Goal: Task Accomplishment & Management: Manage account settings

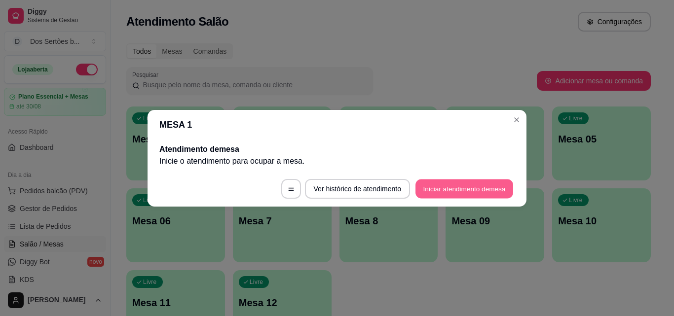
click at [460, 184] on button "Iniciar atendimento de mesa" at bounding box center [465, 188] width 98 height 19
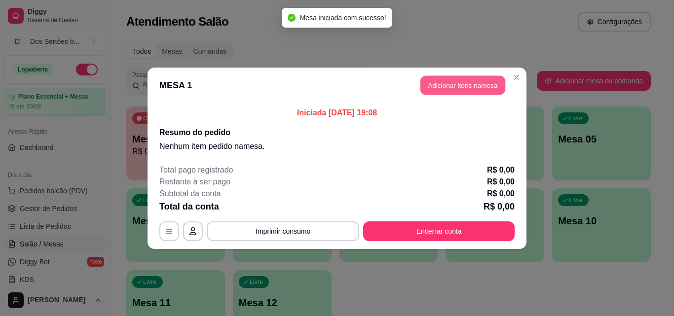
click at [458, 86] on button "Adicionar itens na mesa" at bounding box center [463, 85] width 85 height 19
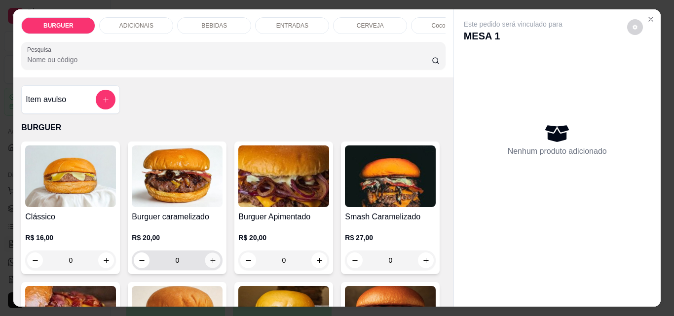
click at [205, 264] on button "increase-product-quantity" at bounding box center [212, 260] width 15 height 15
type input "1"
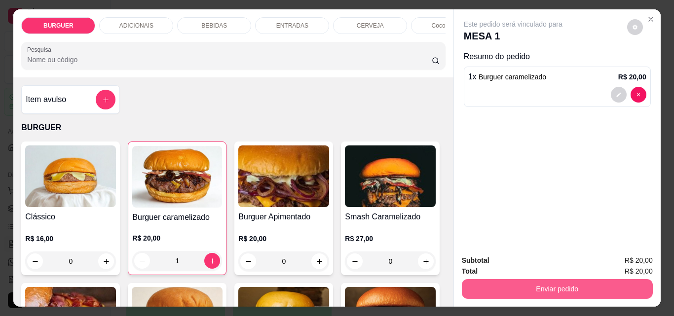
click at [557, 283] on button "Enviar pedido" at bounding box center [557, 289] width 191 height 20
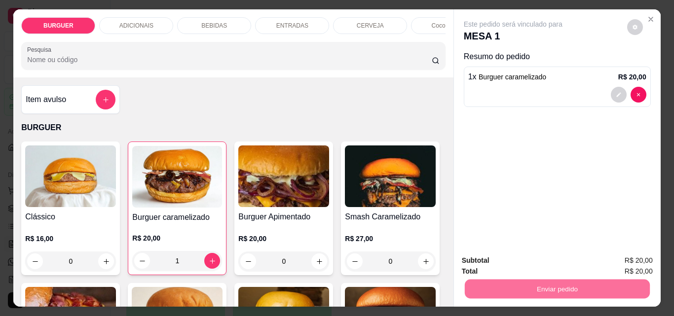
click at [526, 256] on button "Não registrar e enviar pedido" at bounding box center [525, 261] width 100 height 18
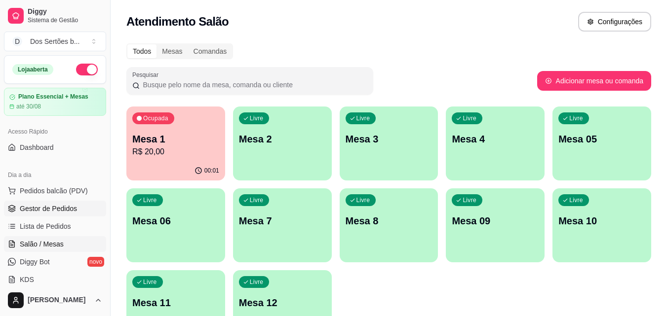
click at [51, 209] on span "Gestor de Pedidos" at bounding box center [48, 209] width 57 height 10
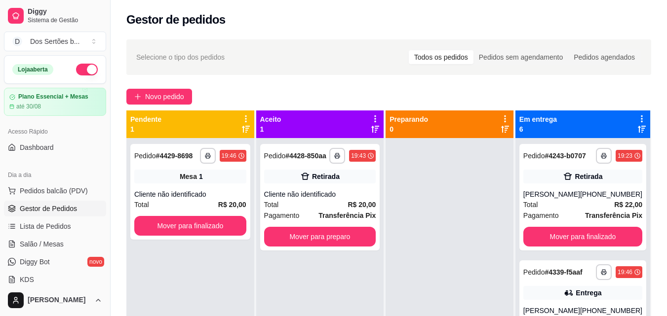
scroll to position [28, 0]
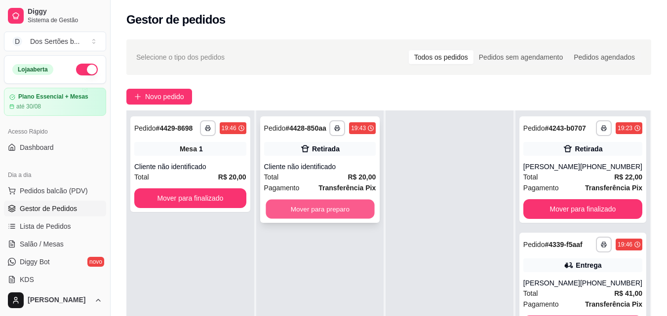
click at [303, 210] on button "Mover para preparo" at bounding box center [320, 209] width 109 height 19
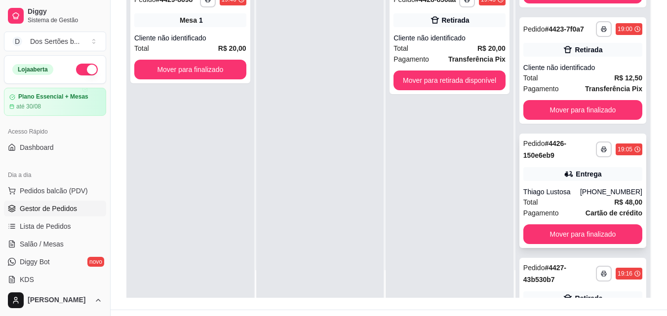
scroll to position [440, 0]
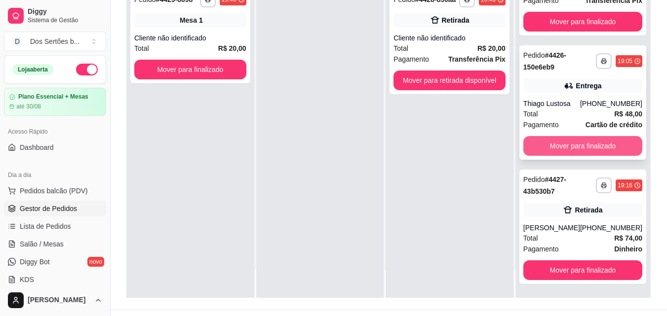
click at [557, 141] on button "Mover para finalizado" at bounding box center [582, 146] width 119 height 20
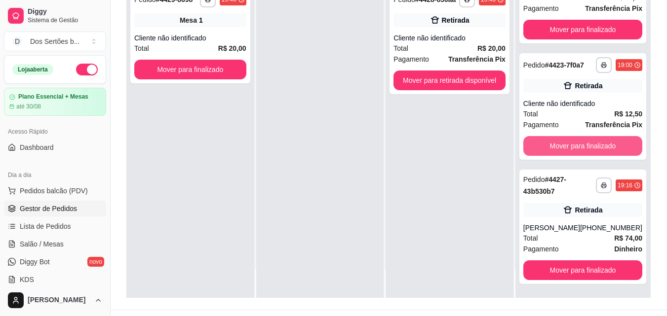
scroll to position [315, 0]
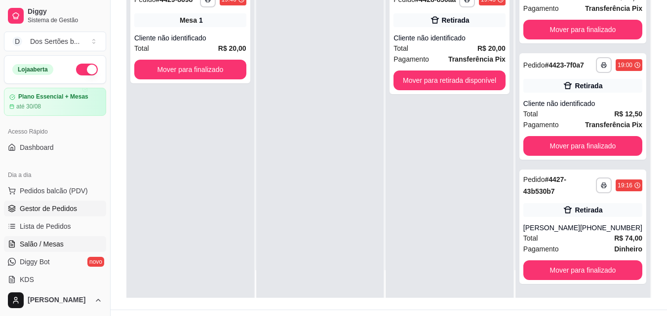
click at [51, 244] on span "Salão / Mesas" at bounding box center [42, 244] width 44 height 10
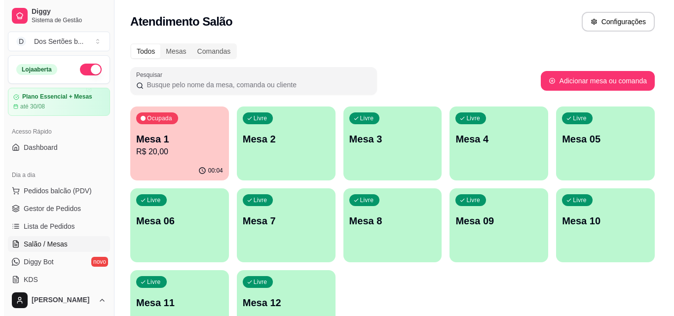
scroll to position [68, 0]
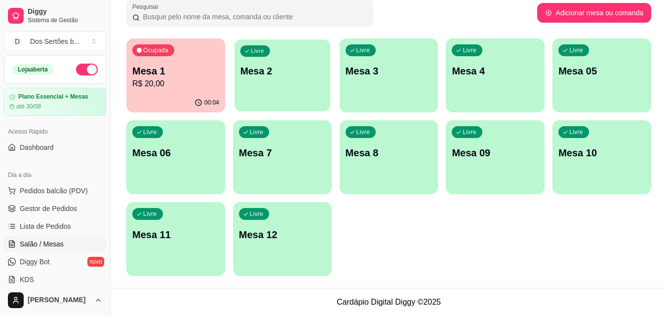
click at [260, 72] on p "Mesa 2" at bounding box center [282, 71] width 84 height 13
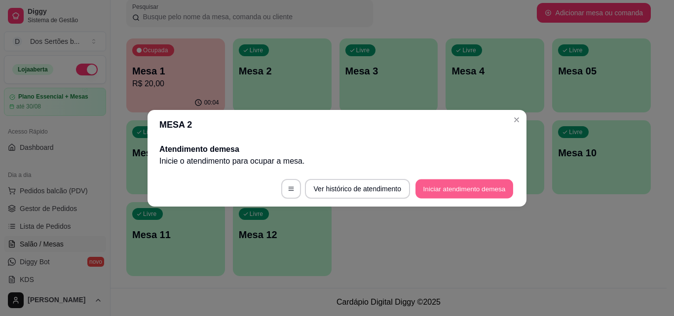
click at [458, 187] on button "Iniciar atendimento de mesa" at bounding box center [465, 188] width 98 height 19
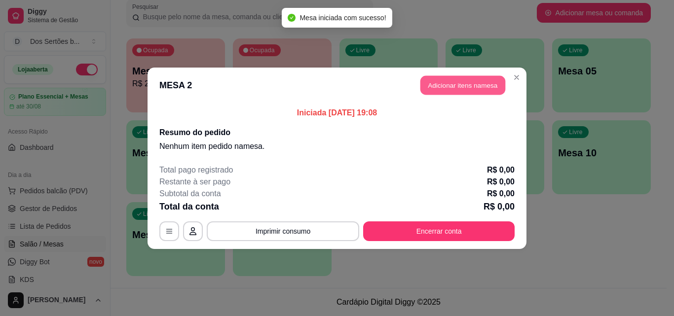
click at [440, 82] on button "Adicionar itens na mesa" at bounding box center [463, 85] width 85 height 19
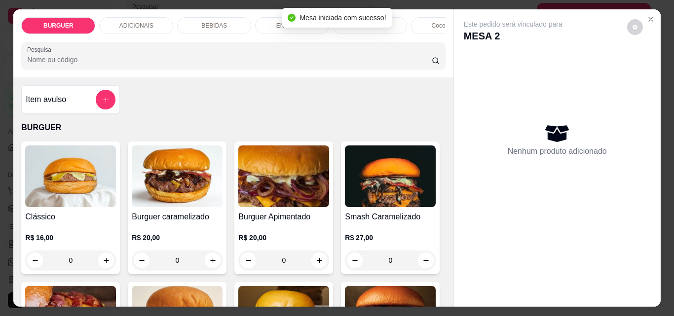
scroll to position [95, 0]
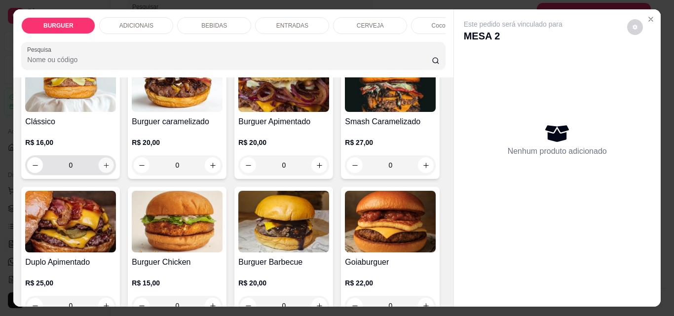
click at [103, 167] on icon "increase-product-quantity" at bounding box center [106, 165] width 7 height 7
type input "1"
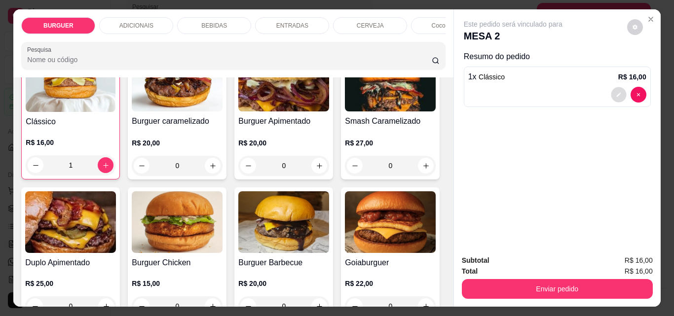
click at [617, 87] on button "decrease-product-quantity" at bounding box center [618, 94] width 15 height 15
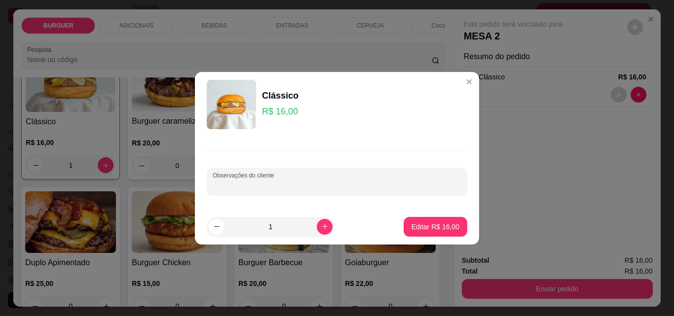
click at [260, 188] on input "Observações do cliente" at bounding box center [337, 186] width 249 height 10
type input "com cebola"
click at [418, 220] on button "Editar R$ 16,00" at bounding box center [436, 226] width 62 height 19
type input "0"
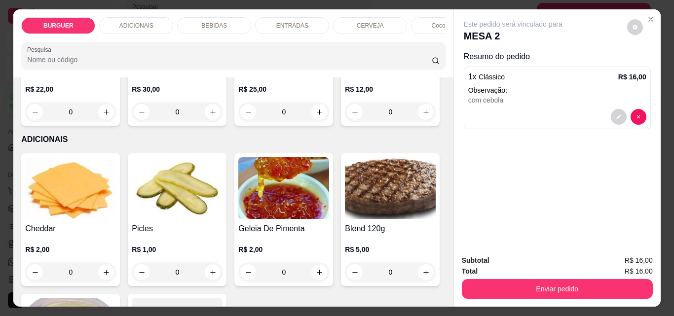
scroll to position [494, 0]
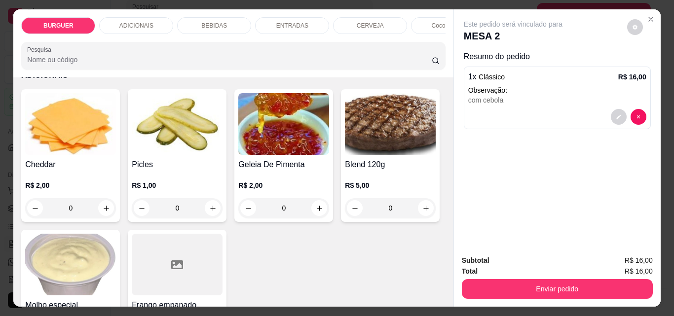
click at [316, 52] on icon "increase-product-quantity" at bounding box center [319, 47] width 7 height 7
type input "1"
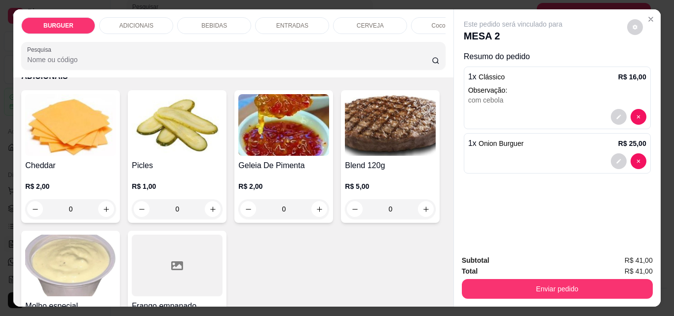
click at [192, 20] on div "BEBIDAS" at bounding box center [214, 25] width 74 height 17
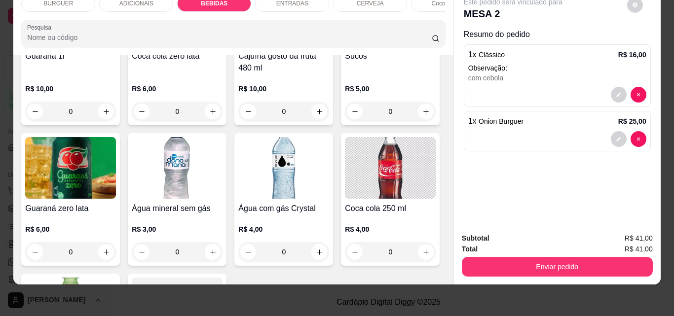
scroll to position [1059, 0]
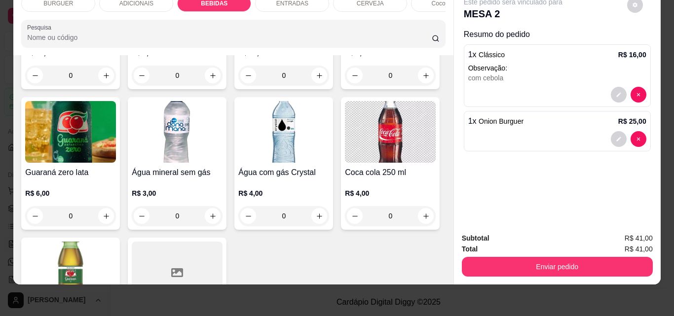
type input "1"
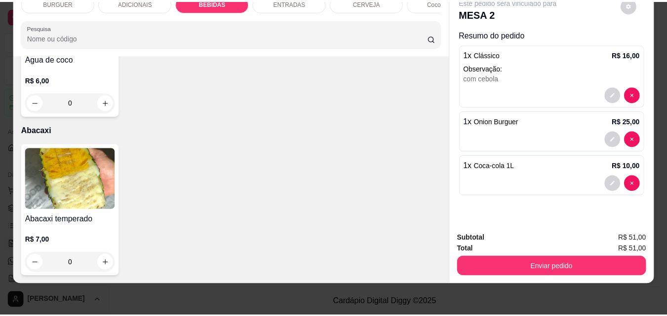
scroll to position [2402, 0]
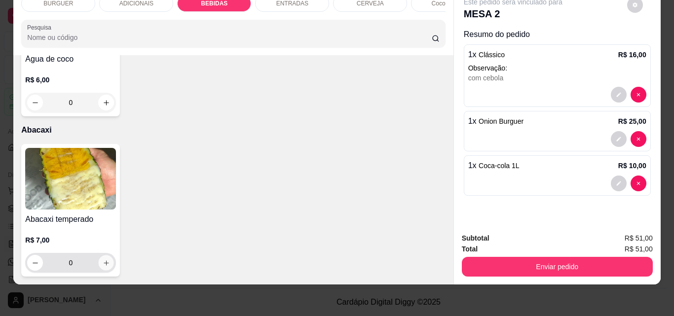
click at [103, 260] on icon "increase-product-quantity" at bounding box center [106, 263] width 7 height 7
type input "1"
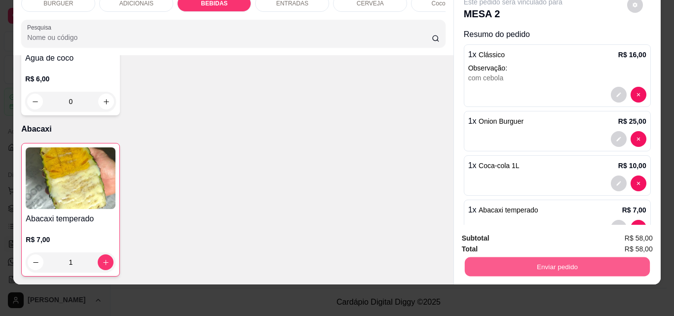
click at [539, 257] on button "Enviar pedido" at bounding box center [557, 266] width 185 height 19
click at [509, 232] on button "Não registrar e enviar pedido" at bounding box center [525, 235] width 100 height 18
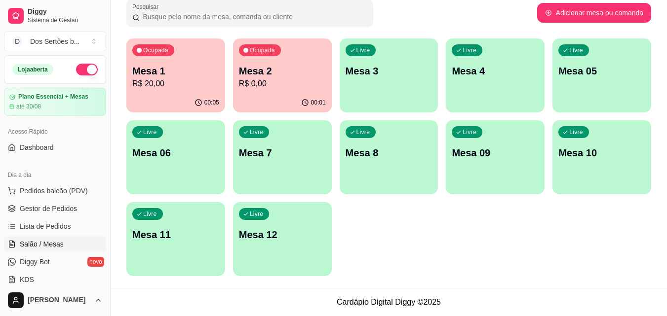
click at [55, 200] on ul "Pedidos balcão (PDV) Gestor de Pedidos Lista de Pedidos Salão / Mesas Diggy Bot…" at bounding box center [55, 235] width 102 height 105
click at [63, 207] on span "Gestor de Pedidos" at bounding box center [48, 209] width 57 height 10
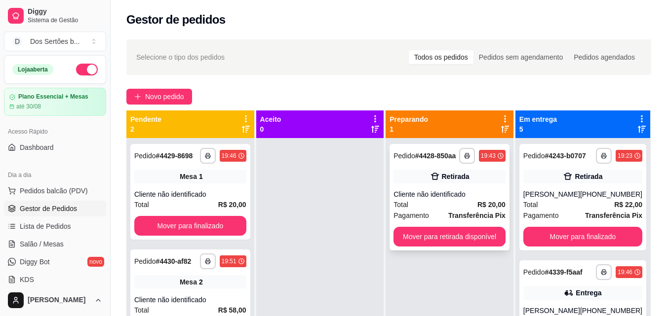
click at [441, 187] on div "**********" at bounding box center [450, 197] width 120 height 107
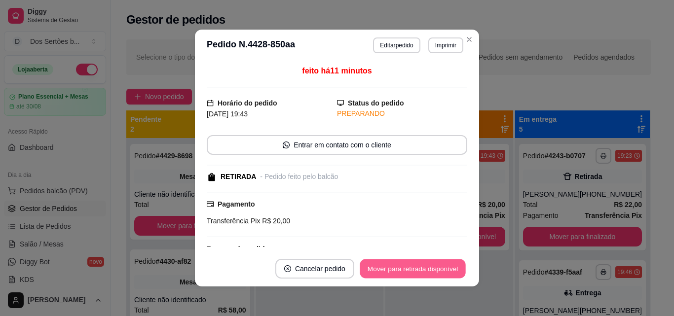
click at [436, 272] on button "Mover para retirada disponível" at bounding box center [413, 269] width 106 height 19
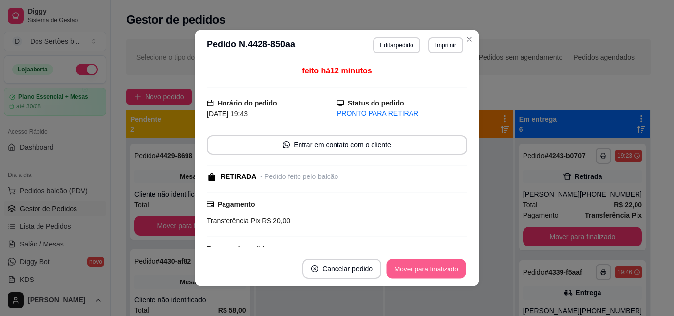
click at [436, 272] on button "Mover para finalizado" at bounding box center [426, 269] width 79 height 19
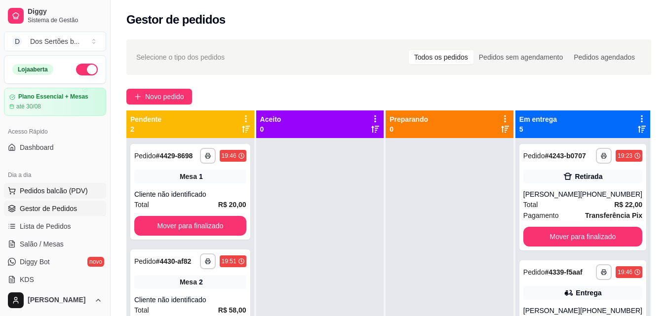
click at [54, 189] on span "Pedidos balcão (PDV)" at bounding box center [54, 191] width 68 height 10
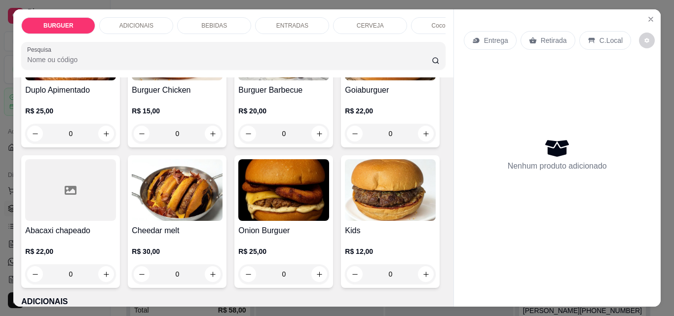
scroll to position [320, 0]
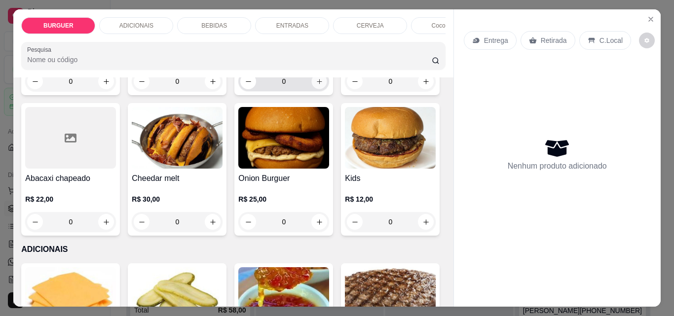
click at [316, 85] on icon "increase-product-quantity" at bounding box center [319, 81] width 7 height 7
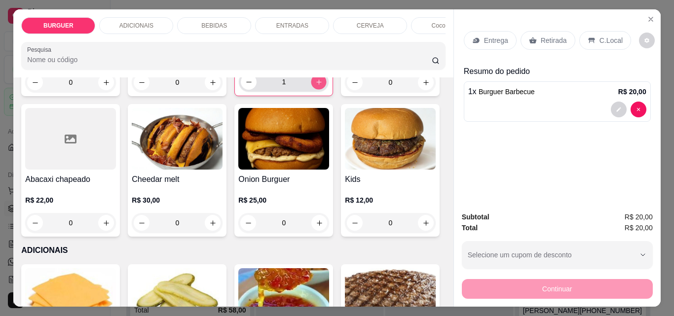
click at [315, 86] on icon "increase-product-quantity" at bounding box center [318, 81] width 7 height 7
click at [312, 90] on button "increase-product-quantity" at bounding box center [319, 82] width 15 height 15
type input "4"
click at [648, 11] on button "Close" at bounding box center [651, 19] width 16 height 16
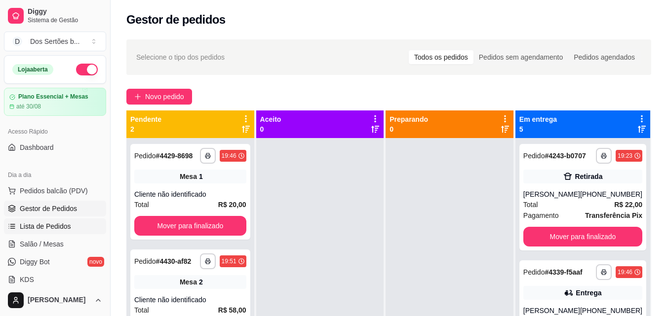
click at [55, 226] on span "Lista de Pedidos" at bounding box center [45, 227] width 51 height 10
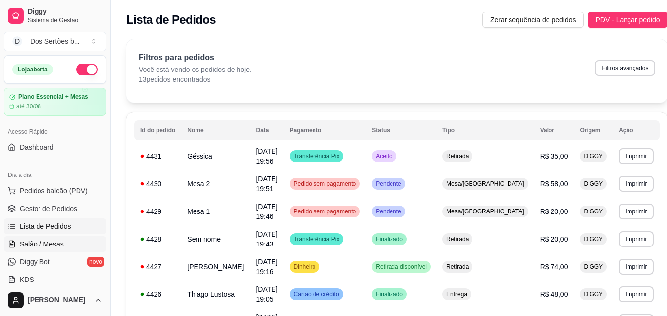
click at [17, 251] on link "Salão / Mesas" at bounding box center [55, 244] width 102 height 16
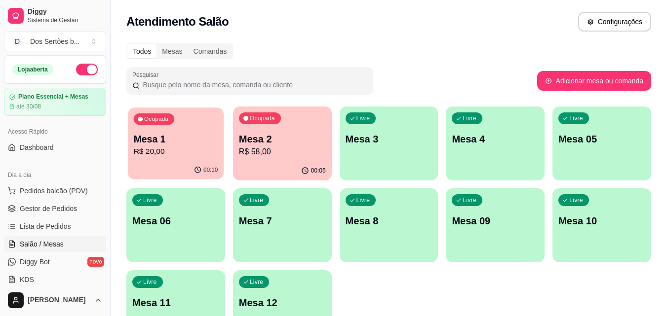
click at [179, 150] on p "R$ 20,00" at bounding box center [176, 151] width 84 height 11
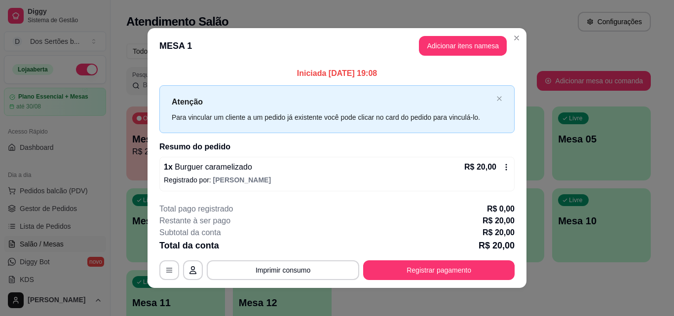
scroll to position [3, 0]
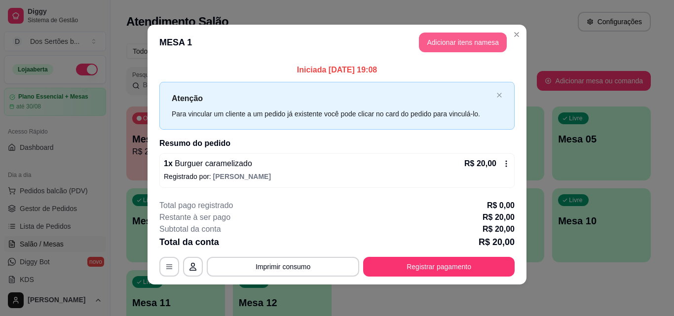
click at [453, 36] on button "Adicionar itens na mesa" at bounding box center [463, 43] width 88 height 20
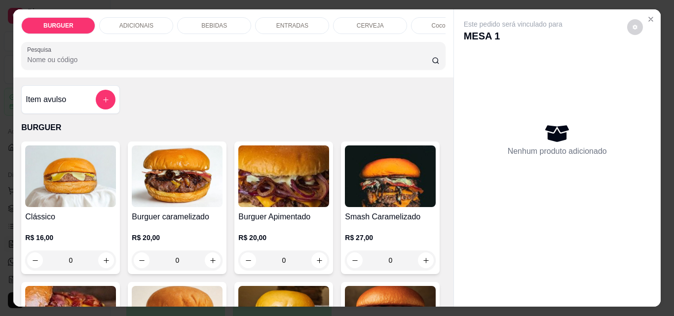
scroll to position [78, 0]
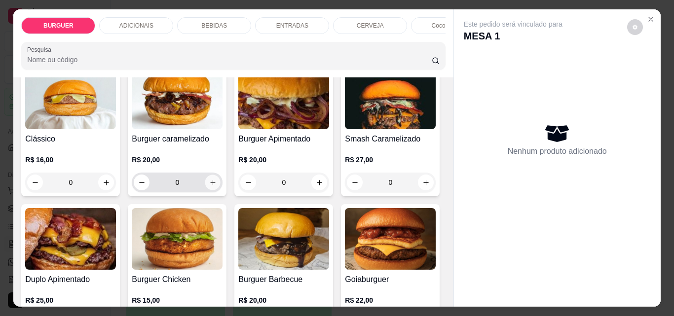
click at [209, 187] on icon "increase-product-quantity" at bounding box center [212, 182] width 7 height 7
type input "1"
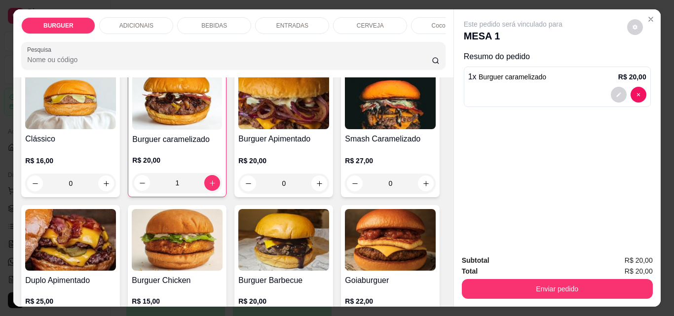
click at [199, 17] on div "BEBIDAS" at bounding box center [214, 25] width 74 height 17
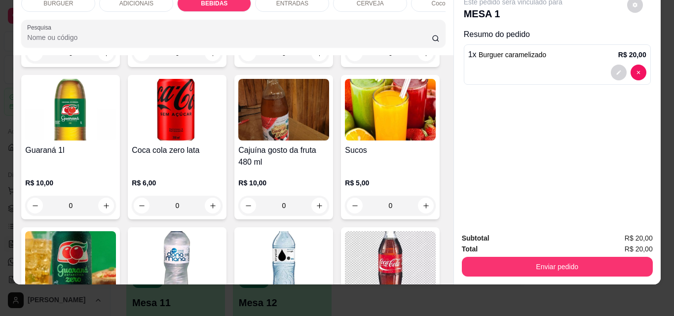
scroll to position [1094, 0]
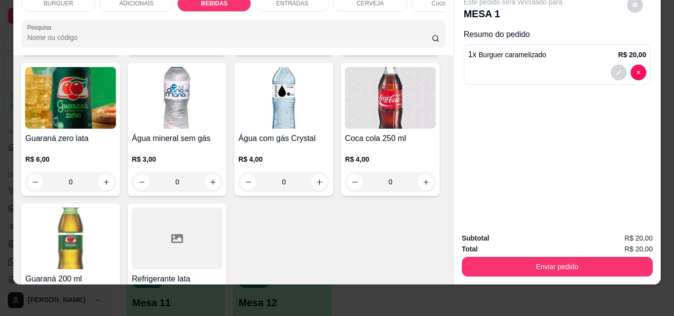
click at [215, 44] on icon "increase-product-quantity" at bounding box center [212, 41] width 5 height 5
type input "1"
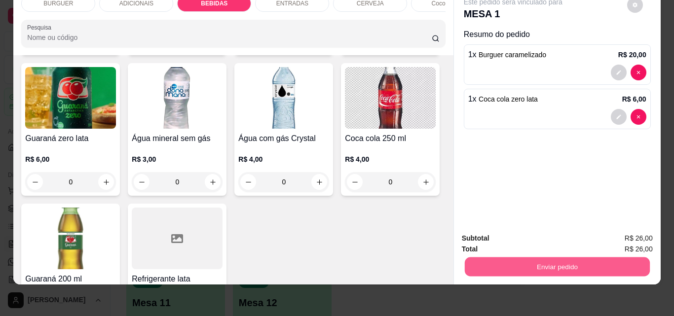
click at [547, 266] on button "Enviar pedido" at bounding box center [557, 266] width 185 height 19
click at [516, 234] on button "Não registrar e enviar pedido" at bounding box center [524, 235] width 103 height 19
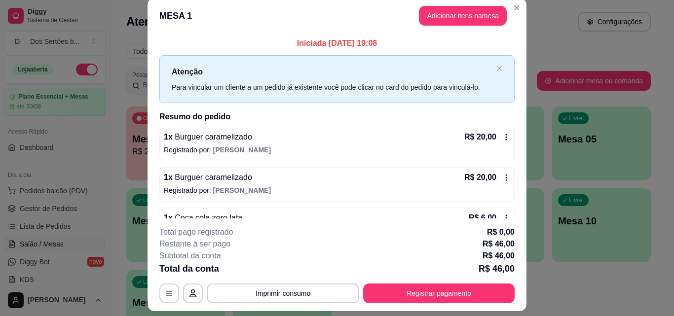
scroll to position [0, 0]
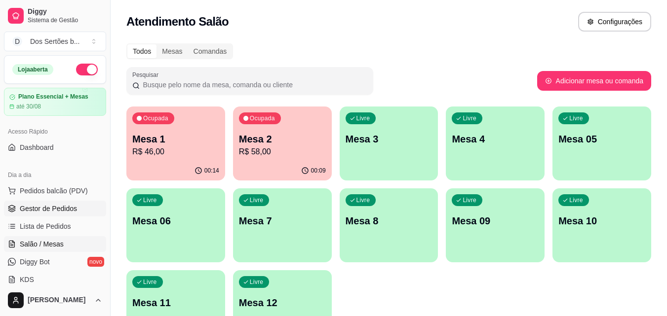
click at [52, 210] on span "Gestor de Pedidos" at bounding box center [48, 209] width 57 height 10
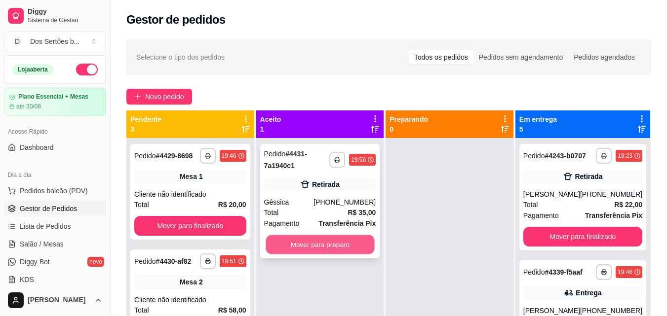
click at [300, 247] on button "Mover para preparo" at bounding box center [320, 244] width 109 height 19
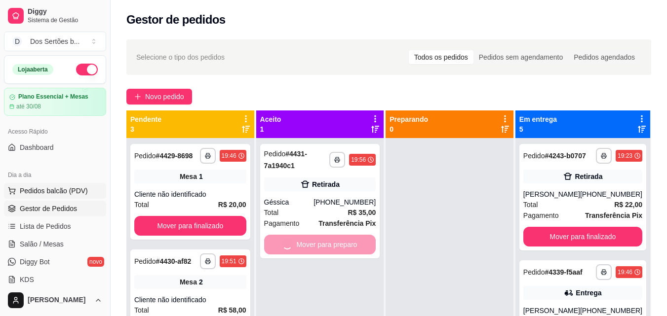
click at [9, 189] on icon at bounding box center [11, 190] width 6 height 4
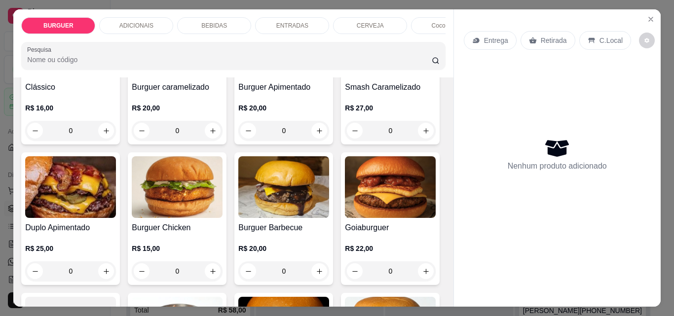
scroll to position [307, 0]
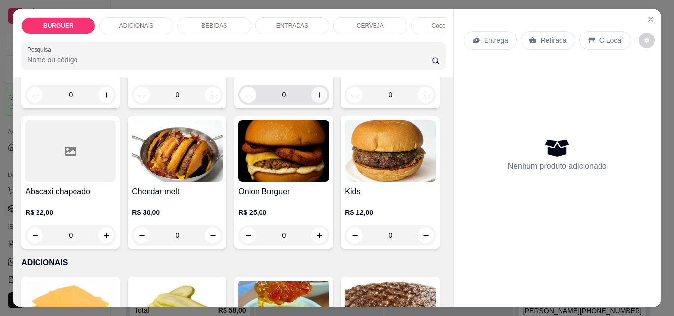
click at [316, 99] on icon "increase-product-quantity" at bounding box center [319, 94] width 7 height 7
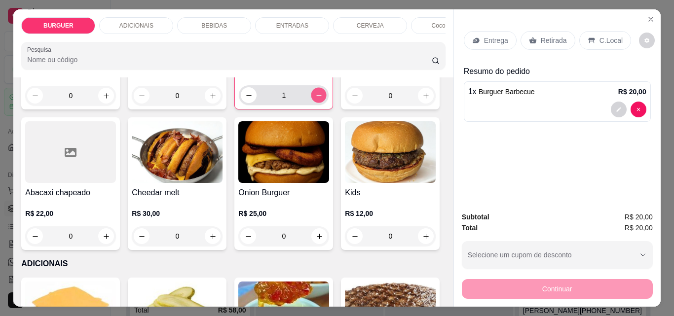
click at [315, 99] on icon "increase-product-quantity" at bounding box center [318, 95] width 7 height 7
type input "2"
click at [541, 41] on p "Retirada" at bounding box center [554, 41] width 26 height 10
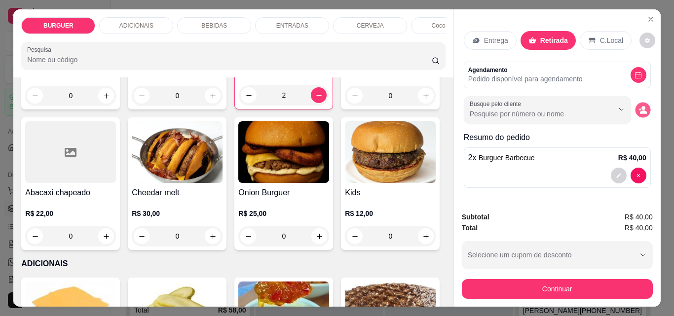
click at [642, 106] on icon "decrease-product-quantity" at bounding box center [643, 110] width 8 height 8
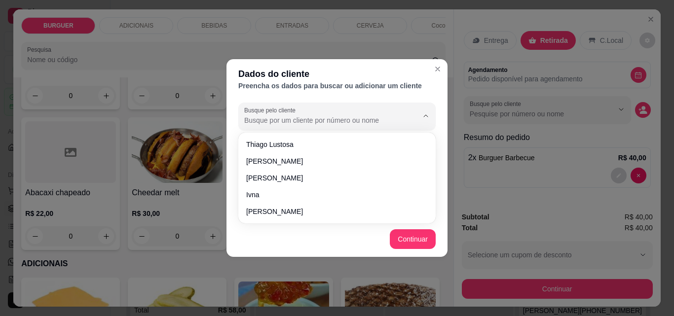
click at [287, 119] on input "Busque pelo cliente" at bounding box center [323, 121] width 158 height 10
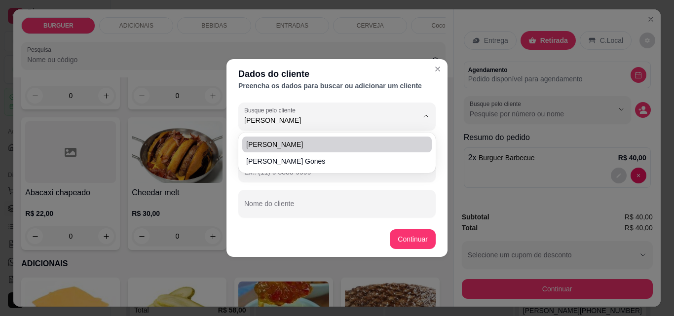
click at [275, 145] on span "[PERSON_NAME]" at bounding box center [332, 145] width 172 height 10
type input "[PERSON_NAME]"
type input "[PHONE_NUMBER]"
type input "[PERSON_NAME]"
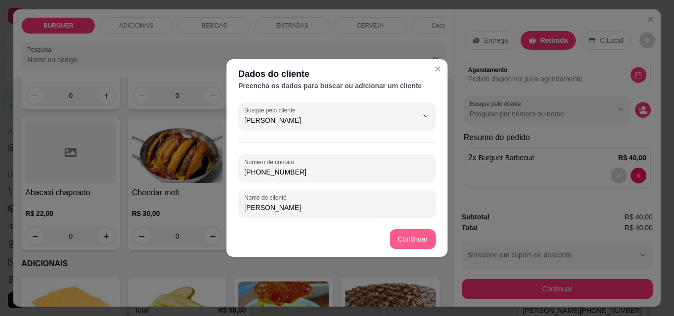
type input "[PERSON_NAME]"
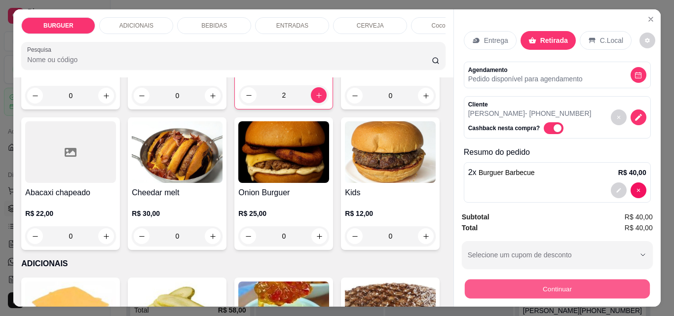
click at [560, 290] on button "Continuar" at bounding box center [557, 288] width 185 height 19
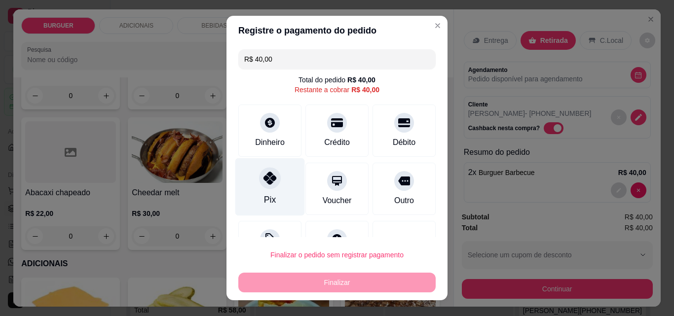
click at [255, 171] on div "Pix" at bounding box center [270, 187] width 70 height 58
type input "R$ 0,00"
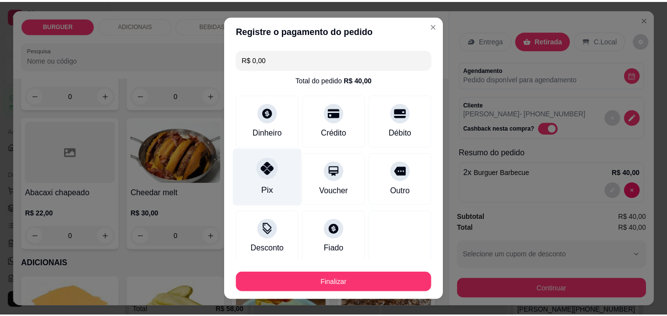
scroll to position [58, 0]
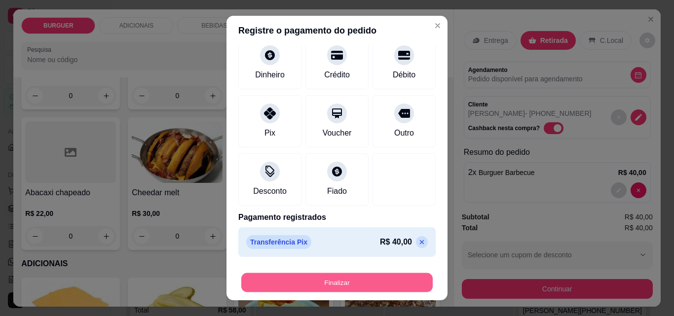
click at [287, 281] on button "Finalizar" at bounding box center [337, 283] width 192 height 19
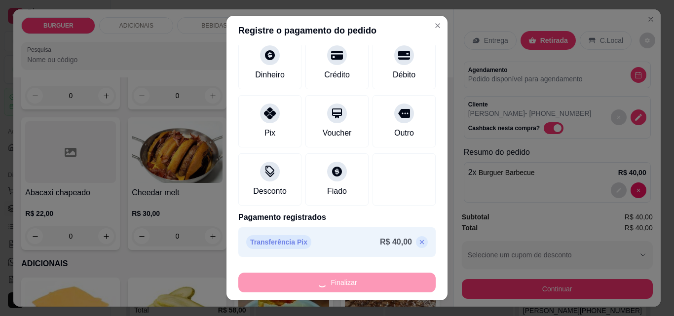
type input "0"
type input "-R$ 40,00"
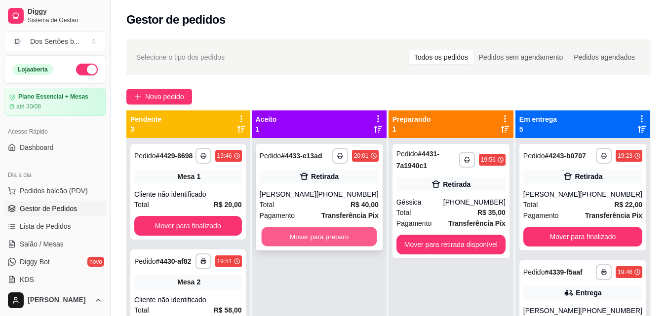
click at [313, 233] on button "Mover para preparo" at bounding box center [319, 237] width 116 height 19
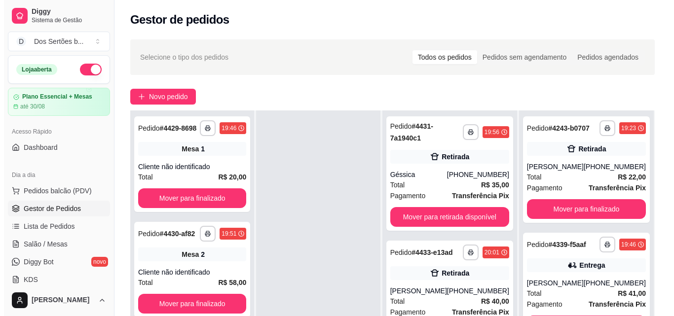
scroll to position [151, 0]
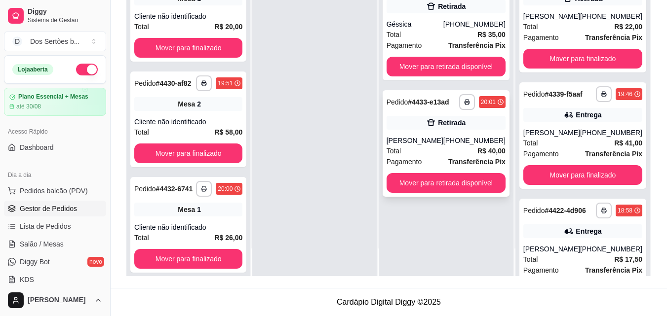
click at [432, 147] on div "Total R$ 40,00" at bounding box center [446, 151] width 119 height 11
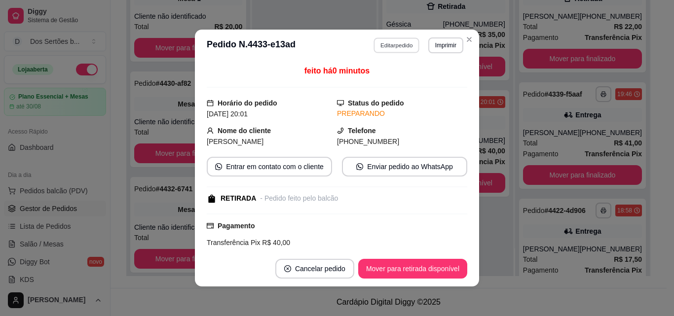
click at [380, 48] on button "Editar pedido" at bounding box center [397, 45] width 46 height 15
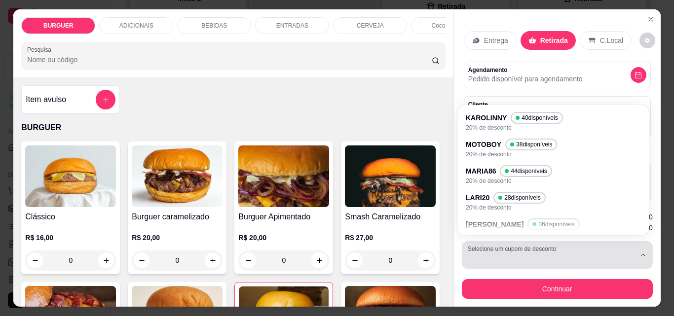
click at [525, 249] on div "button" at bounding box center [551, 255] width 167 height 20
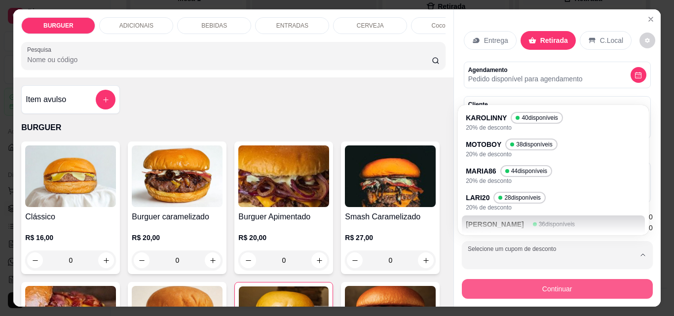
click at [499, 287] on button "Continuar" at bounding box center [557, 289] width 191 height 20
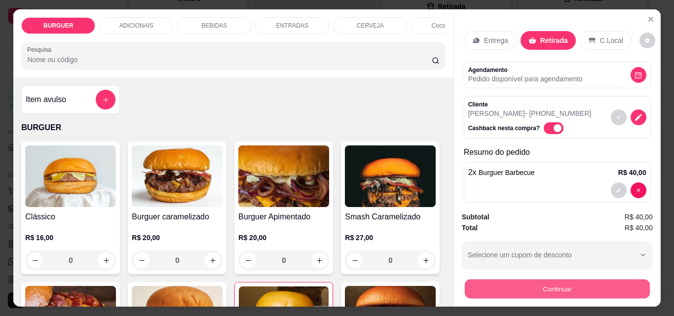
click at [511, 282] on button "Continuar" at bounding box center [557, 288] width 185 height 19
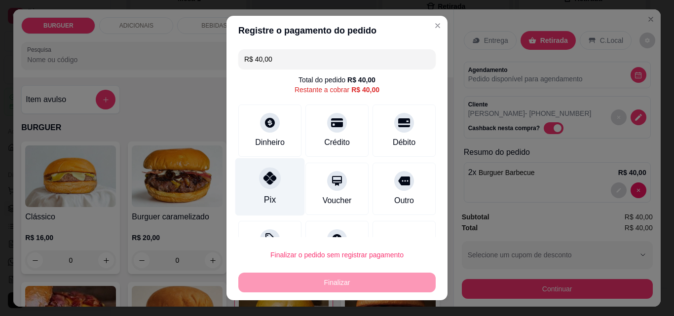
scroll to position [40, 0]
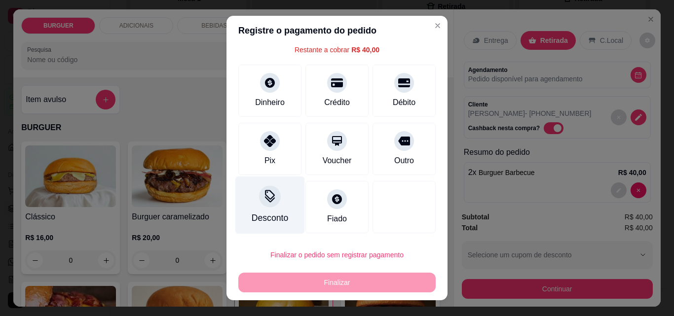
click at [265, 207] on div at bounding box center [270, 197] width 22 height 22
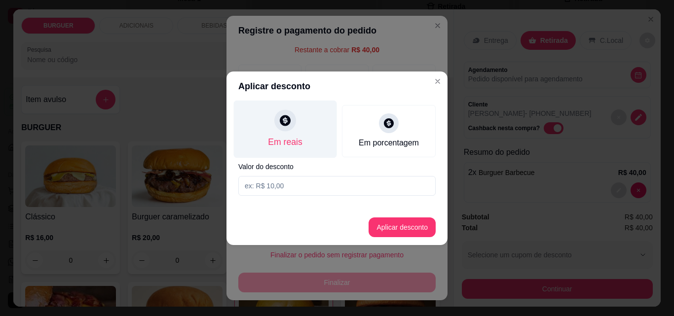
click at [295, 143] on div "Em reais" at bounding box center [285, 142] width 34 height 13
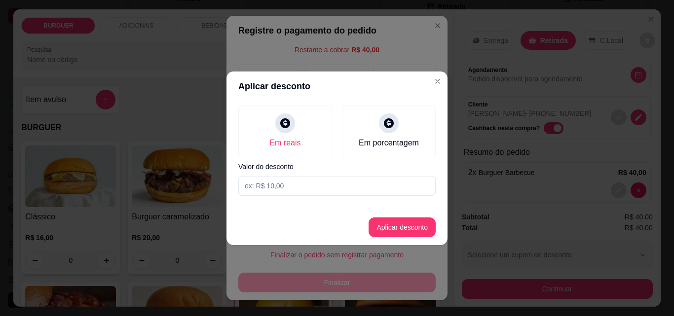
click at [265, 182] on input at bounding box center [336, 186] width 197 height 20
type input "4,00"
click at [394, 230] on button "Aplicar desconto" at bounding box center [402, 227] width 65 height 19
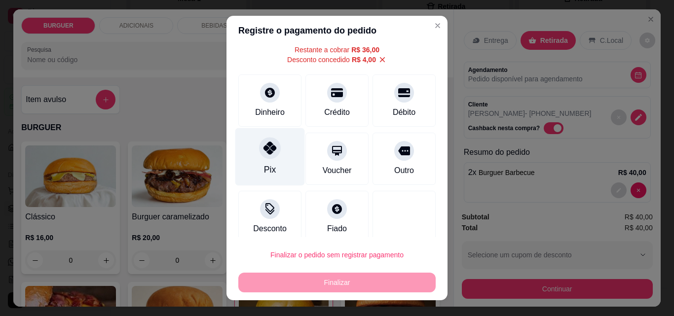
click at [259, 156] on div at bounding box center [270, 148] width 22 height 22
type input "R$ 0,00"
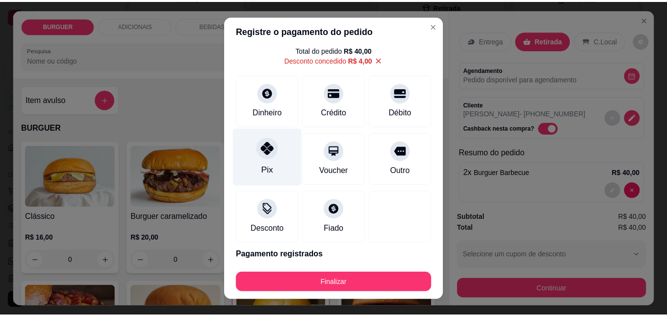
scroll to position [68, 0]
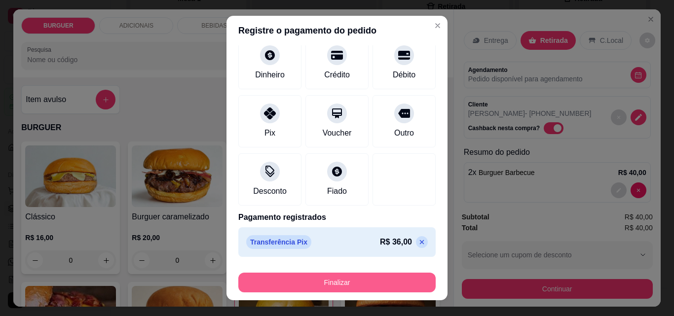
click at [321, 278] on button "Finalizar" at bounding box center [336, 283] width 197 height 20
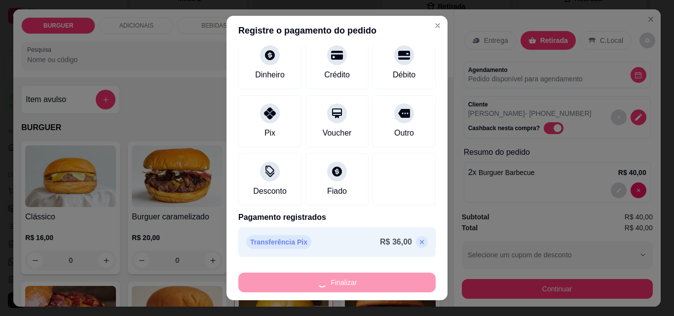
type input "0"
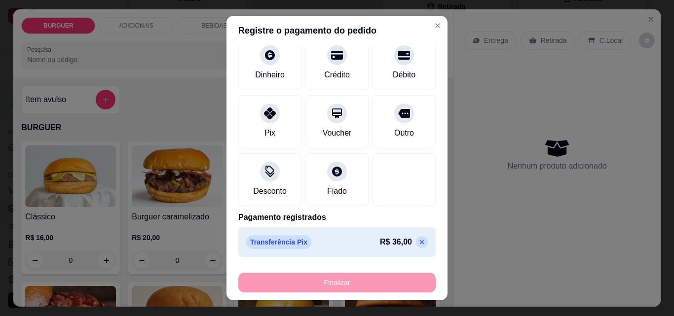
type input "-R$ 40,00"
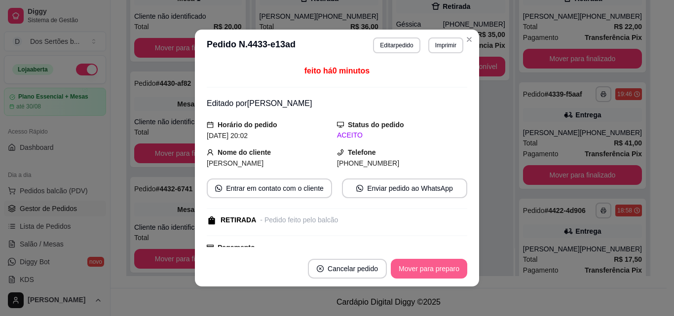
click at [416, 267] on button "Mover para preparo" at bounding box center [429, 269] width 77 height 20
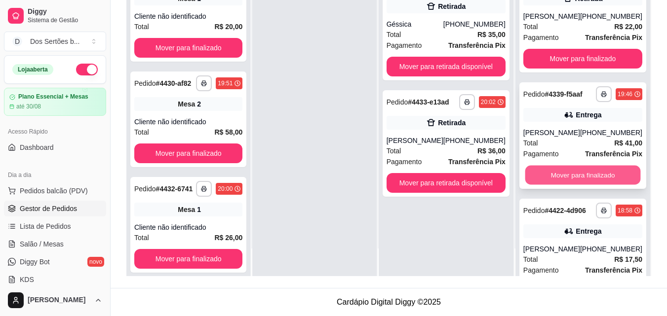
click at [582, 185] on button "Mover para finalizado" at bounding box center [583, 175] width 116 height 19
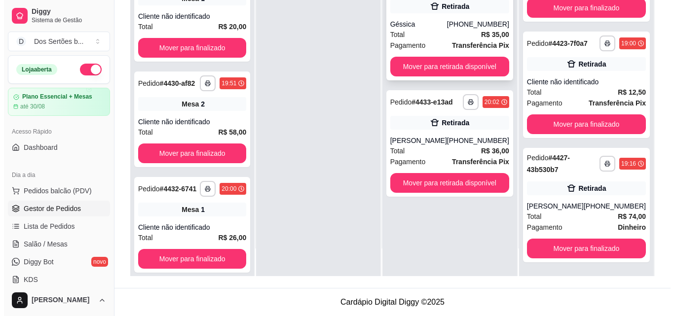
scroll to position [0, 0]
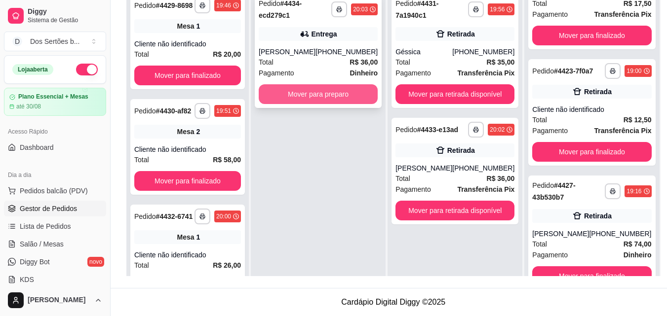
click at [328, 96] on button "Mover para preparo" at bounding box center [318, 94] width 119 height 20
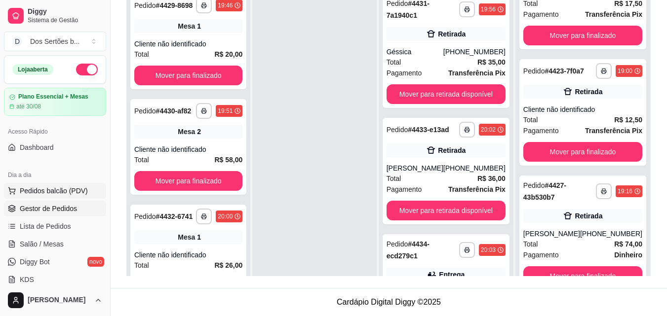
click at [71, 188] on span "Pedidos balcão (PDV)" at bounding box center [54, 191] width 68 height 10
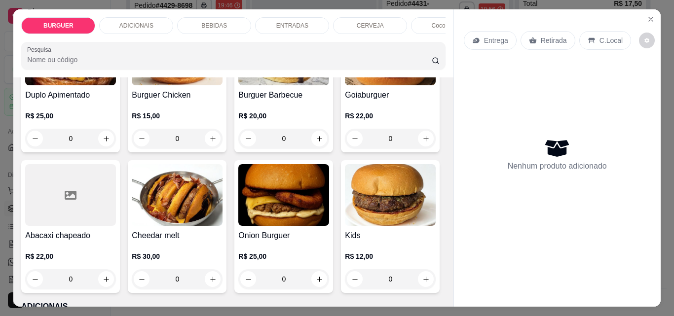
scroll to position [256, 0]
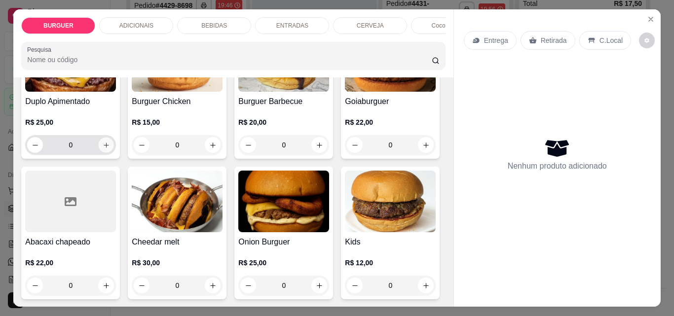
click at [110, 146] on icon "increase-product-quantity" at bounding box center [106, 145] width 7 height 7
type input "1"
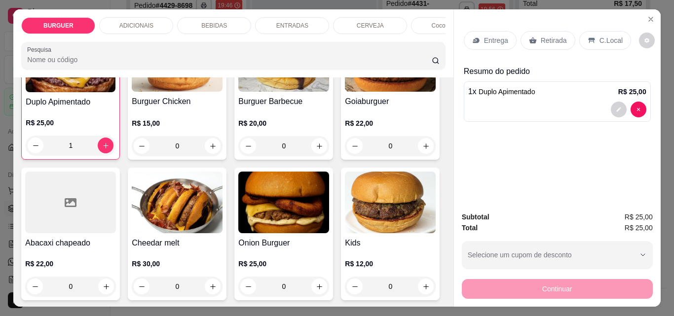
click at [559, 38] on p "Retirada" at bounding box center [554, 41] width 26 height 10
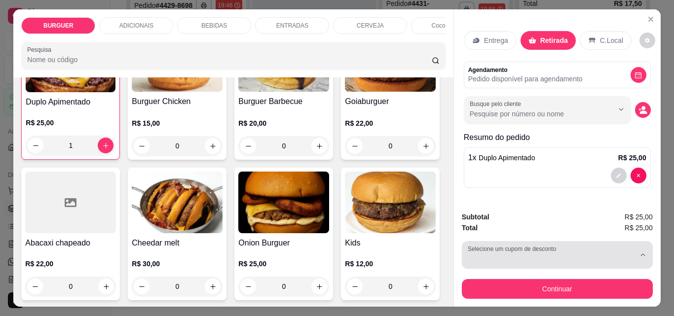
click at [569, 252] on div "button" at bounding box center [551, 255] width 167 height 20
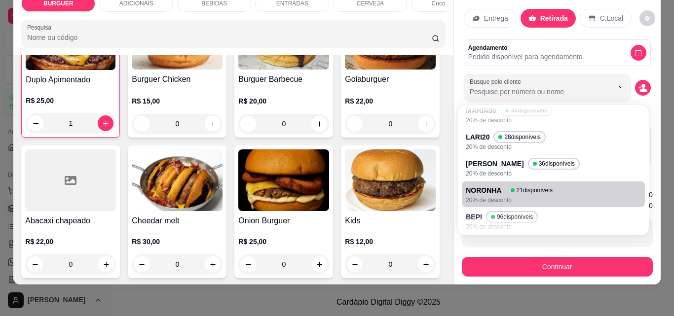
scroll to position [60, 0]
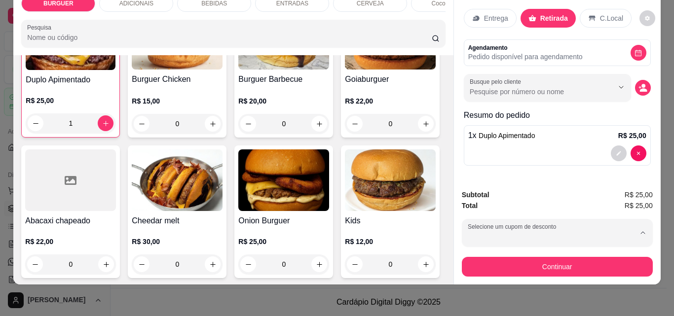
click at [538, 164] on span "36 disponíveis" at bounding box center [557, 167] width 39 height 7
type input "68766cb1e29708dea30ba97e"
select select "68766cb1e29708dea30ba97e"
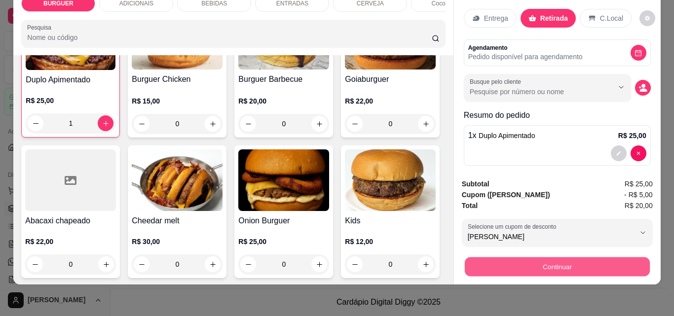
click at [559, 257] on button "Continuar" at bounding box center [557, 266] width 185 height 19
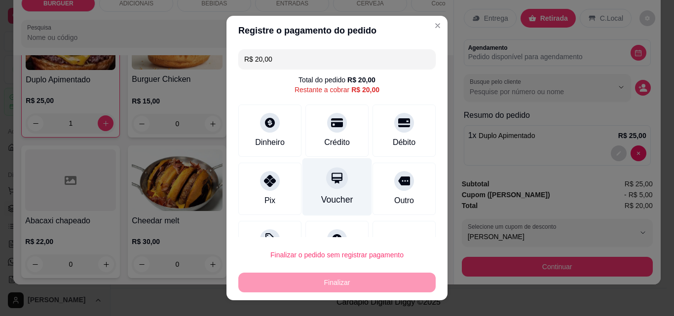
scroll to position [40, 0]
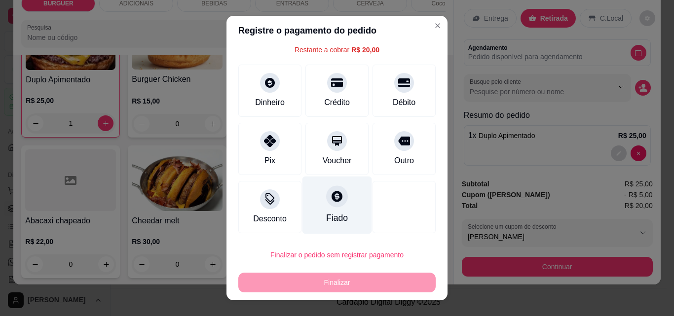
click at [328, 213] on div "Fiado" at bounding box center [337, 218] width 22 height 13
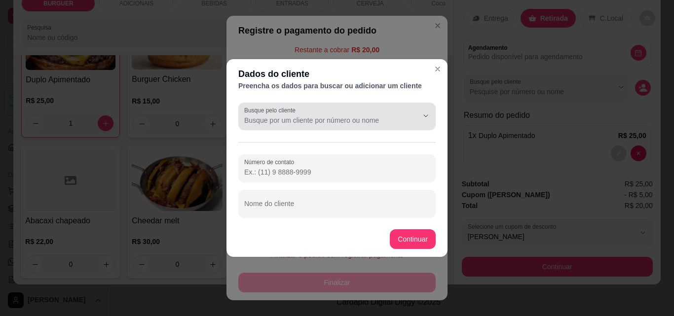
click at [283, 112] on label "Busque pelo cliente" at bounding box center [271, 110] width 55 height 8
click at [283, 116] on input "Busque pelo cliente" at bounding box center [323, 121] width 158 height 10
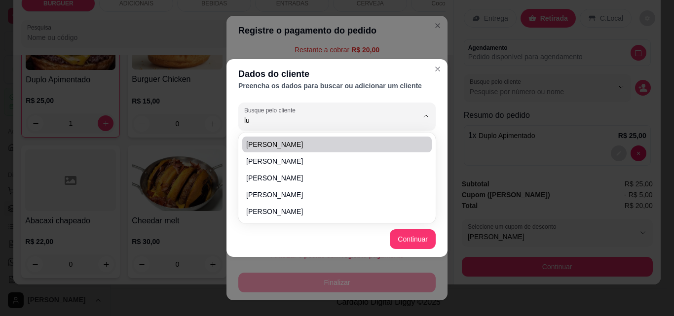
type input "l"
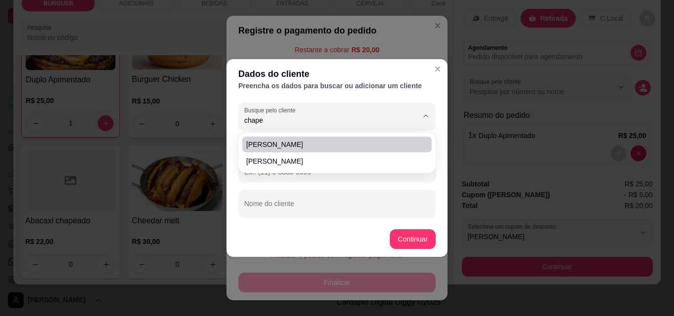
click at [261, 144] on span "[PERSON_NAME]" at bounding box center [332, 145] width 172 height 10
type input "[PERSON_NAME]"
type input "[PHONE_NUMBER]"
type input "[PERSON_NAME]"
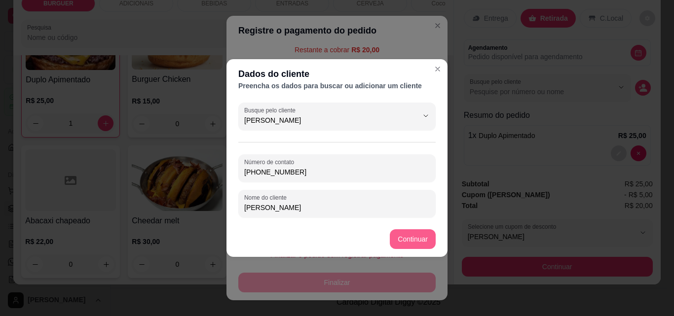
type input "[PERSON_NAME]"
type input "R$ 0,00"
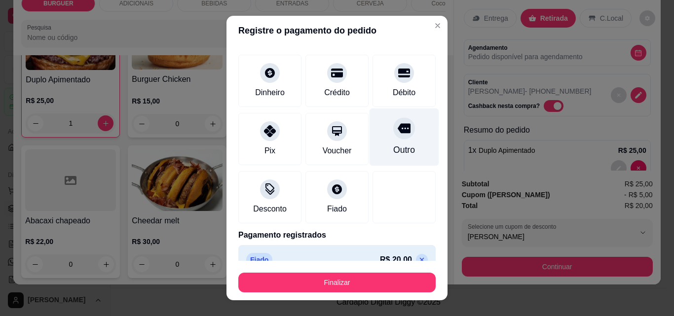
scroll to position [58, 0]
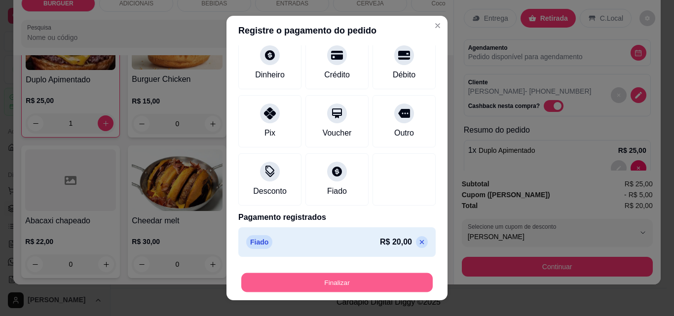
click at [338, 280] on button "Finalizar" at bounding box center [337, 283] width 192 height 19
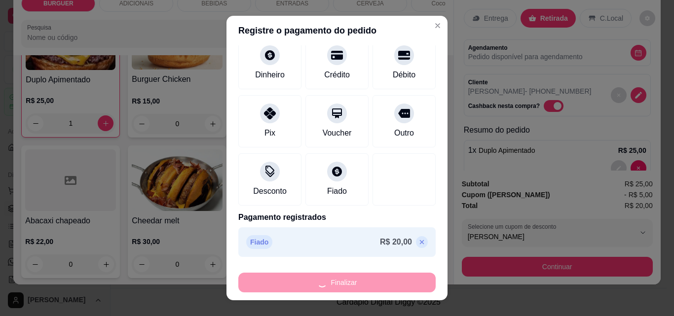
type input "0"
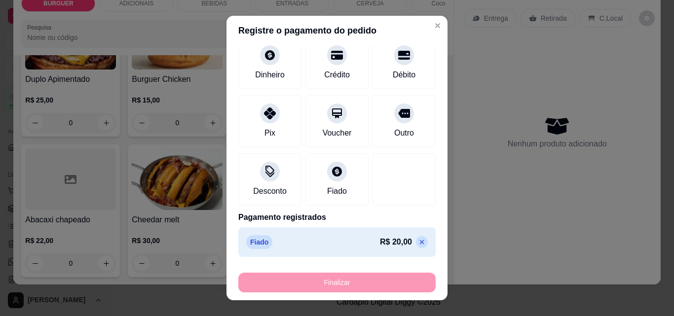
type input "-R$ 20,00"
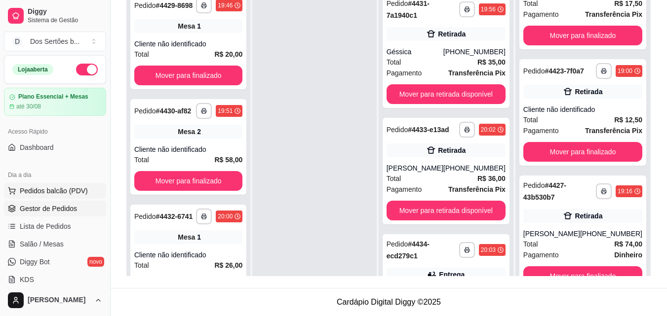
click at [77, 188] on span "Pedidos balcão (PDV)" at bounding box center [54, 191] width 68 height 10
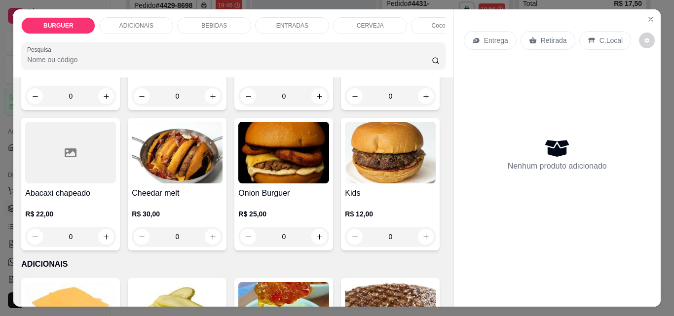
scroll to position [406, 0]
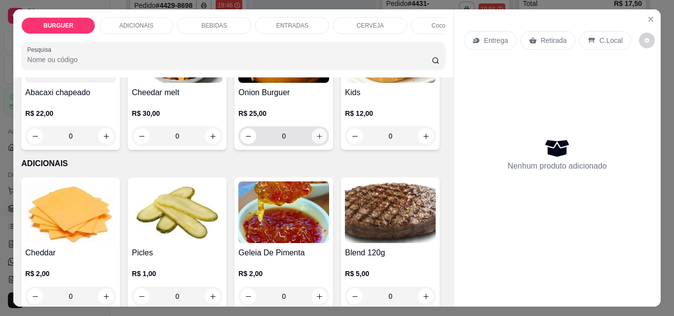
click at [316, 140] on icon "increase-product-quantity" at bounding box center [319, 136] width 7 height 7
type input "1"
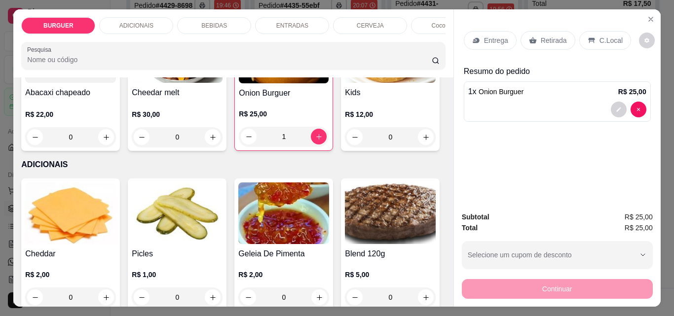
click at [592, 34] on div "C.Local" at bounding box center [606, 40] width 52 height 19
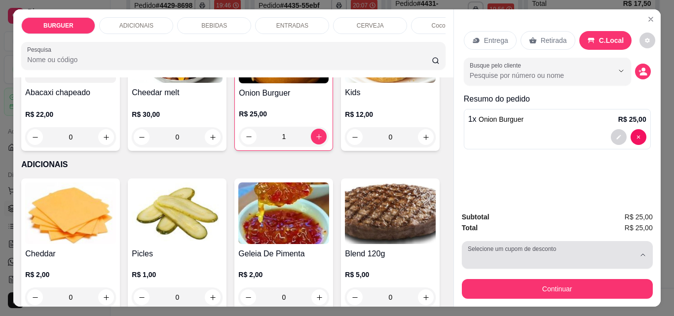
click at [500, 248] on button "Selecione um cupom de desconto" at bounding box center [557, 255] width 191 height 28
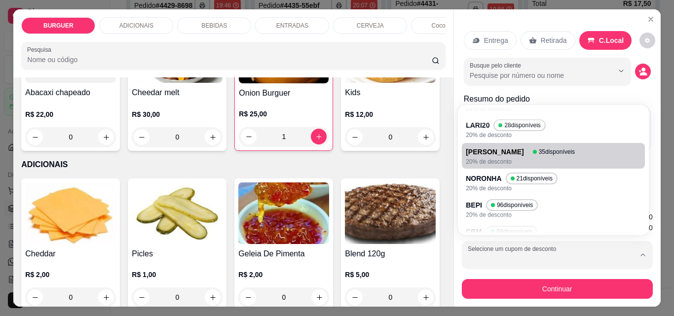
scroll to position [0, 0]
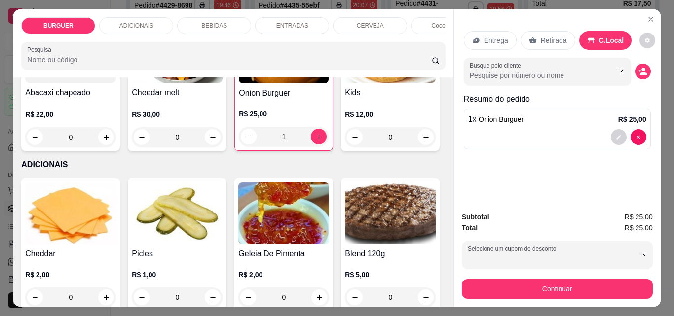
click at [494, 144] on p "MOTOBOY" at bounding box center [486, 148] width 34 height 9
type input "67fba114fb27f8bab9211f9e"
select select "67fba114fb27f8bab9211f9e"
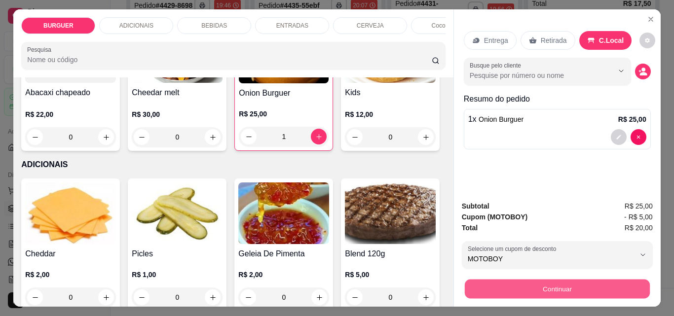
click at [540, 279] on button "Continuar" at bounding box center [557, 288] width 185 height 19
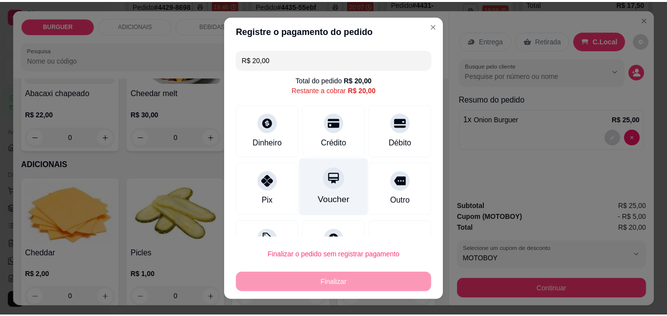
scroll to position [40, 0]
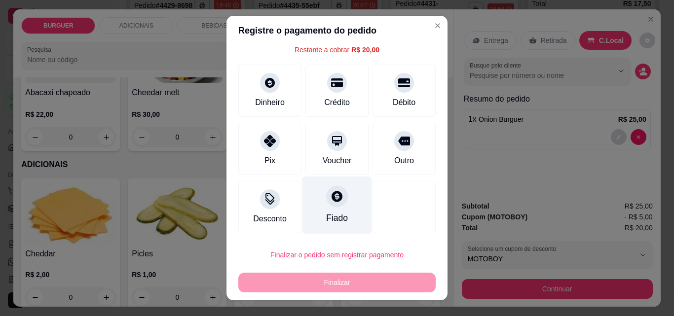
click at [326, 202] on div at bounding box center [337, 197] width 22 height 22
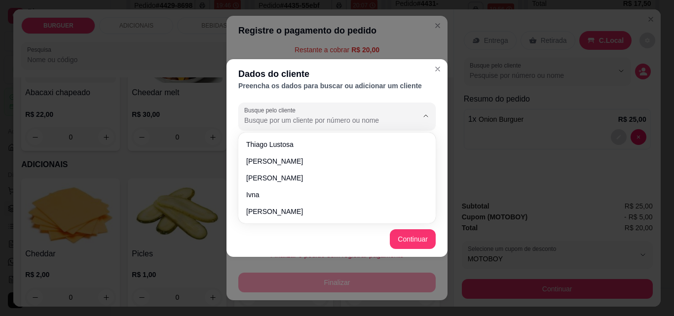
click at [294, 117] on input "Busque pelo cliente" at bounding box center [323, 121] width 158 height 10
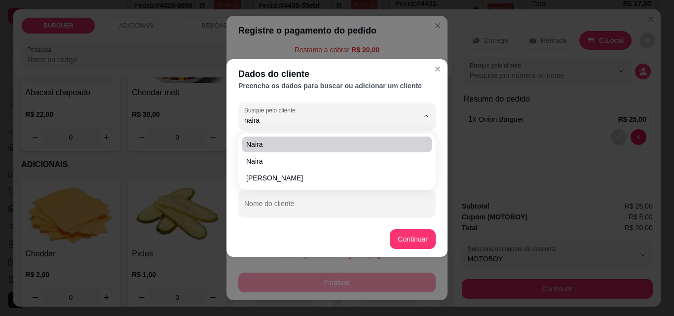
click at [281, 143] on span "Naira" at bounding box center [332, 145] width 172 height 10
type input "Naira"
type input "[PHONE_NUMBER]"
type input "Naira"
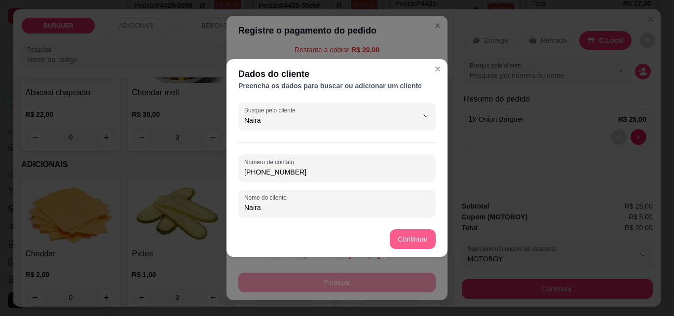
type input "Naira"
type input "R$ 0,00"
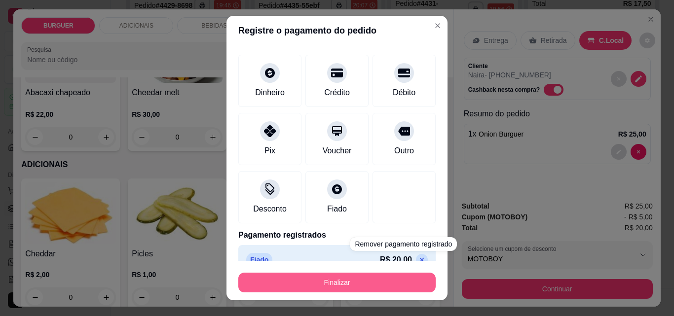
click at [380, 277] on button "Finalizar" at bounding box center [336, 283] width 197 height 20
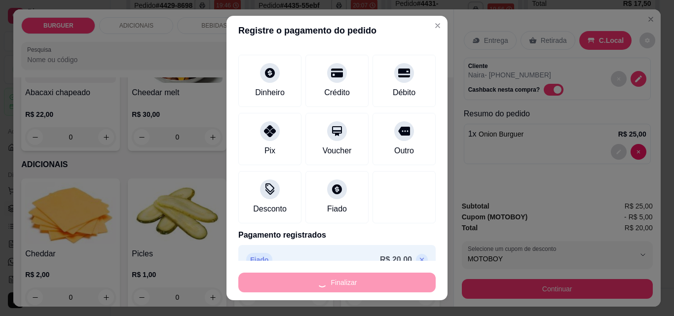
type input "0"
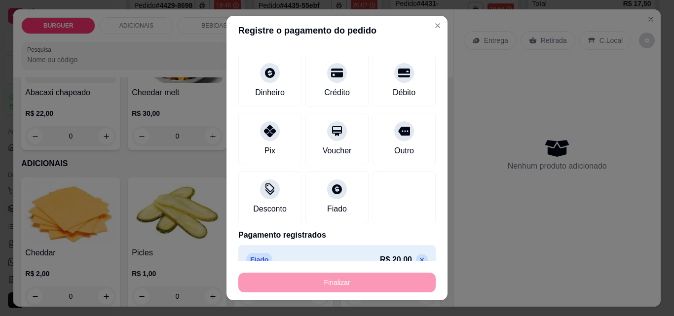
type input "-R$ 20,00"
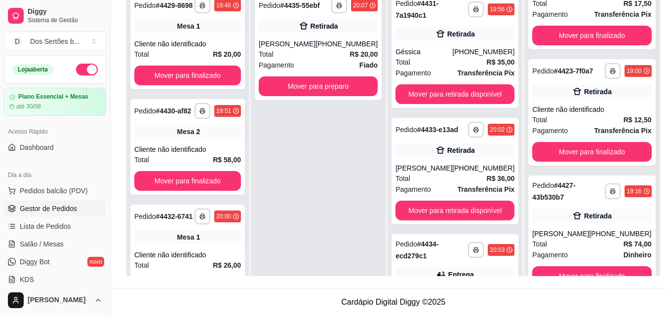
scroll to position [62, 0]
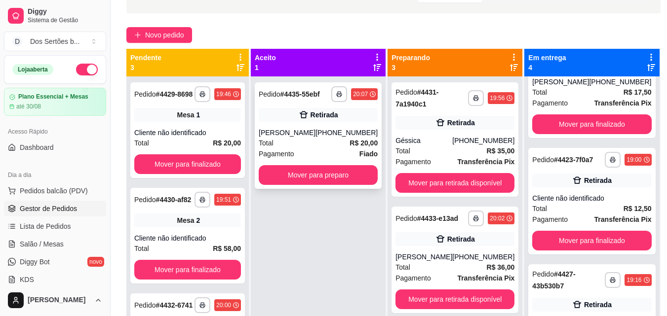
click at [314, 133] on div "[PERSON_NAME]" at bounding box center [287, 133] width 57 height 10
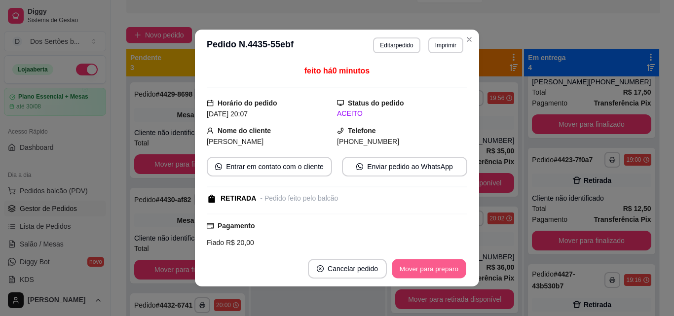
click at [433, 268] on button "Mover para preparo" at bounding box center [429, 269] width 74 height 19
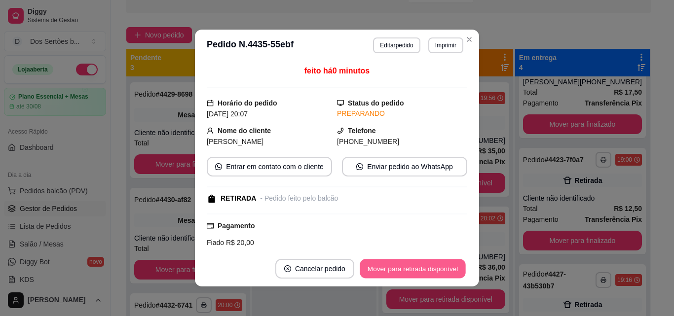
click at [442, 264] on button "Mover para retirada disponível" at bounding box center [413, 269] width 106 height 19
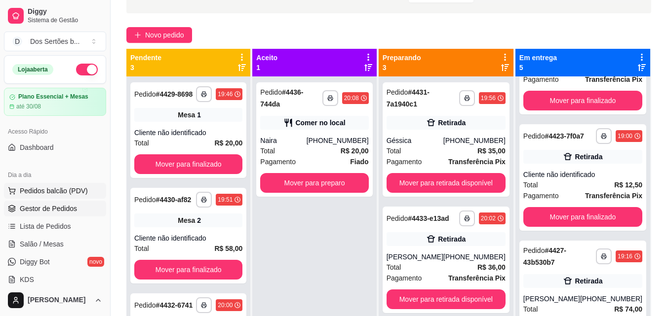
click at [75, 185] on button "Pedidos balcão (PDV)" at bounding box center [55, 191] width 102 height 16
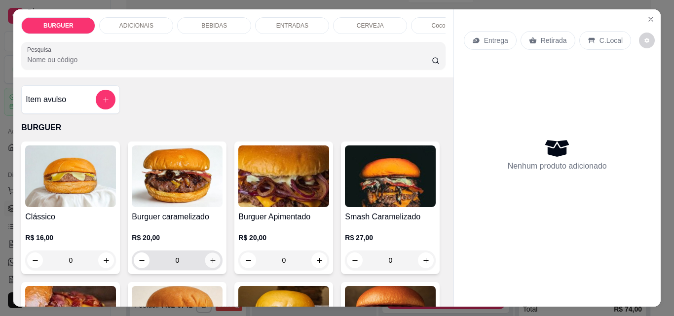
click at [212, 265] on icon "increase-product-quantity" at bounding box center [212, 260] width 7 height 7
type input "1"
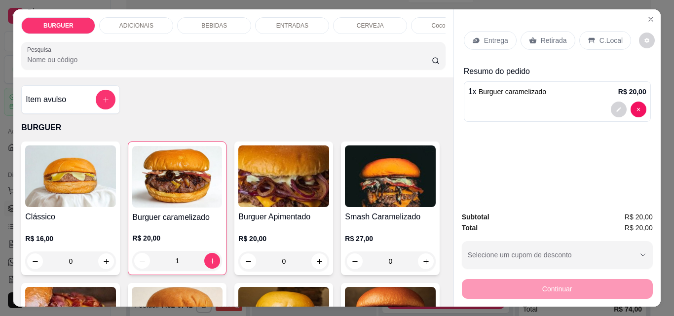
click at [533, 41] on div "Retirada" at bounding box center [548, 40] width 55 height 19
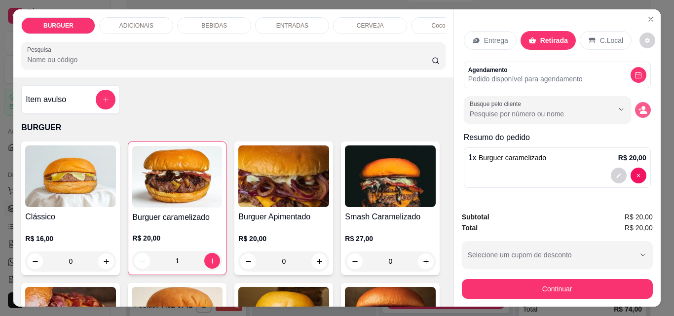
click at [637, 112] on button "decrease-product-quantity" at bounding box center [643, 110] width 16 height 16
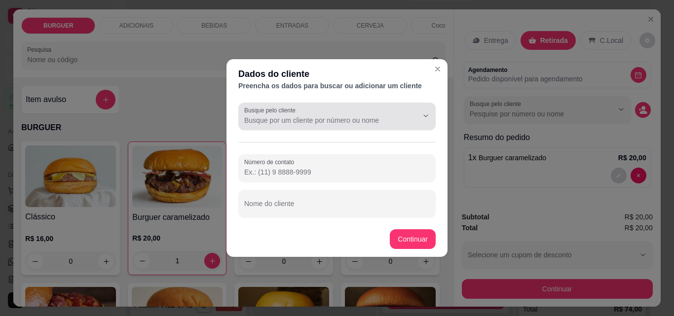
click at [303, 118] on input "Busque pelo cliente" at bounding box center [323, 121] width 158 height 10
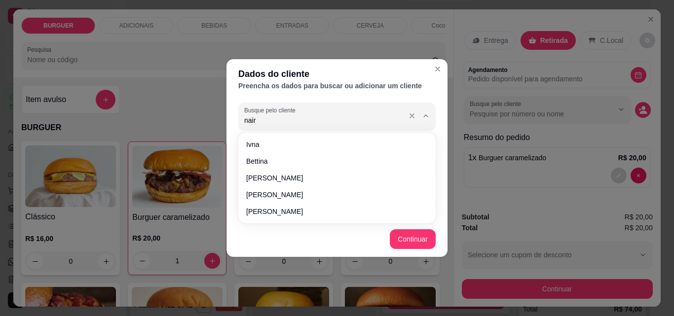
type input "naira"
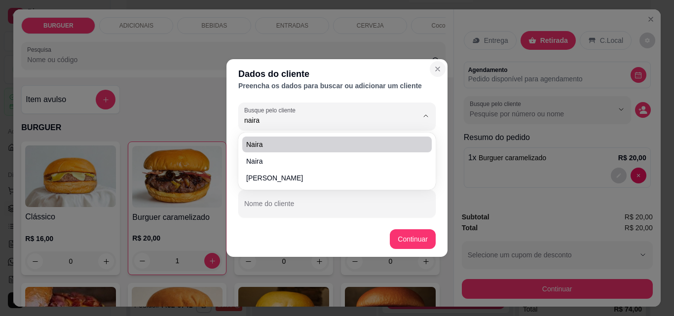
click at [439, 68] on icon "Close" at bounding box center [438, 69] width 8 height 8
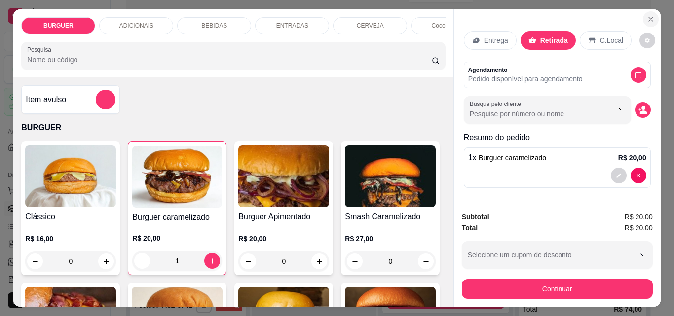
click at [651, 11] on button "Close" at bounding box center [651, 19] width 16 height 16
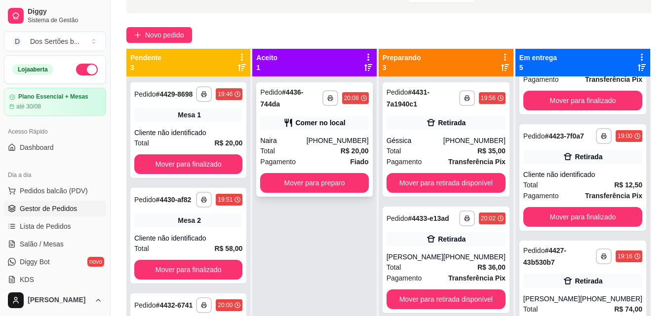
click at [311, 135] on div "**********" at bounding box center [314, 139] width 116 height 115
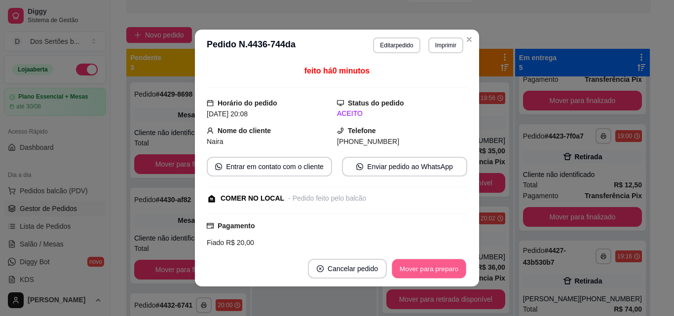
click at [414, 271] on button "Mover para preparo" at bounding box center [429, 269] width 74 height 19
click at [448, 263] on button "Mover para retirada disponível" at bounding box center [412, 269] width 109 height 20
click at [437, 265] on button "Mover para finalizado" at bounding box center [426, 269] width 79 height 19
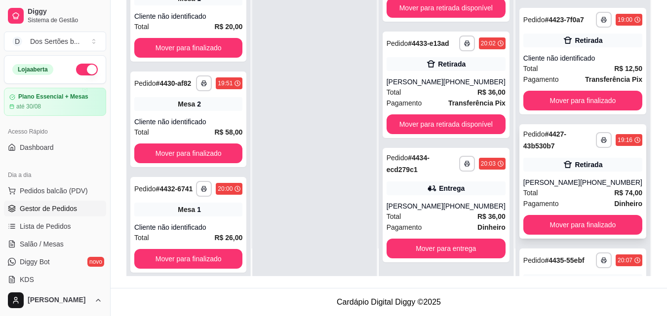
scroll to position [315, 0]
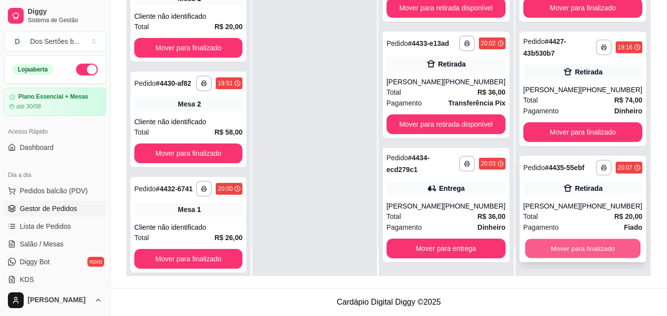
click at [559, 250] on button "Mover para finalizado" at bounding box center [583, 248] width 116 height 19
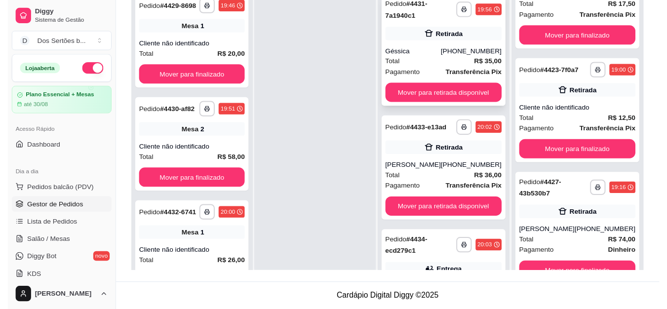
scroll to position [62, 0]
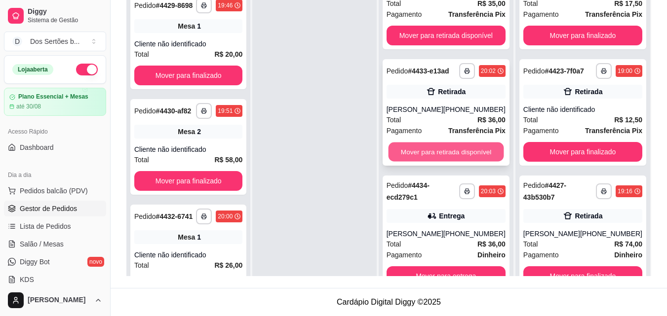
click at [433, 156] on button "Mover para retirada disponível" at bounding box center [446, 152] width 116 height 19
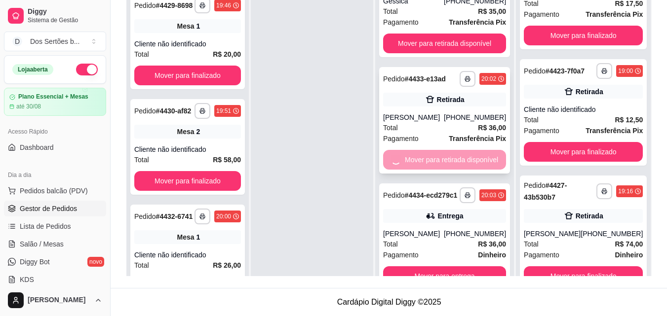
scroll to position [315, 0]
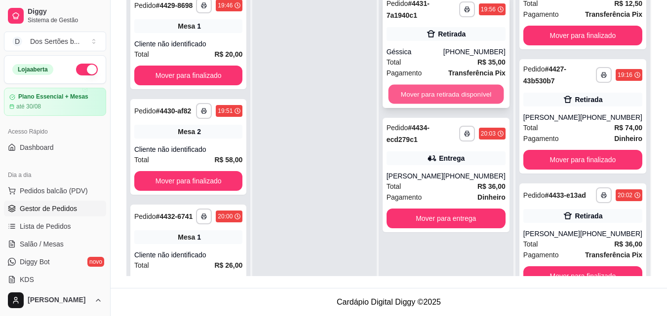
click at [426, 95] on button "Mover para retirada disponível" at bounding box center [446, 94] width 116 height 19
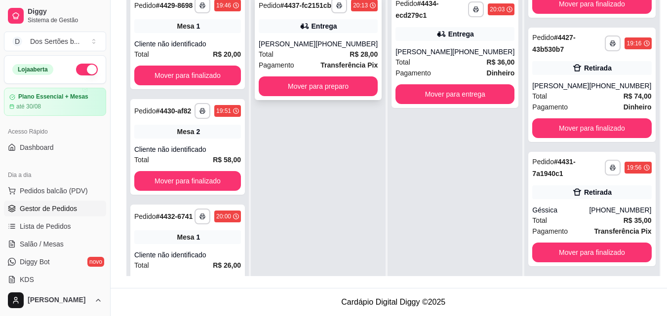
click at [295, 83] on div "**********" at bounding box center [318, 47] width 127 height 107
click at [290, 91] on button "Mover para preparo" at bounding box center [319, 86] width 116 height 19
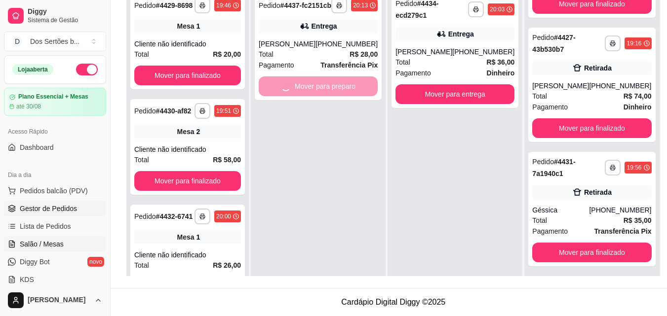
click at [66, 242] on link "Salão / Mesas" at bounding box center [55, 244] width 102 height 16
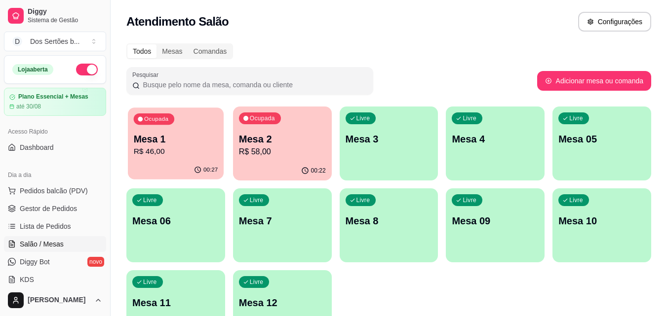
click at [156, 147] on p "R$ 46,00" at bounding box center [176, 151] width 84 height 11
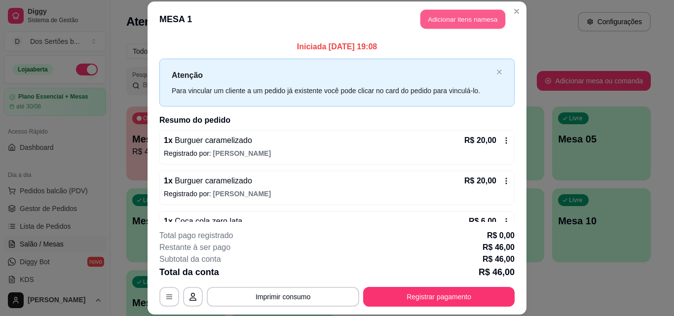
click at [443, 13] on button "Adicionar itens na mesa" at bounding box center [463, 19] width 85 height 19
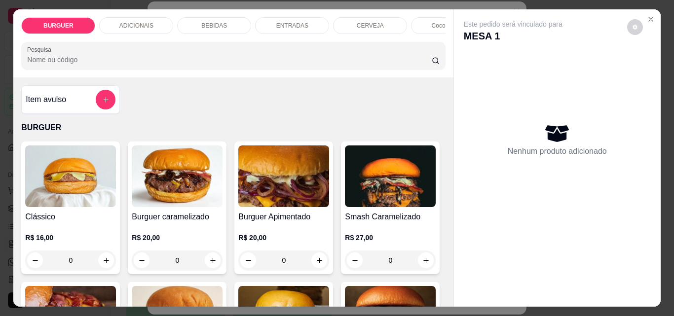
click at [198, 22] on div "BEBIDAS" at bounding box center [214, 25] width 74 height 17
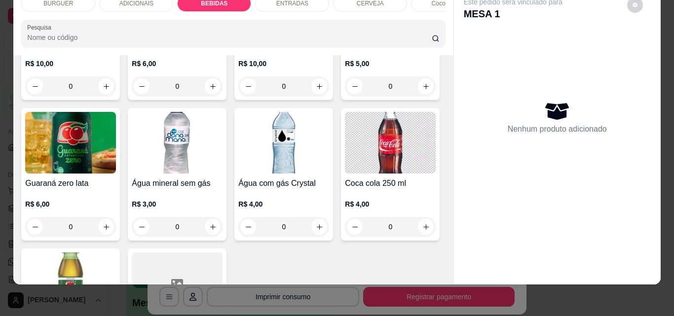
scroll to position [1124, 0]
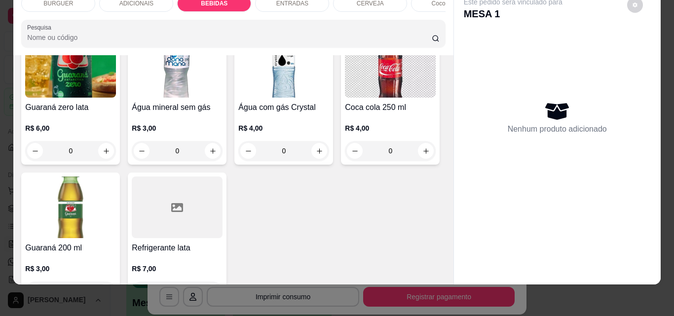
click at [221, 18] on button "increase-product-quantity" at bounding box center [212, 10] width 15 height 15
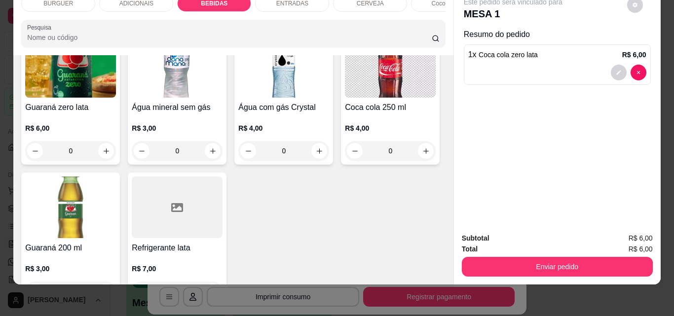
click at [220, 18] on button "increase-product-quantity" at bounding box center [212, 9] width 15 height 15
type input "2"
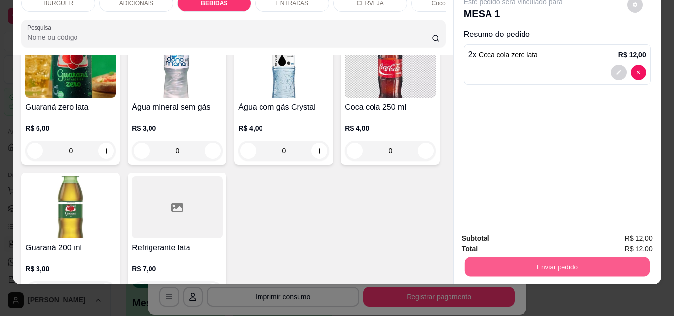
click at [517, 261] on button "Enviar pedido" at bounding box center [557, 266] width 185 height 19
click at [526, 234] on button "Não registrar e enviar pedido" at bounding box center [524, 235] width 103 height 19
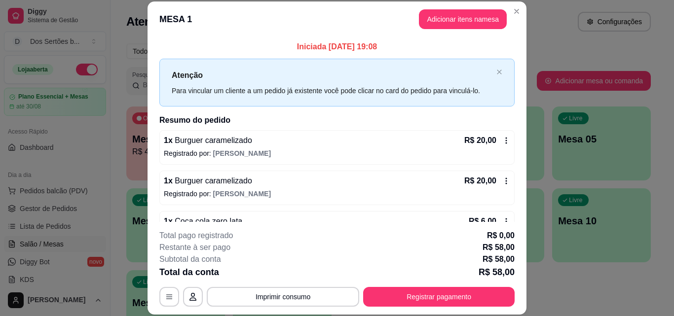
scroll to position [68, 0]
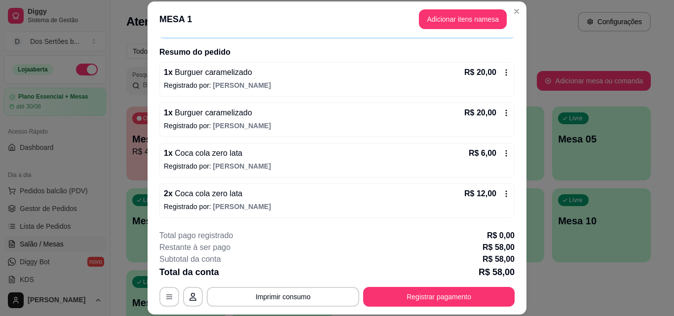
click at [503, 150] on icon at bounding box center [507, 154] width 8 height 8
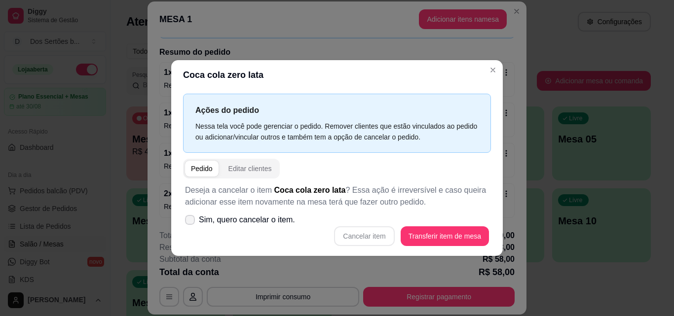
click at [194, 218] on icon at bounding box center [190, 220] width 8 height 6
click at [191, 222] on input "Sim, quero cancelar o item." at bounding box center [188, 225] width 6 height 6
checkbox input "true"
click at [360, 239] on button "Cancelar item" at bounding box center [364, 236] width 59 height 19
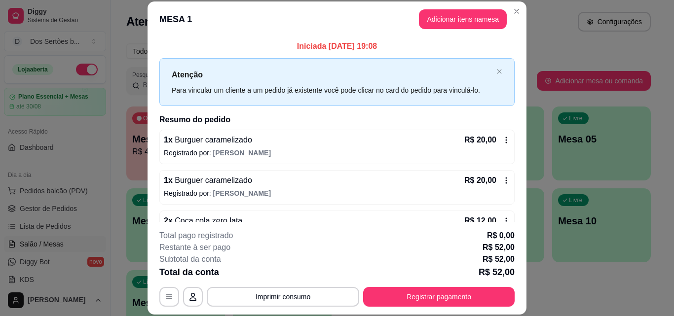
scroll to position [84, 0]
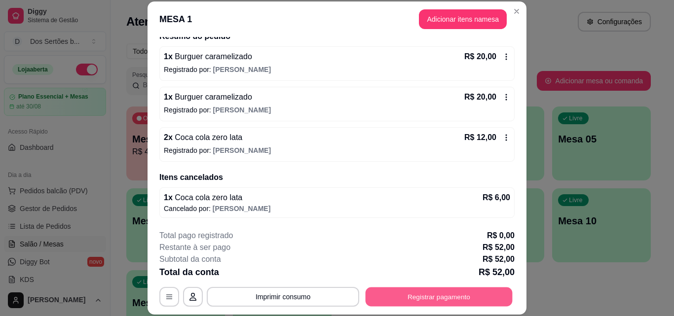
click at [428, 288] on button "Registrar pagamento" at bounding box center [439, 296] width 147 height 19
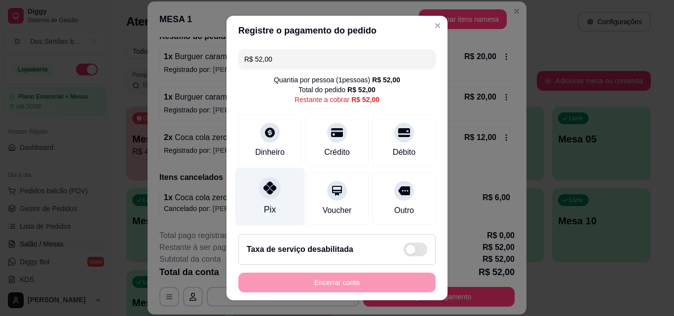
click at [264, 193] on icon at bounding box center [270, 188] width 13 height 13
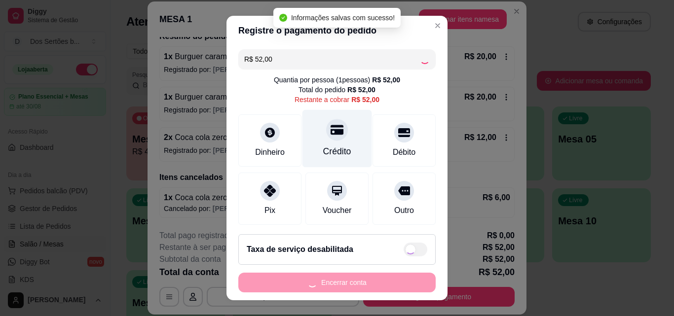
type input "R$ 0,00"
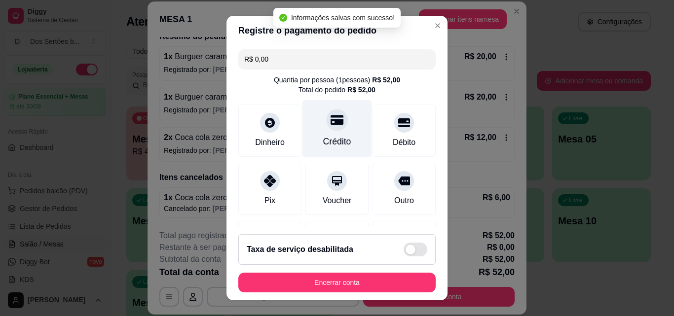
scroll to position [114, 0]
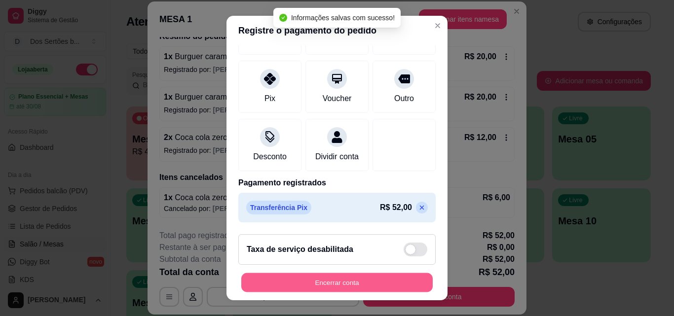
click at [308, 275] on button "Encerrar conta" at bounding box center [337, 283] width 192 height 19
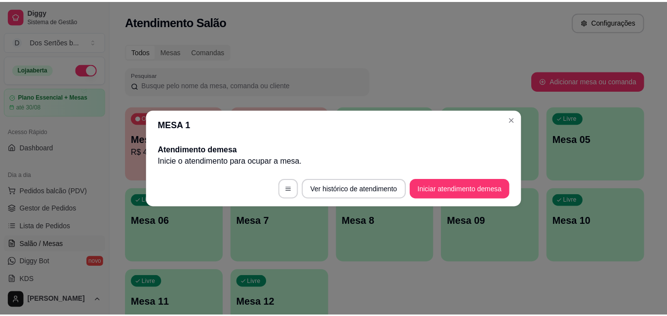
scroll to position [0, 0]
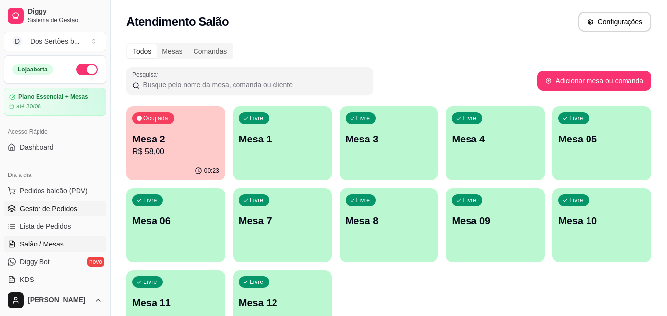
click at [78, 211] on link "Gestor de Pedidos" at bounding box center [55, 209] width 102 height 16
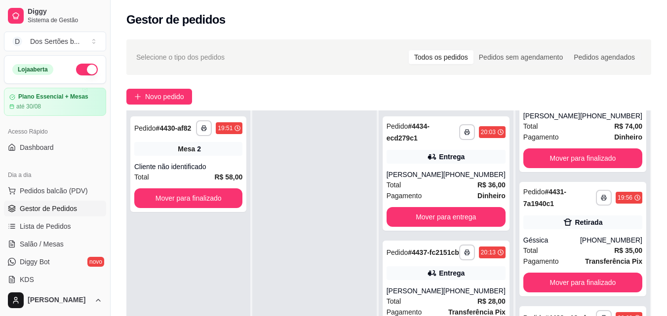
scroll to position [151, 0]
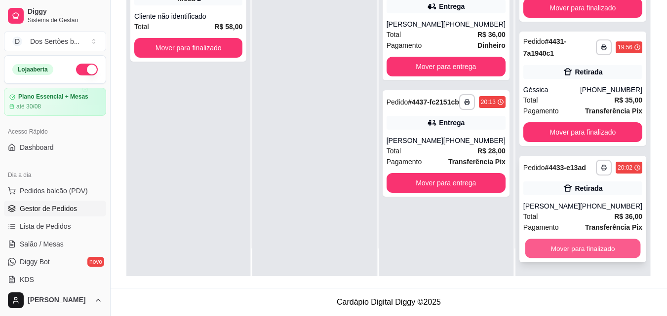
click at [548, 247] on button "Mover para finalizado" at bounding box center [583, 248] width 116 height 19
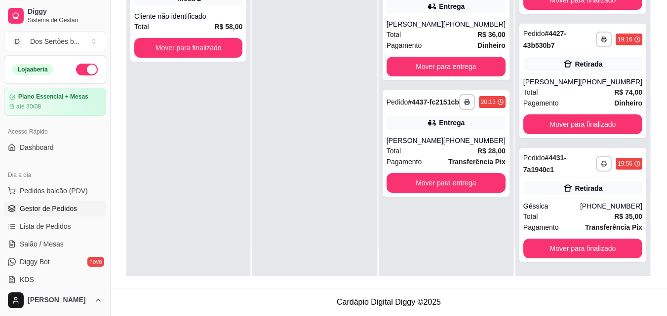
scroll to position [0, 0]
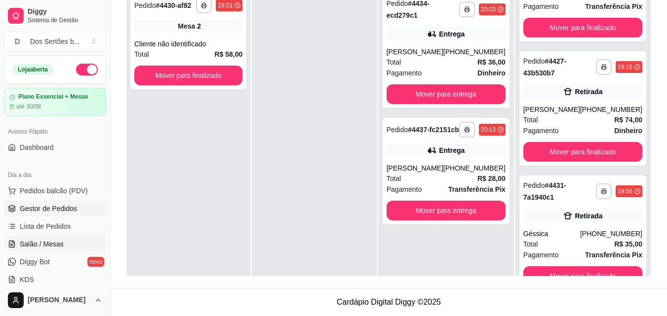
click at [39, 244] on span "Salão / Mesas" at bounding box center [42, 244] width 44 height 10
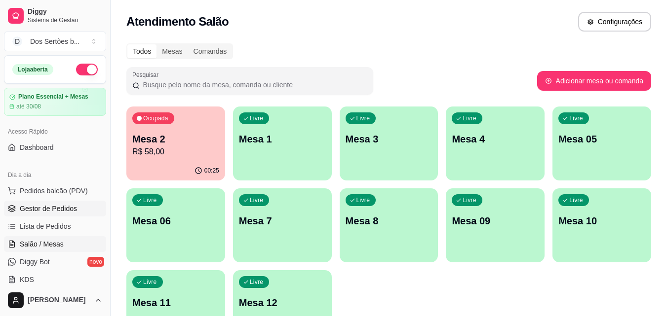
click at [24, 211] on span "Gestor de Pedidos" at bounding box center [48, 209] width 57 height 10
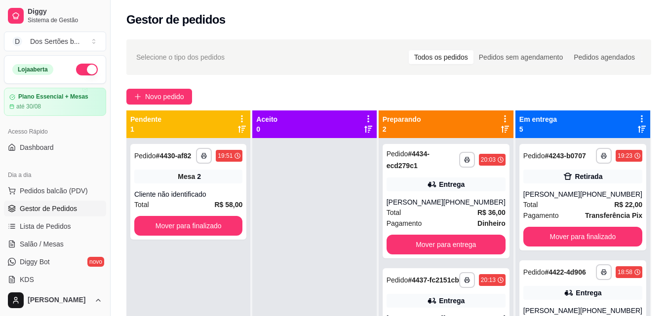
scroll to position [14, 0]
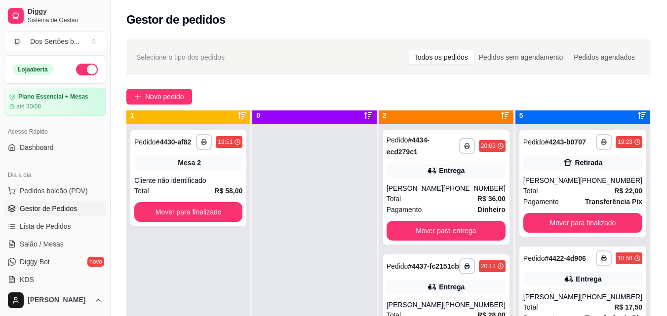
drag, startPoint x: 322, startPoint y: 197, endPoint x: 346, endPoint y: 222, distance: 34.2
click at [346, 222] on div at bounding box center [314, 282] width 124 height 316
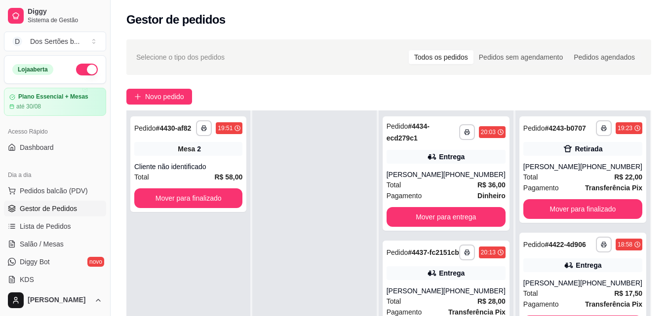
scroll to position [64, 0]
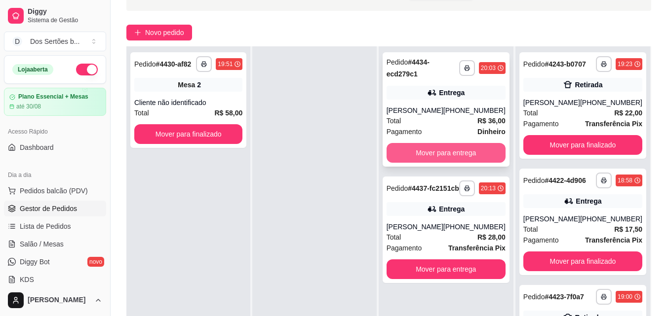
click at [412, 147] on button "Mover para entrega" at bounding box center [446, 153] width 119 height 20
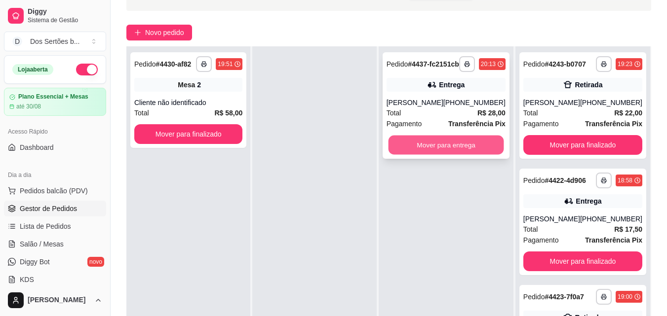
click at [421, 152] on button "Mover para entrega" at bounding box center [446, 145] width 116 height 19
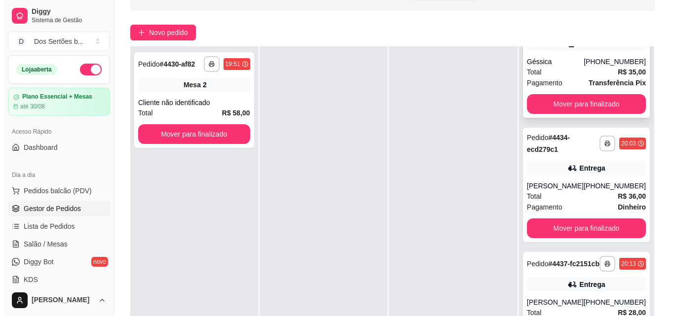
scroll to position [574, 0]
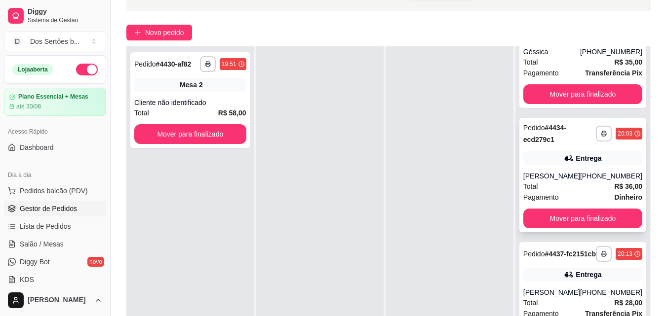
click at [573, 171] on div "[PERSON_NAME]" at bounding box center [551, 176] width 57 height 10
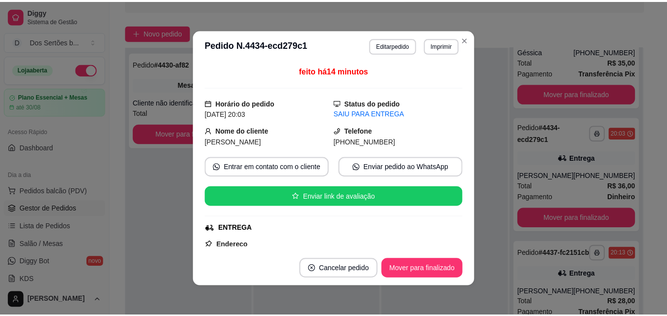
scroll to position [192, 0]
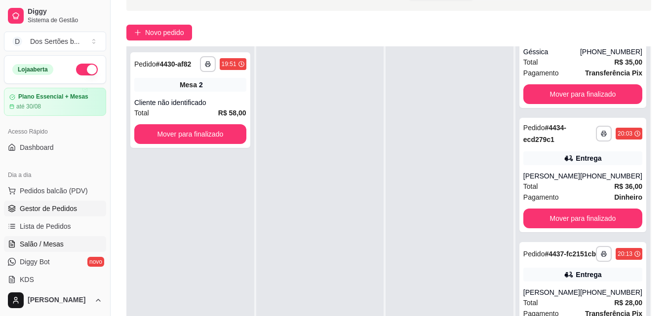
click at [57, 246] on span "Salão / Mesas" at bounding box center [42, 244] width 44 height 10
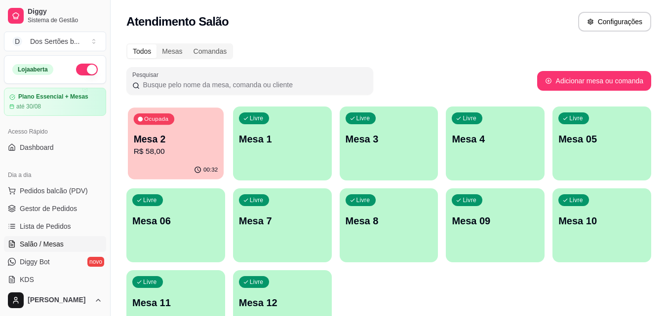
click at [195, 149] on p "R$ 58,00" at bounding box center [176, 151] width 84 height 11
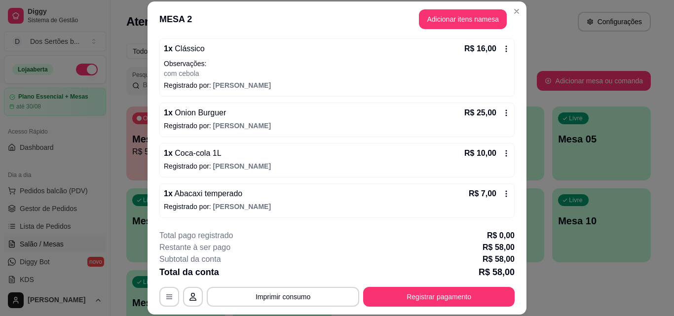
scroll to position [30, 0]
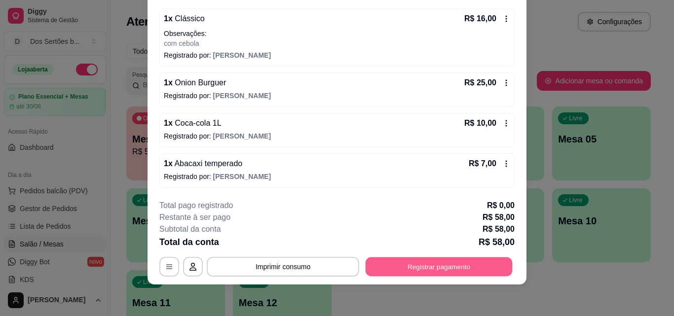
click at [434, 262] on button "Registrar pagamento" at bounding box center [439, 266] width 147 height 19
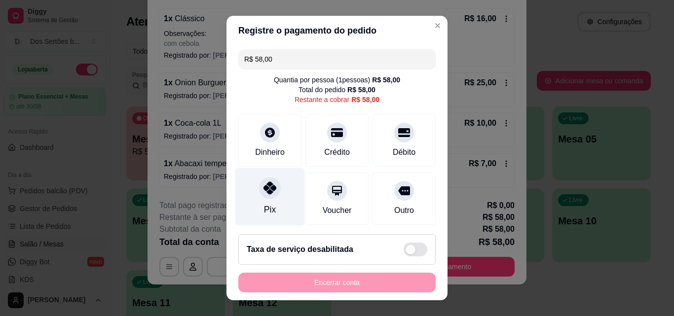
click at [264, 185] on icon at bounding box center [270, 188] width 13 height 13
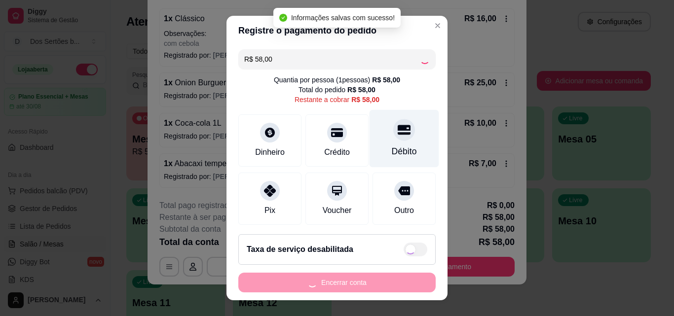
type input "R$ 0,00"
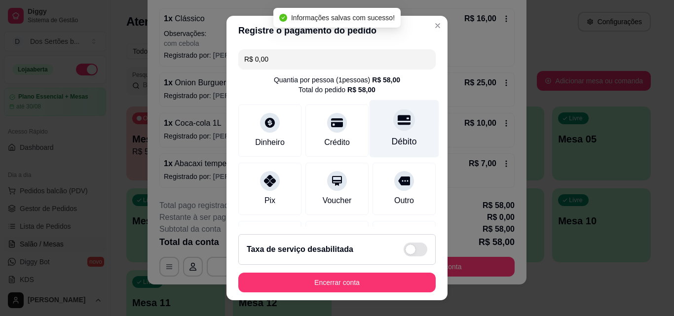
scroll to position [114, 0]
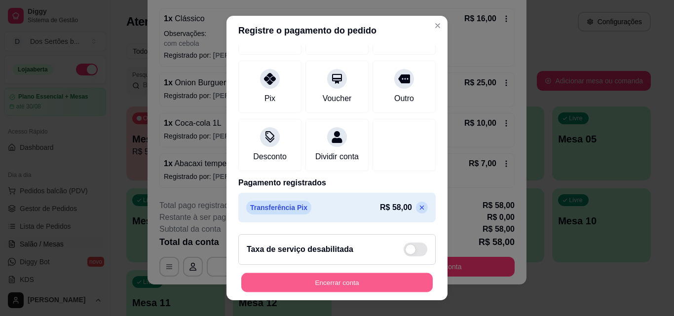
click at [412, 281] on button "Encerrar conta" at bounding box center [337, 283] width 192 height 19
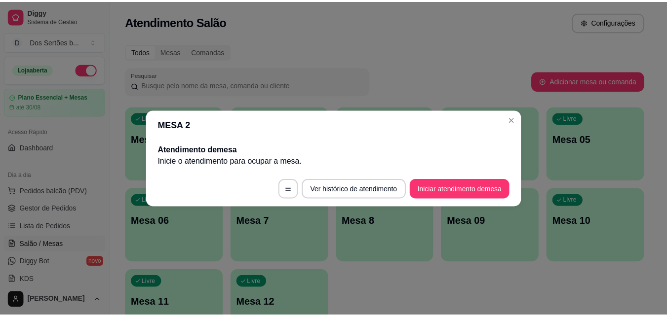
scroll to position [0, 0]
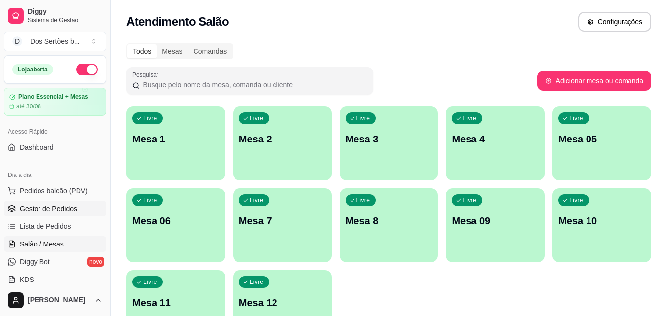
click at [37, 210] on span "Gestor de Pedidos" at bounding box center [48, 209] width 57 height 10
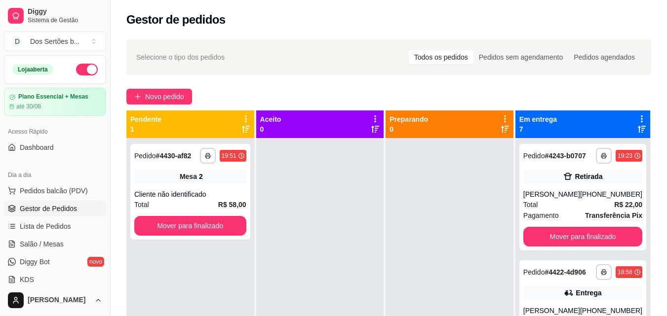
click at [65, 207] on span "Gestor de Pedidos" at bounding box center [48, 209] width 57 height 10
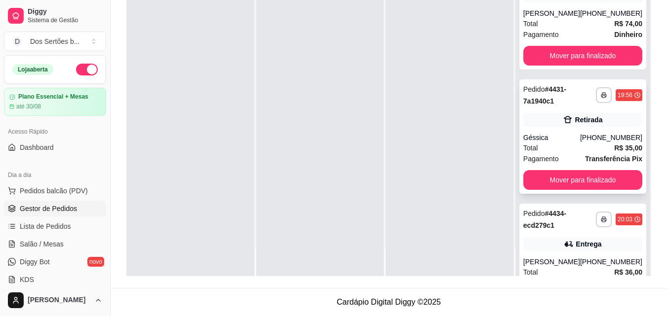
scroll to position [444, 0]
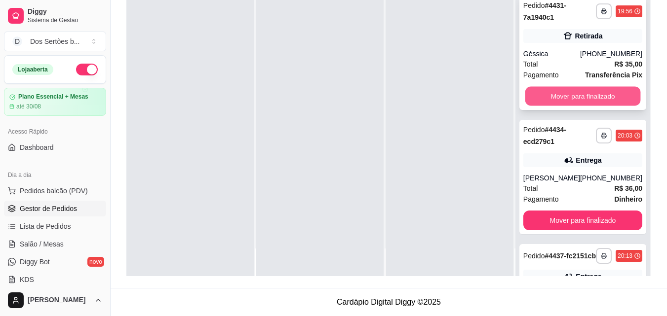
click at [573, 106] on button "Mover para finalizado" at bounding box center [583, 96] width 116 height 19
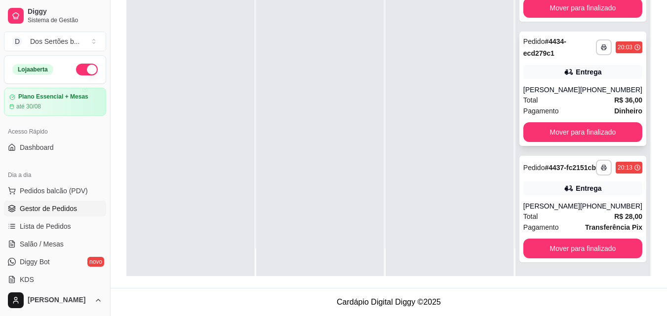
scroll to position [450, 0]
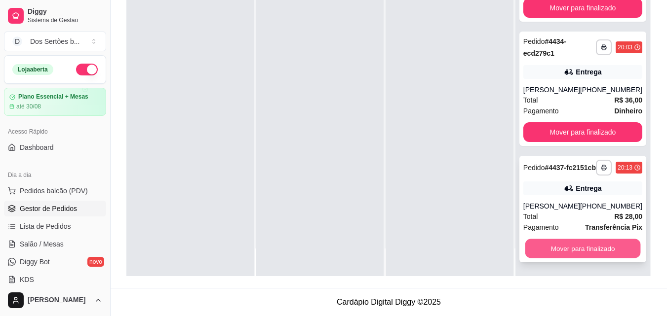
click at [537, 242] on button "Mover para finalizado" at bounding box center [583, 248] width 116 height 19
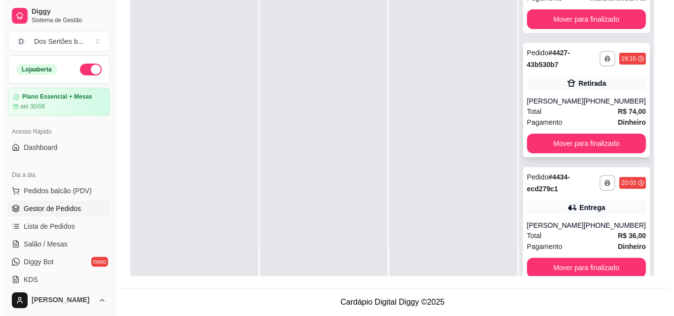
scroll to position [325, 0]
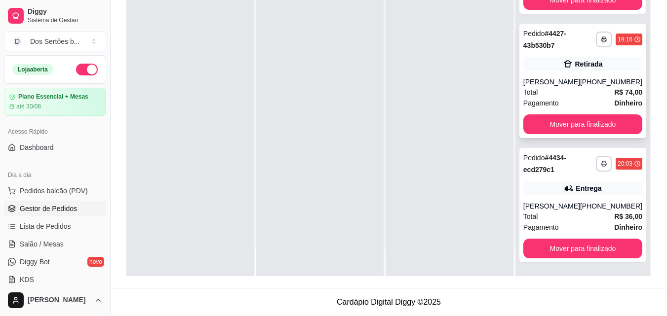
click at [557, 77] on div "[PERSON_NAME]" at bounding box center [551, 82] width 57 height 10
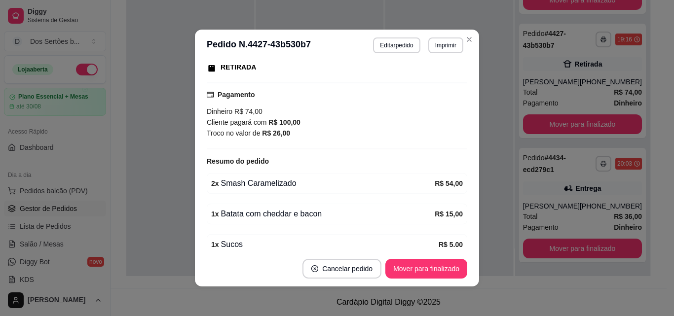
scroll to position [160, 0]
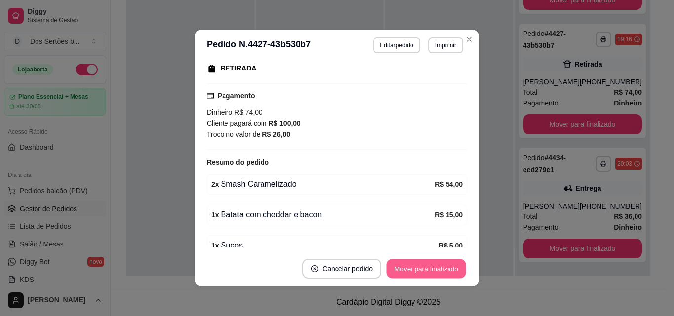
click at [413, 265] on button "Mover para finalizado" at bounding box center [426, 269] width 79 height 19
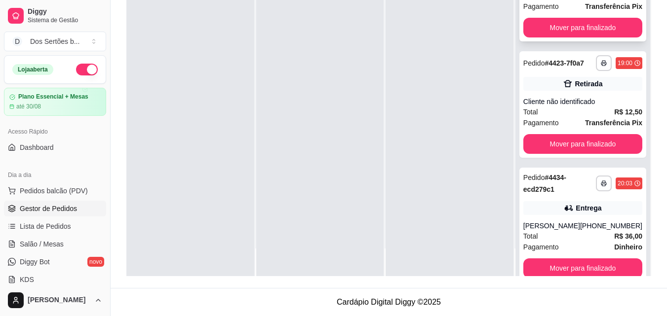
scroll to position [201, 0]
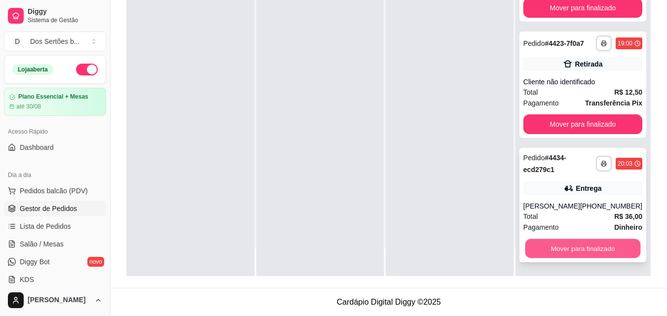
click at [575, 243] on button "Mover para finalizado" at bounding box center [583, 248] width 116 height 19
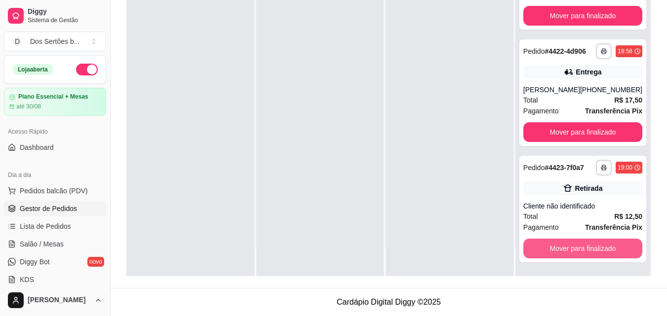
scroll to position [67, 0]
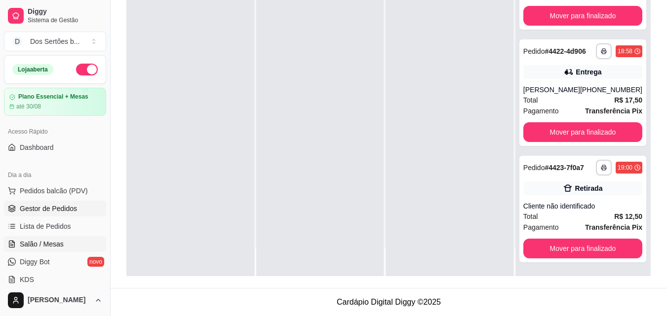
click at [51, 241] on span "Salão / Mesas" at bounding box center [42, 244] width 44 height 10
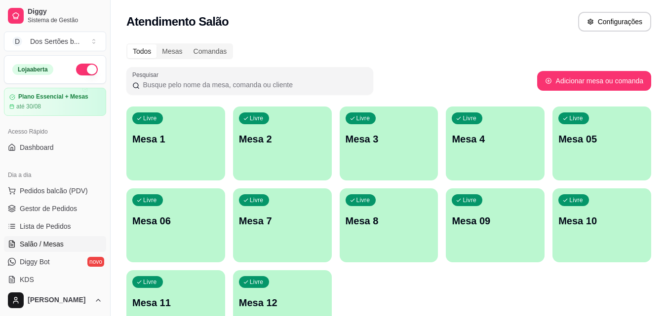
click at [188, 155] on div "Livre Mesa 1" at bounding box center [175, 138] width 99 height 62
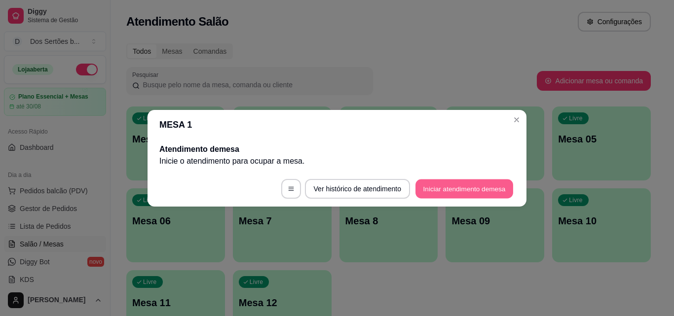
click at [459, 184] on button "Iniciar atendimento de mesa" at bounding box center [465, 188] width 98 height 19
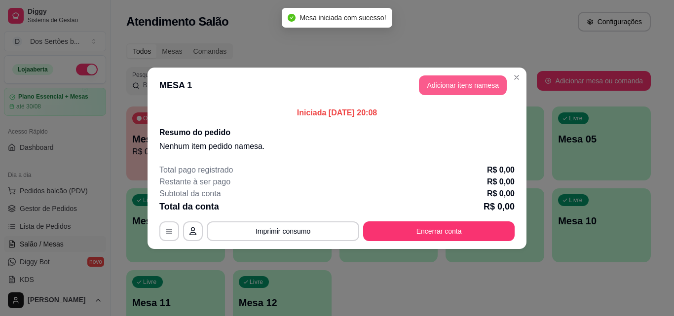
click at [450, 87] on button "Adicionar itens na mesa" at bounding box center [463, 86] width 88 height 20
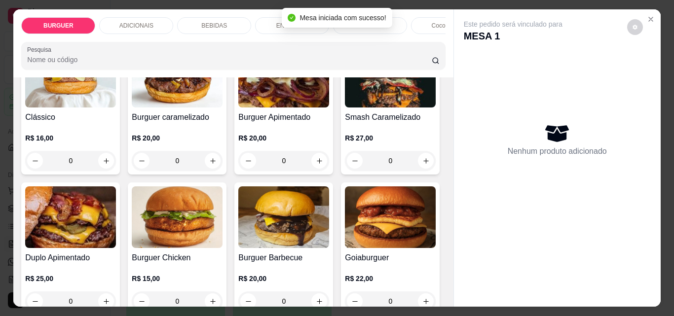
scroll to position [102, 0]
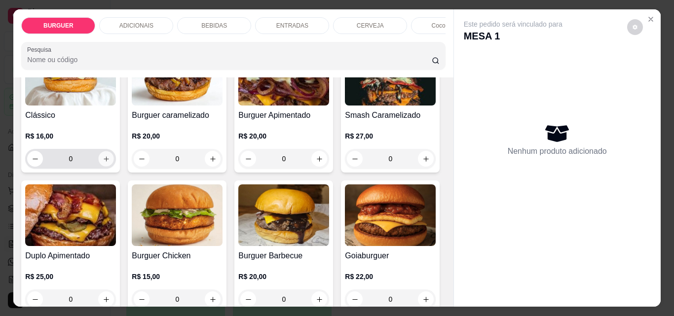
click at [104, 163] on icon "increase-product-quantity" at bounding box center [106, 159] width 7 height 7
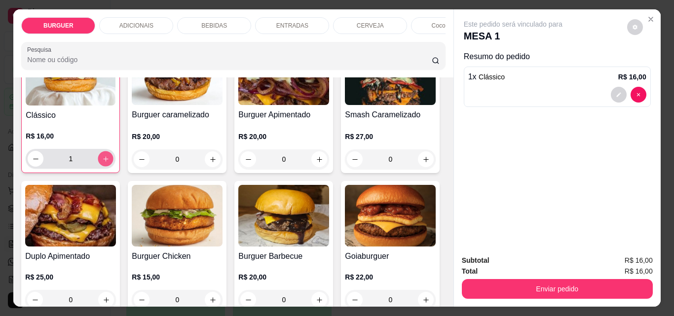
click at [103, 163] on icon "increase-product-quantity" at bounding box center [105, 159] width 7 height 7
type input "2"
click at [134, 22] on p "ADICIONAIS" at bounding box center [136, 26] width 34 height 8
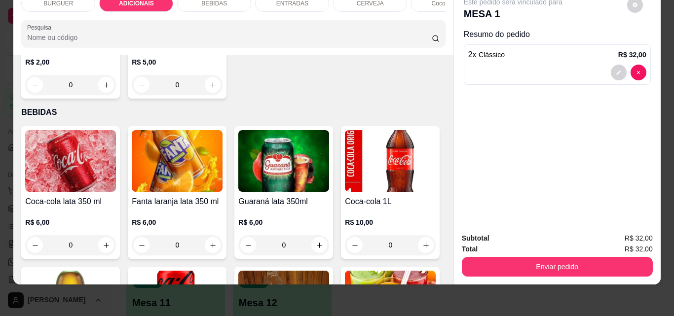
scroll to position [818, 0]
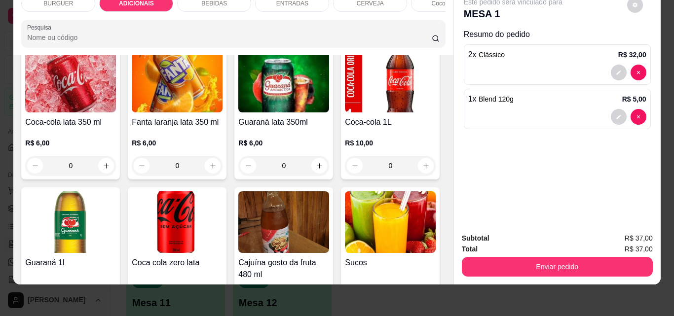
scroll to position [818, 0]
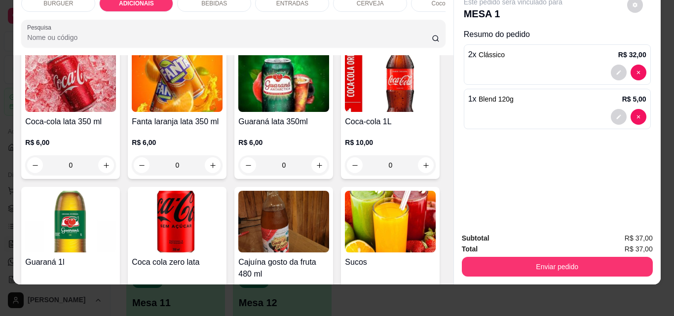
type input "2"
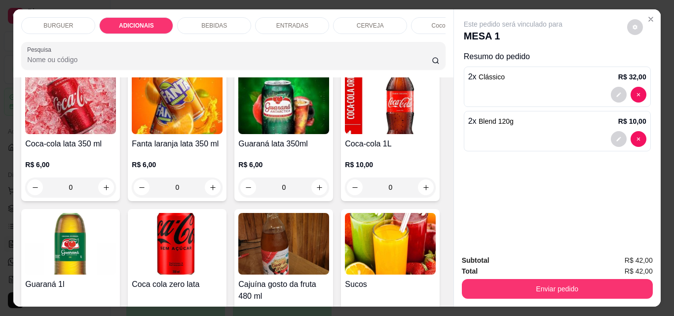
click at [202, 23] on p "BEBIDAS" at bounding box center [214, 26] width 26 height 8
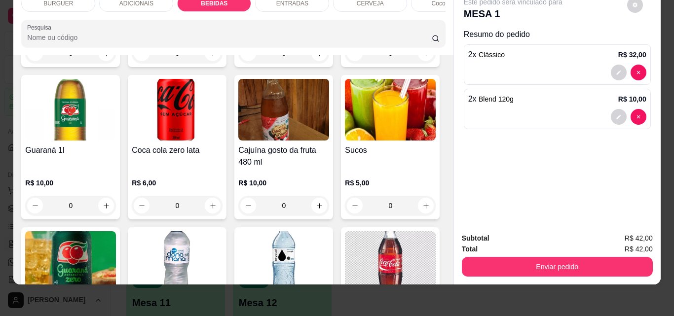
scroll to position [1087, 0]
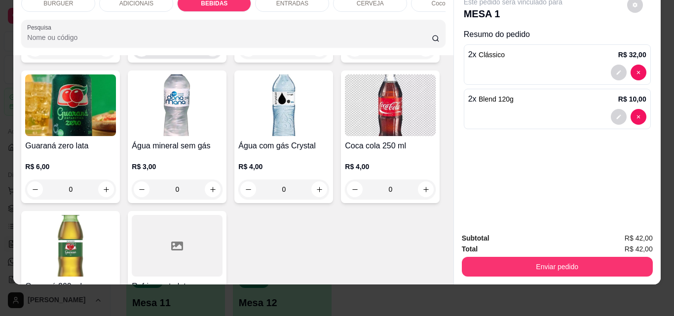
click at [217, 53] on icon "increase-product-quantity" at bounding box center [212, 48] width 7 height 7
type input "1"
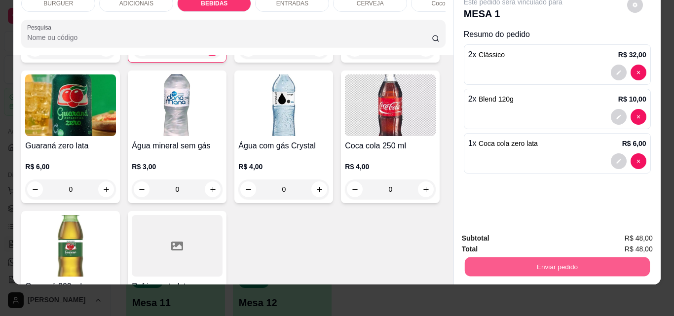
click at [563, 262] on button "Enviar pedido" at bounding box center [557, 266] width 185 height 19
click at [536, 230] on button "Não registrar e enviar pedido" at bounding box center [524, 235] width 103 height 19
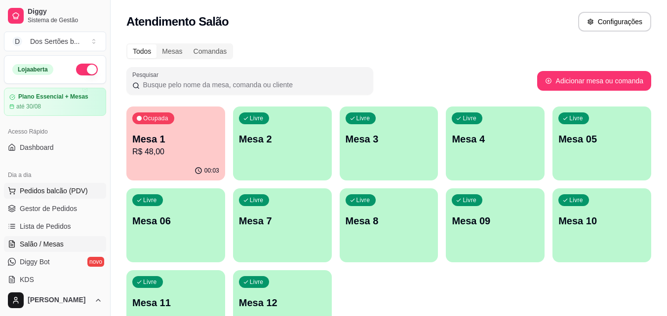
click at [58, 194] on span "Pedidos balcão (PDV)" at bounding box center [54, 191] width 68 height 10
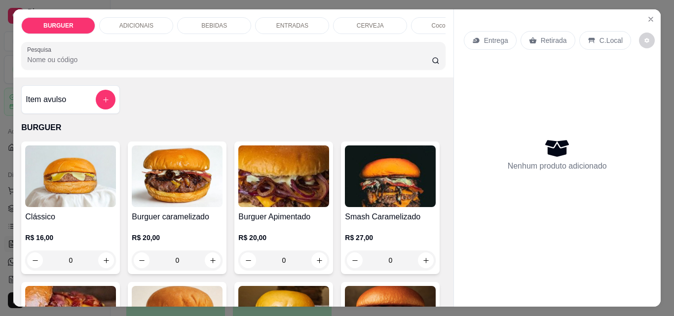
scroll to position [112, 0]
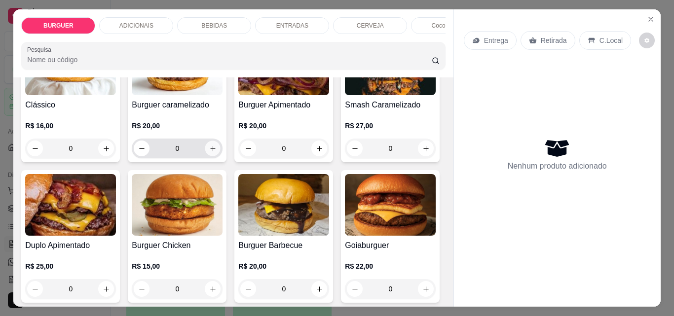
click at [211, 152] on icon "increase-product-quantity" at bounding box center [212, 148] width 7 height 7
type input "1"
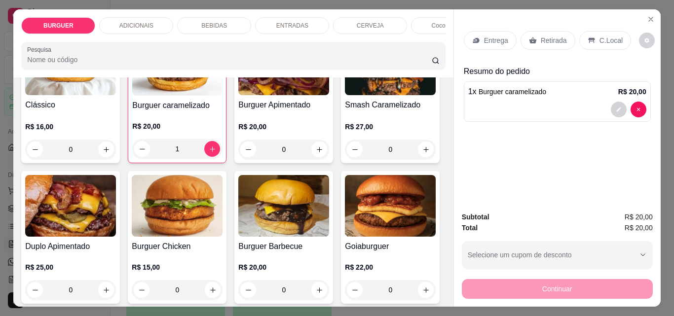
click at [600, 40] on p "C.Local" at bounding box center [611, 41] width 23 height 10
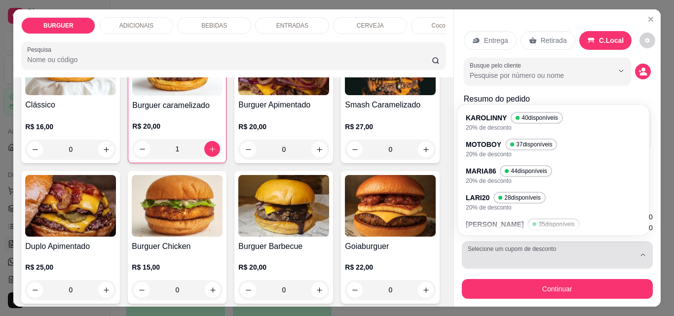
click at [584, 247] on div "button" at bounding box center [551, 255] width 167 height 20
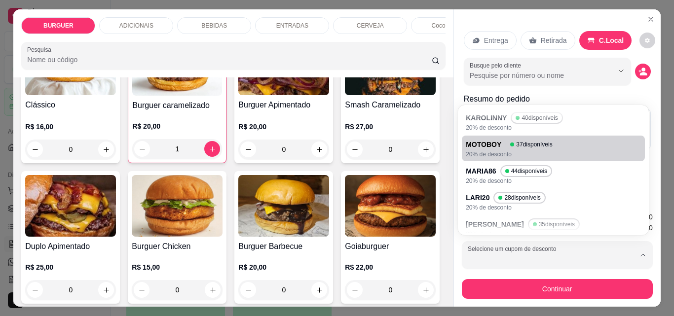
scroll to position [41, 0]
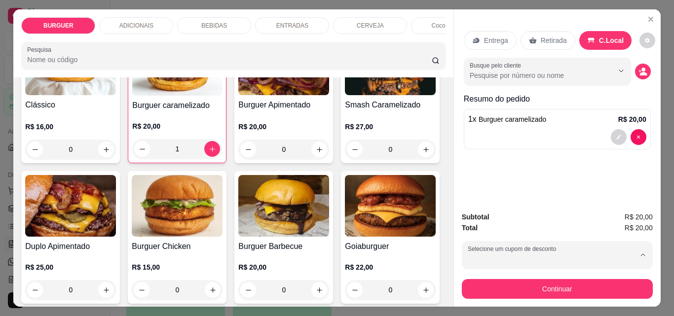
click at [489, 161] on div "LARI20 28 disponíveis" at bounding box center [507, 160] width 77 height 11
type input "6855e5e5ae30188eda1c1b7f"
select select "6855e5e5ae30188eda1c1b7f"
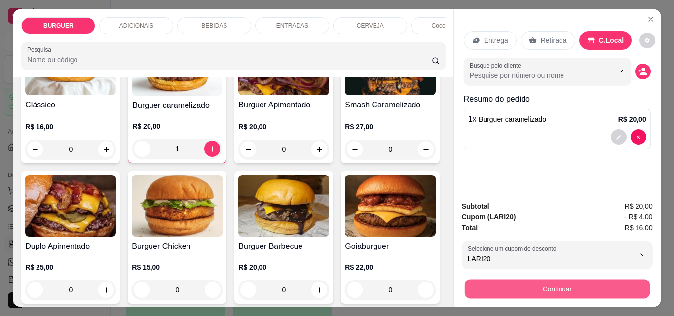
click at [539, 282] on button "Continuar" at bounding box center [557, 288] width 185 height 19
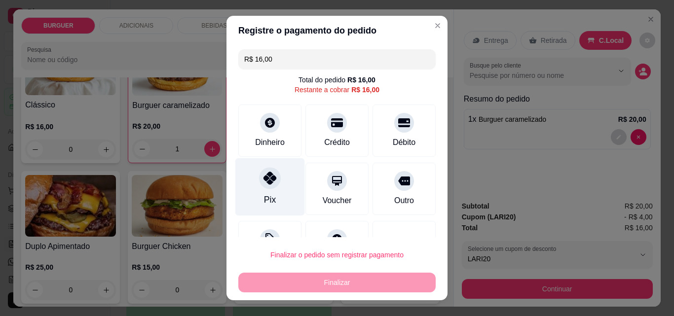
scroll to position [40, 0]
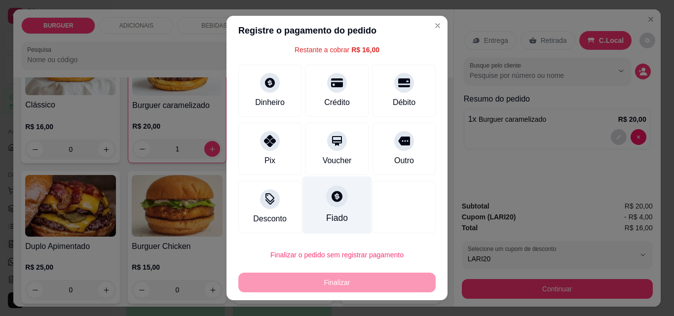
click at [326, 189] on div at bounding box center [337, 197] width 22 height 22
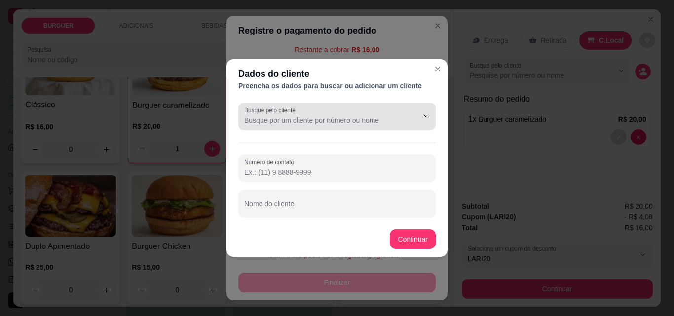
click at [281, 113] on label "Busque pelo cliente" at bounding box center [271, 110] width 55 height 8
click at [281, 116] on input "Busque pelo cliente" at bounding box center [323, 121] width 158 height 10
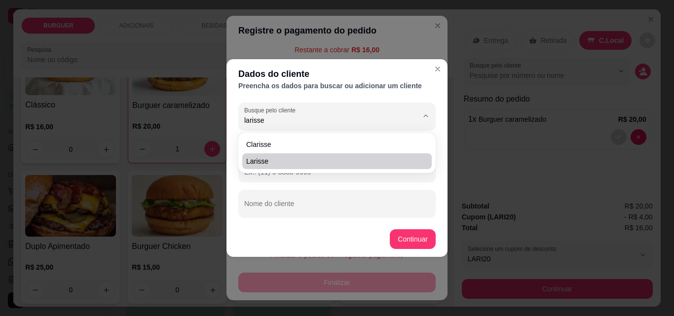
click at [265, 157] on span "Larisse" at bounding box center [332, 161] width 172 height 10
type input "Larisse"
type input "[PHONE_NUMBER]"
type input "Larisse"
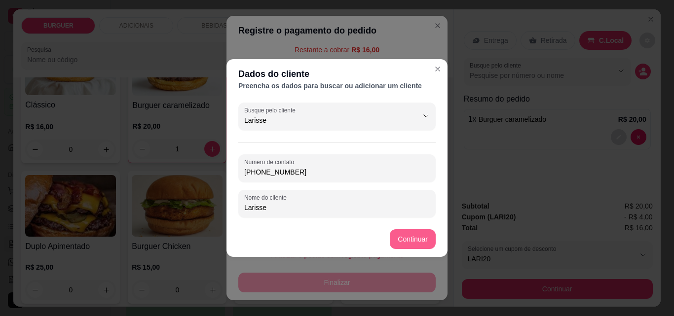
type input "Larisse"
type input "R$ 0,00"
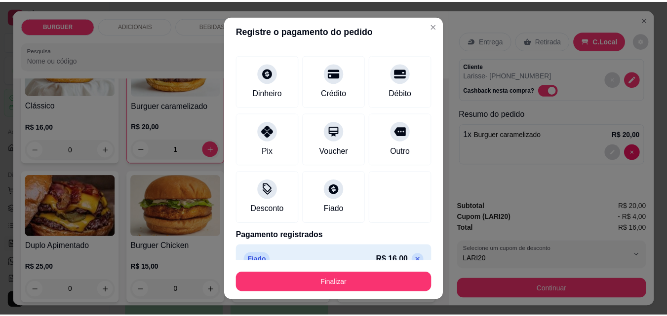
scroll to position [58, 0]
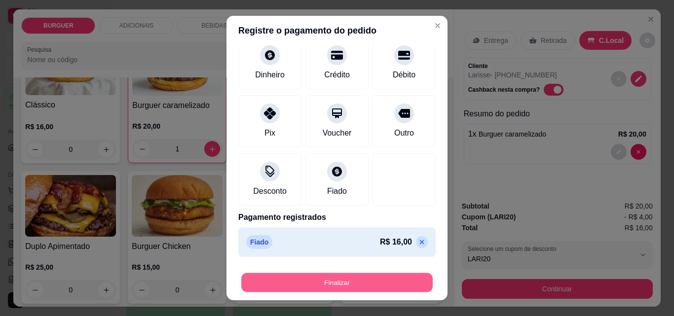
click at [370, 276] on button "Finalizar" at bounding box center [337, 283] width 192 height 19
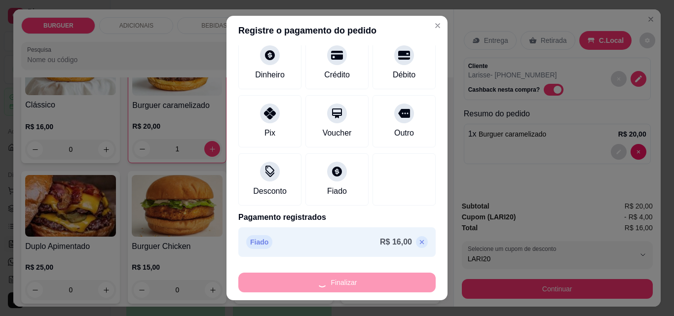
type input "0"
type input "-R$ 16,00"
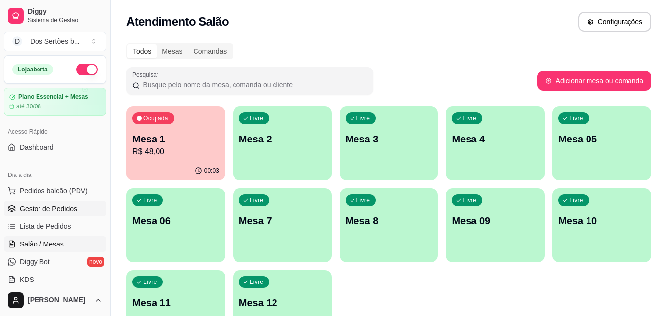
click at [52, 208] on span "Gestor de Pedidos" at bounding box center [48, 209] width 57 height 10
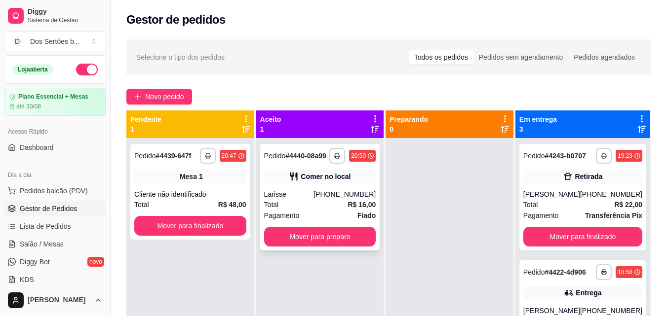
click at [294, 178] on icon at bounding box center [293, 177] width 7 height 8
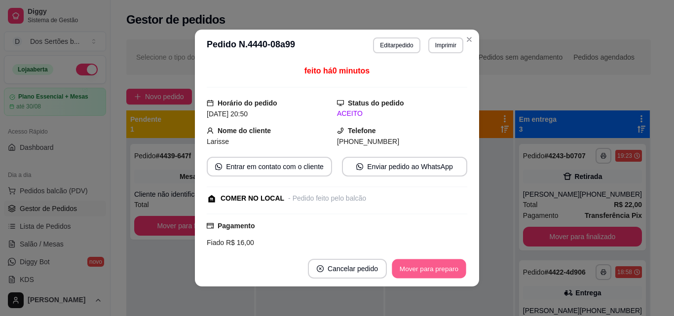
click at [427, 263] on button "Mover para preparo" at bounding box center [429, 269] width 74 height 19
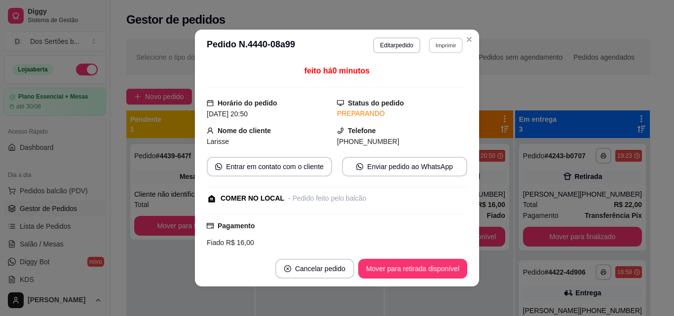
click at [439, 43] on button "Imprimir" at bounding box center [446, 45] width 34 height 15
click at [418, 80] on button "Impressora" at bounding box center [424, 79] width 69 height 15
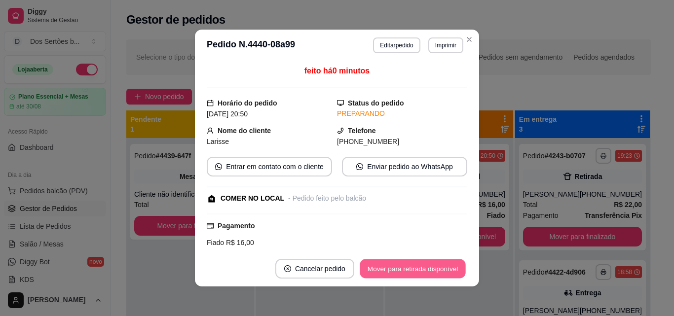
click at [419, 261] on button "Mover para retirada disponível" at bounding box center [413, 269] width 106 height 19
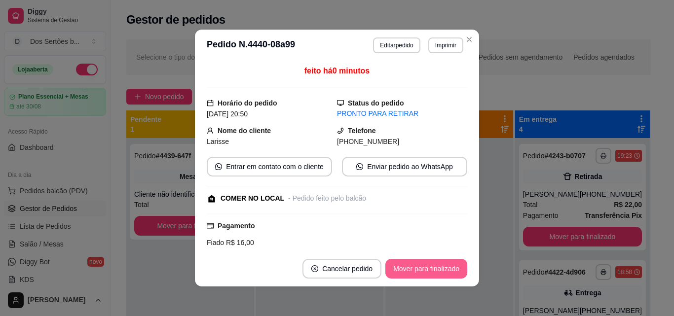
click at [418, 265] on button "Mover para finalizado" at bounding box center [427, 269] width 82 height 20
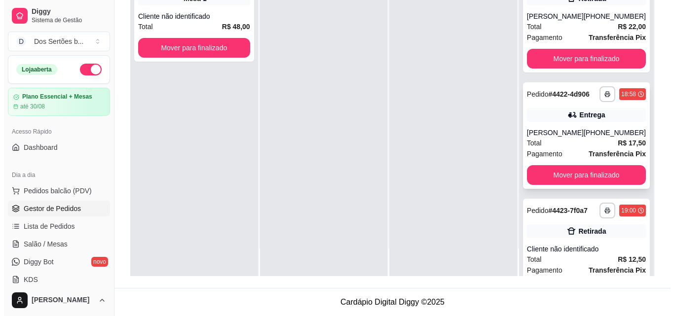
scroll to position [67, 0]
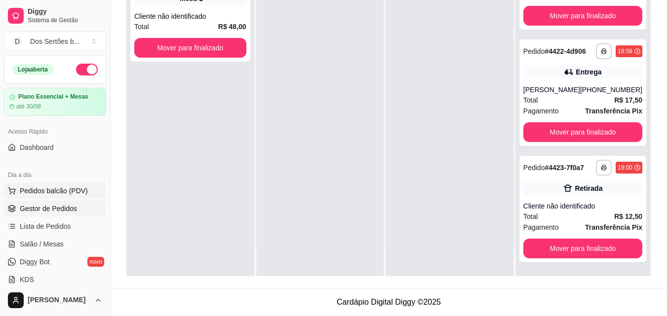
click at [58, 189] on span "Pedidos balcão (PDV)" at bounding box center [54, 191] width 68 height 10
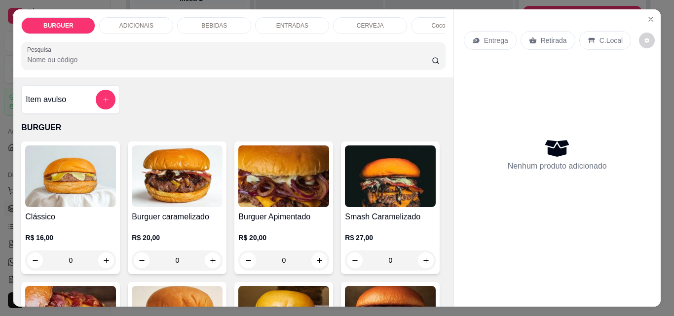
click at [204, 26] on p "BEBIDAS" at bounding box center [214, 26] width 26 height 8
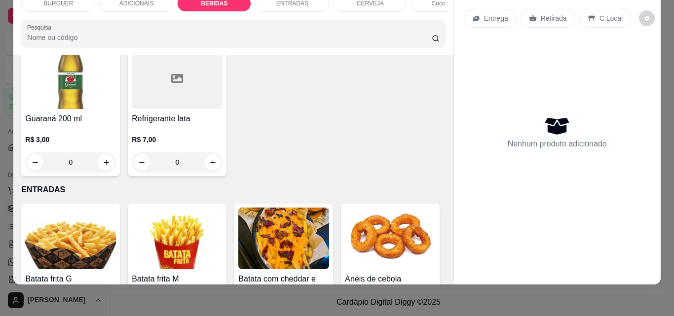
scroll to position [1417, 0]
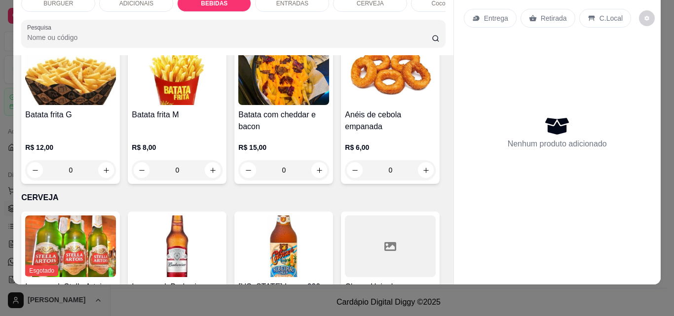
type input "1"
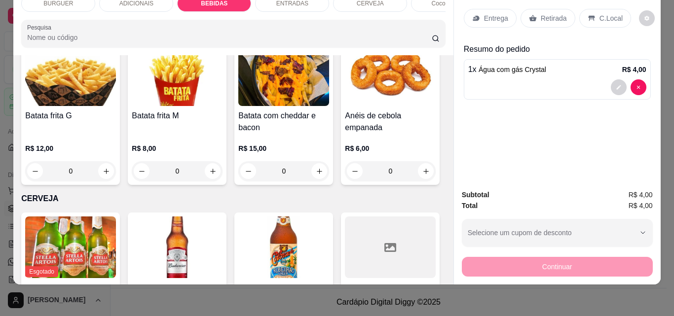
click at [541, 13] on p "Retirada" at bounding box center [554, 18] width 26 height 10
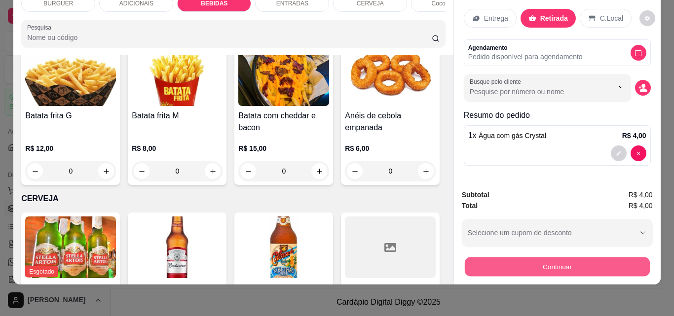
click at [583, 263] on button "Continuar" at bounding box center [557, 266] width 185 height 19
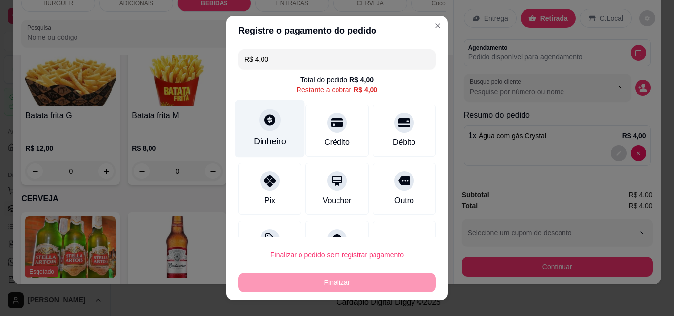
click at [260, 129] on div at bounding box center [270, 120] width 22 height 22
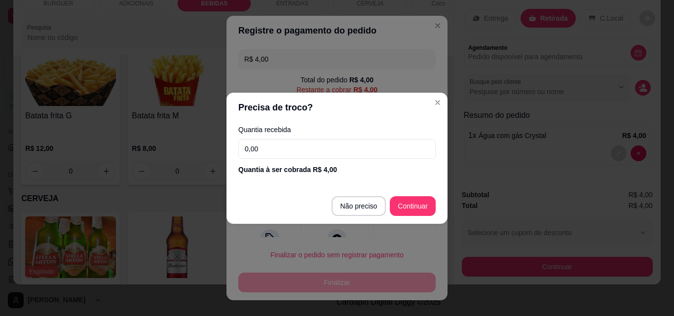
click at [266, 148] on input "0,00" at bounding box center [336, 149] width 197 height 20
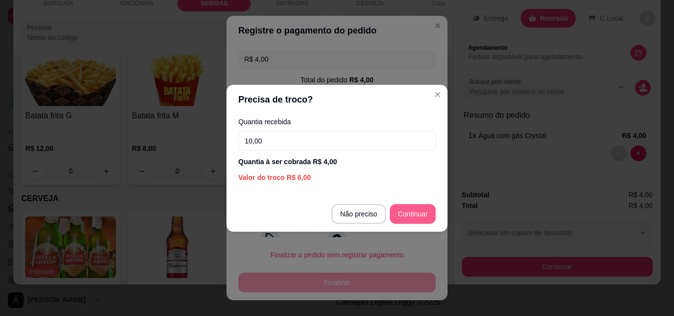
type input "10,00"
type input "R$ 0,00"
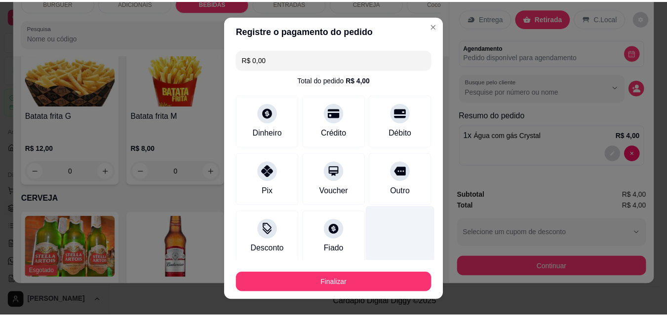
scroll to position [58, 0]
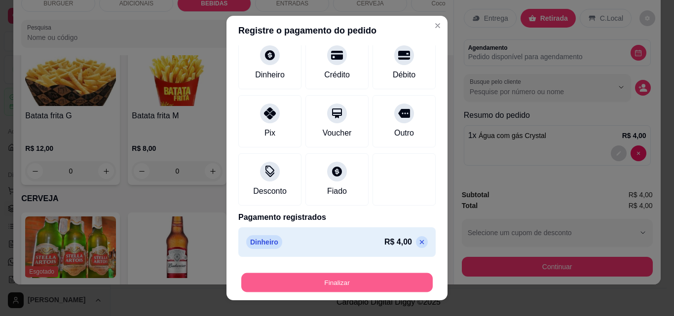
click at [352, 282] on button "Finalizar" at bounding box center [337, 283] width 192 height 19
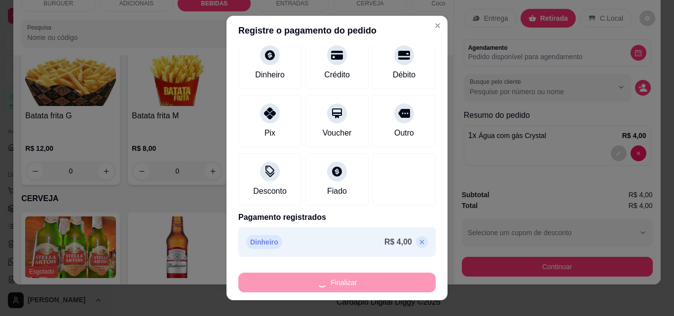
type input "0"
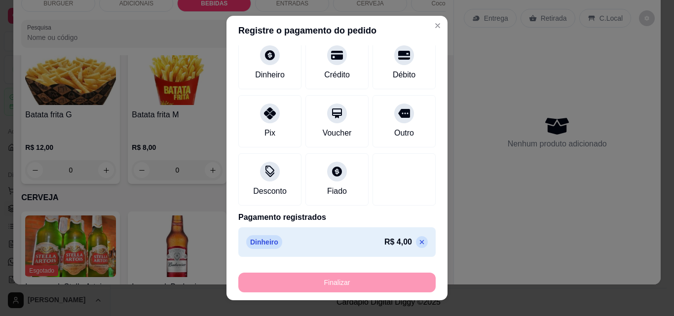
type input "-R$ 4,00"
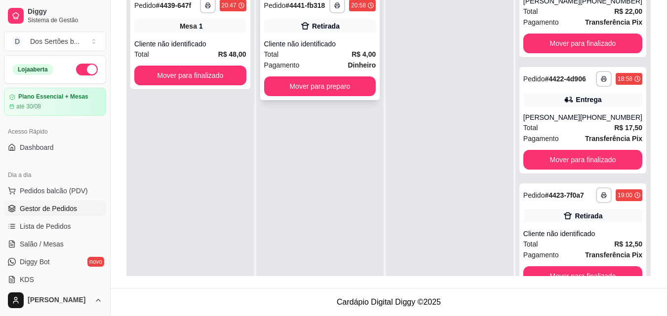
click at [295, 35] on div "**********" at bounding box center [320, 47] width 120 height 107
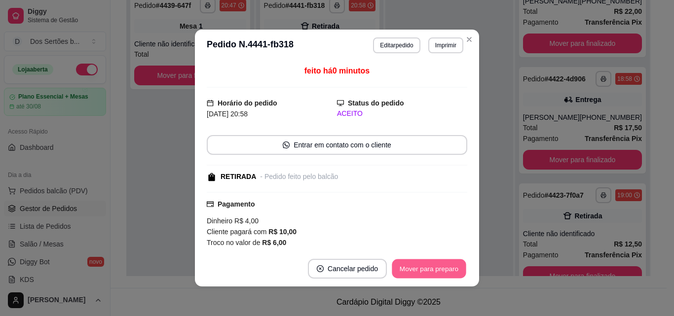
click at [413, 270] on button "Mover para preparo" at bounding box center [429, 269] width 74 height 19
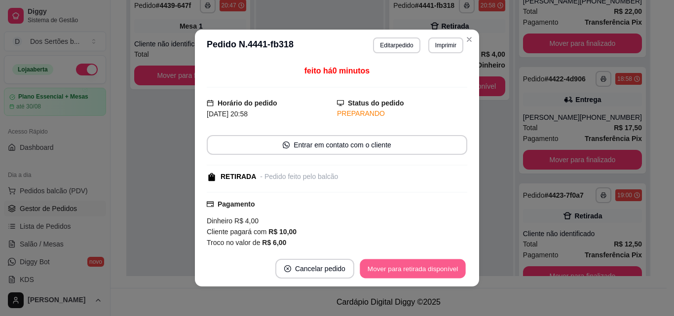
click at [413, 270] on button "Mover para retirada disponível" at bounding box center [413, 269] width 106 height 19
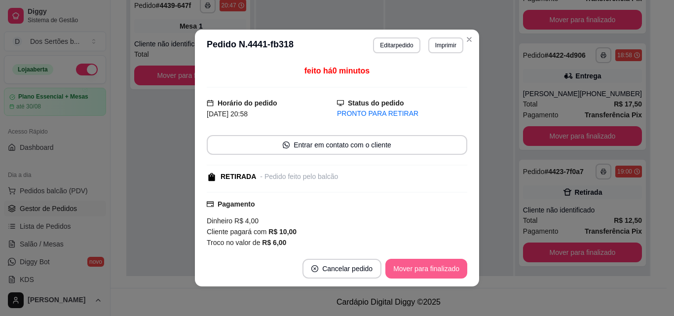
click at [413, 270] on button "Mover para finalizado" at bounding box center [427, 269] width 82 height 20
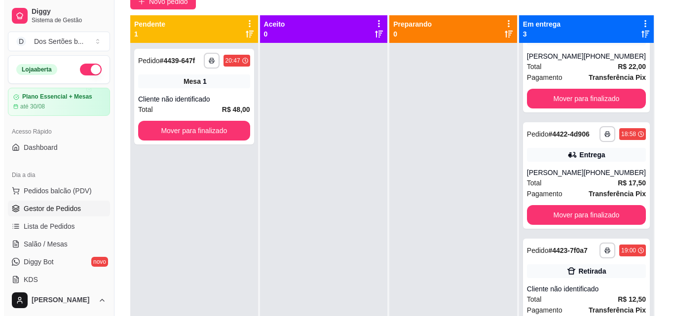
scroll to position [93, 0]
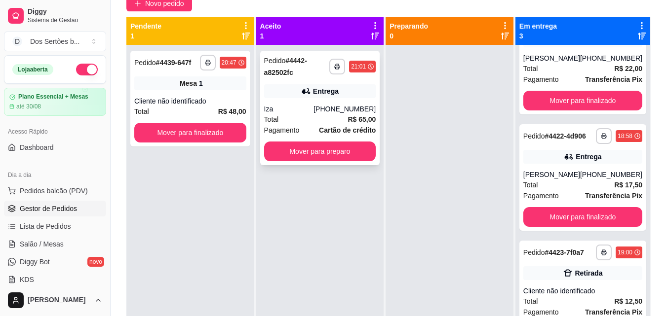
click at [314, 107] on div "Iza" at bounding box center [289, 109] width 50 height 10
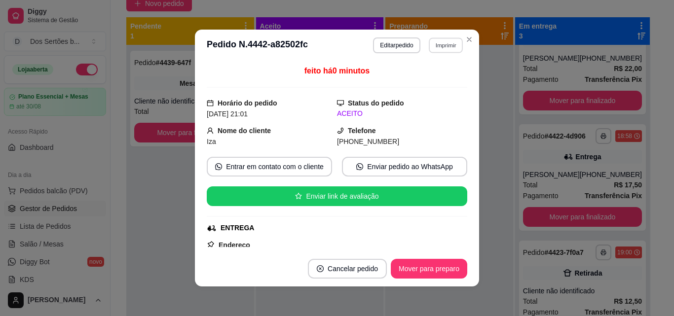
click at [438, 40] on button "Imprimir" at bounding box center [446, 45] width 34 height 15
click at [415, 80] on button "Impressora" at bounding box center [425, 80] width 72 height 16
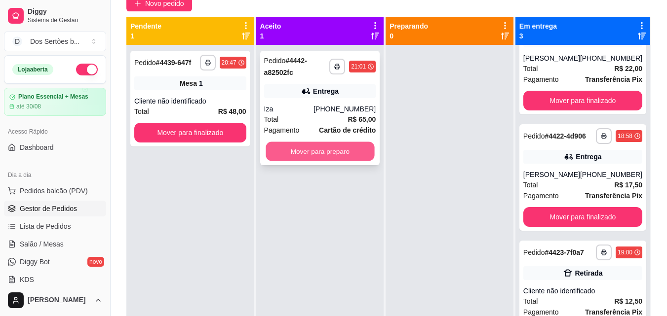
click at [284, 150] on button "Mover para preparo" at bounding box center [320, 151] width 109 height 19
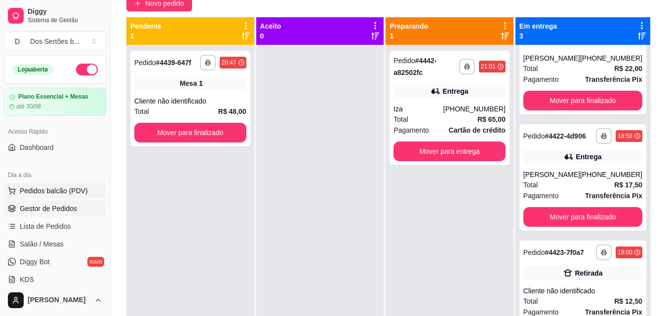
click at [59, 194] on span "Pedidos balcão (PDV)" at bounding box center [54, 191] width 68 height 10
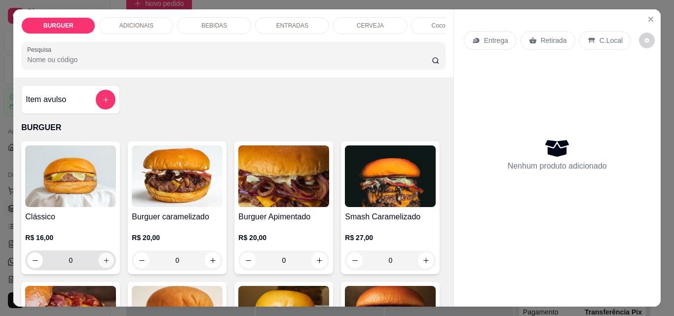
click at [103, 264] on icon "increase-product-quantity" at bounding box center [106, 260] width 7 height 7
type input "1"
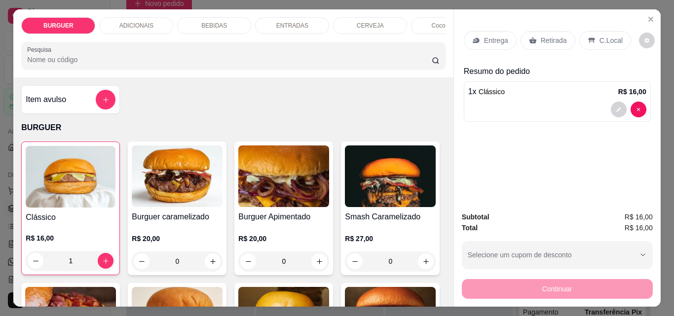
click at [122, 17] on div "ADICIONAIS" at bounding box center [136, 25] width 74 height 17
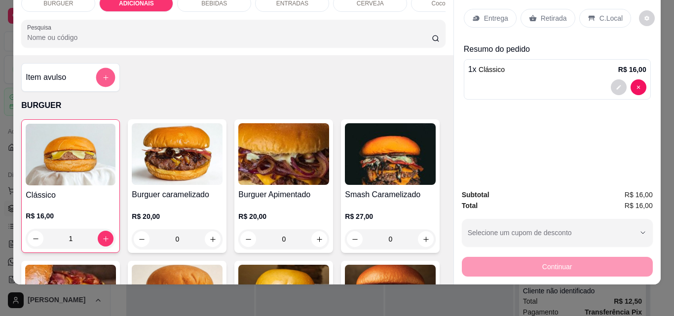
click at [104, 78] on icon "add-separate-item" at bounding box center [105, 77] width 5 height 5
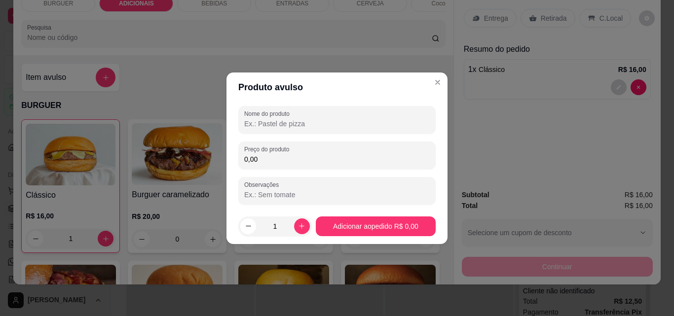
click at [274, 156] on input "0,00" at bounding box center [337, 160] width 186 height 10
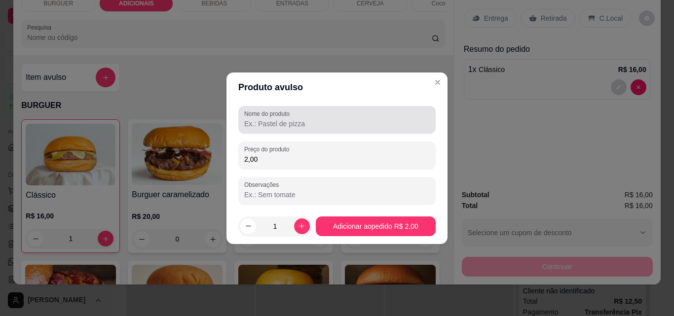
type input "2,00"
click at [252, 117] on label "Nome do produto" at bounding box center [268, 114] width 49 height 8
click at [252, 119] on input "Nome do produto" at bounding box center [337, 124] width 186 height 10
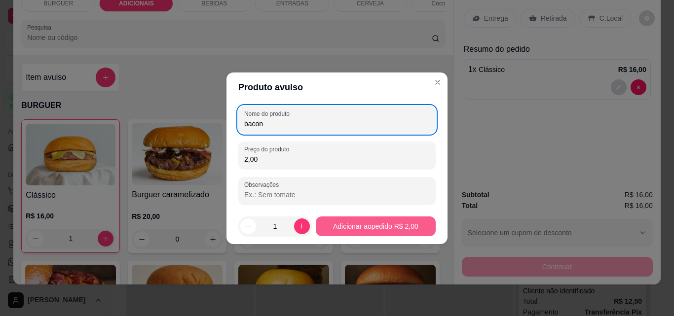
type input "bacon"
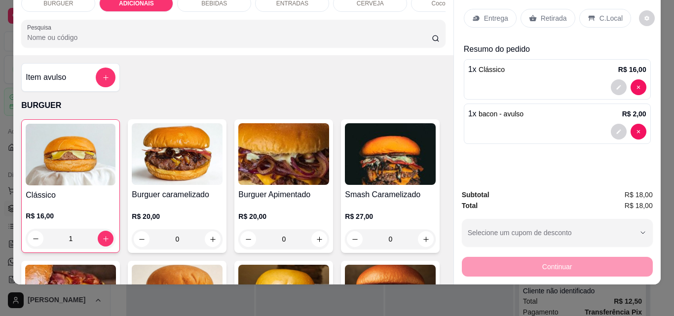
click at [588, 16] on icon at bounding box center [591, 18] width 6 height 5
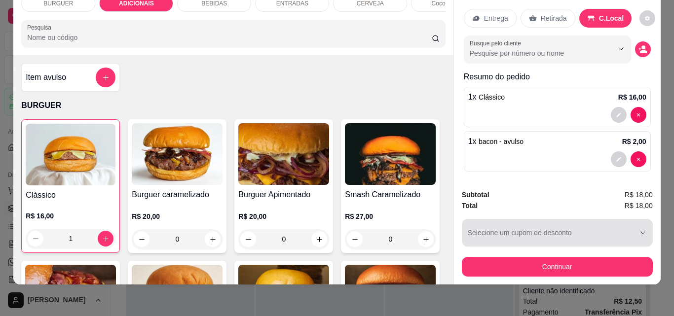
click at [520, 229] on div "button" at bounding box center [551, 233] width 167 height 20
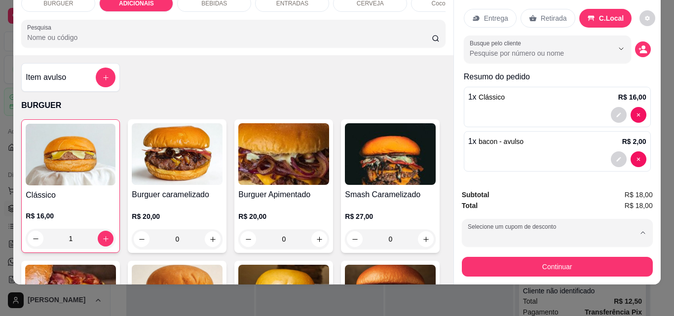
click at [488, 118] on p "MOTOBOY" at bounding box center [486, 122] width 34 height 9
type input "67fba114fb27f8bab9211f9e"
select select "67fba114fb27f8bab9211f9e"
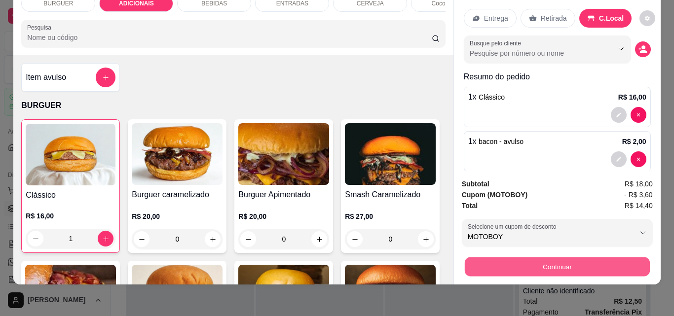
click at [566, 257] on button "Continuar" at bounding box center [557, 266] width 185 height 19
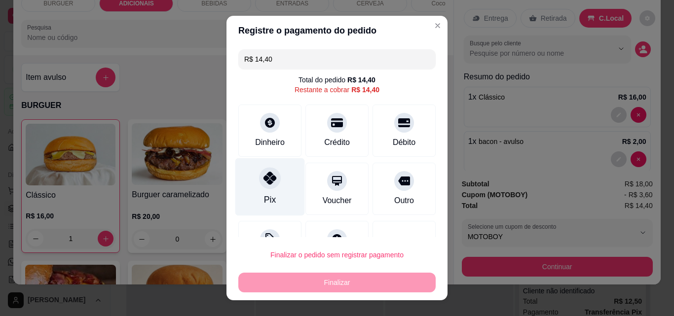
click at [275, 177] on div "Pix" at bounding box center [270, 187] width 70 height 58
type input "R$ 0,00"
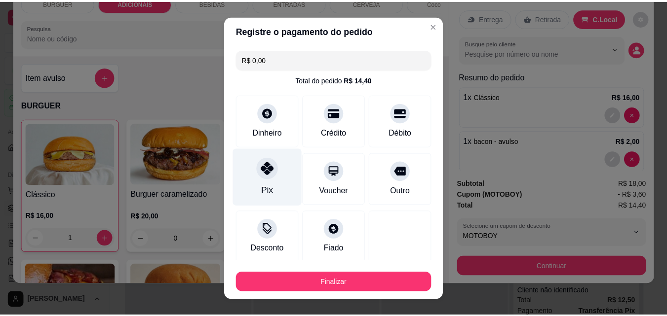
scroll to position [58, 0]
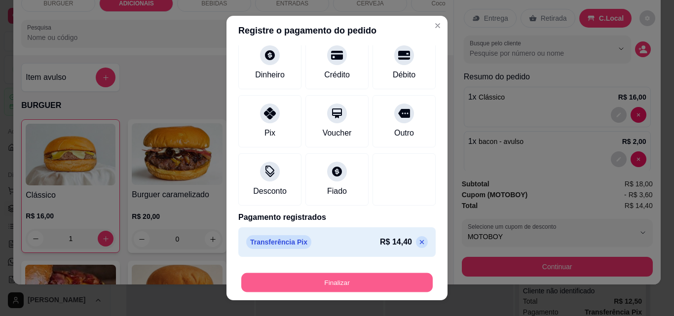
click at [285, 277] on button "Finalizar" at bounding box center [337, 283] width 192 height 19
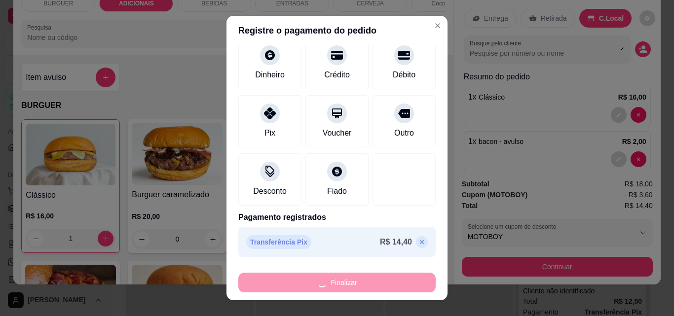
type input "0"
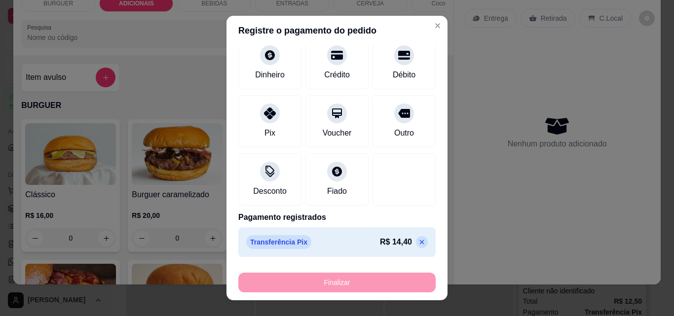
type input "-R$ 14,40"
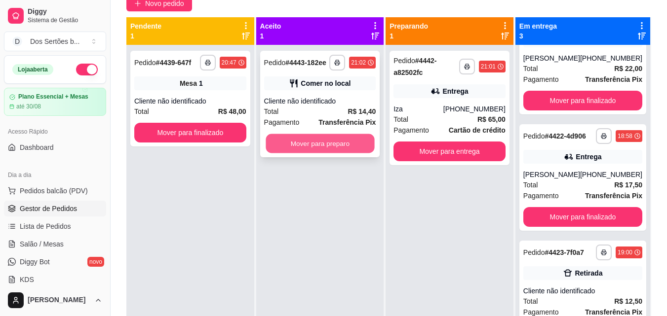
click at [311, 139] on button "Mover para preparo" at bounding box center [320, 143] width 109 height 19
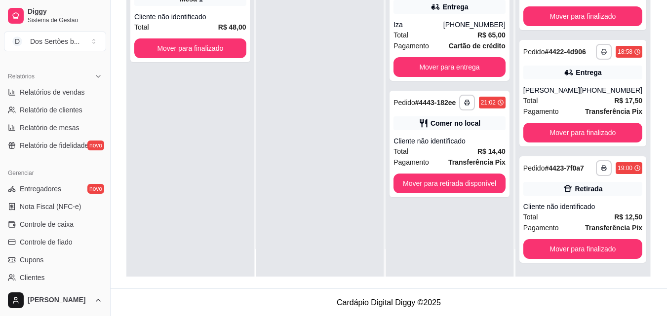
scroll to position [295, 0]
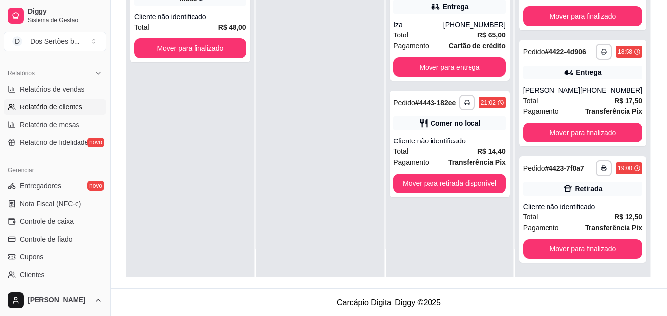
click at [26, 109] on span "Relatório de clientes" at bounding box center [51, 107] width 63 height 10
select select "30"
select select "HIGHEST_TOTAL_SPENT_WITH_ORDERS"
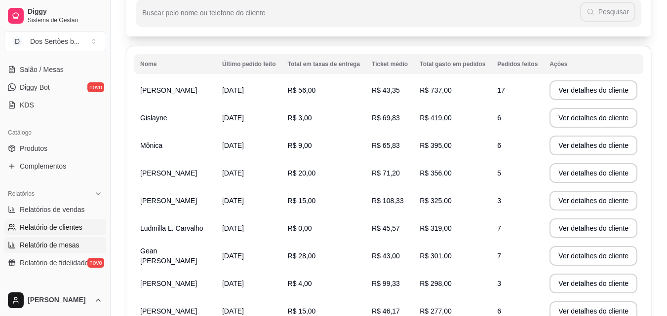
scroll to position [171, 0]
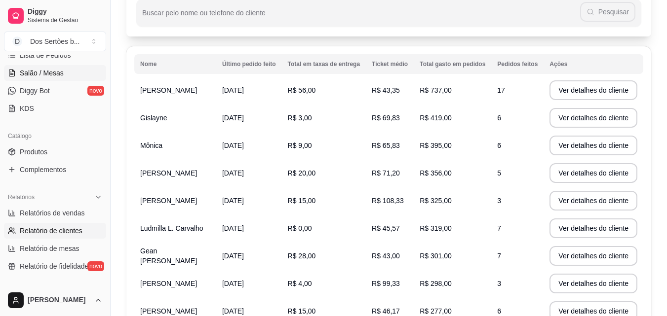
click at [19, 77] on link "Salão / Mesas" at bounding box center [55, 73] width 102 height 16
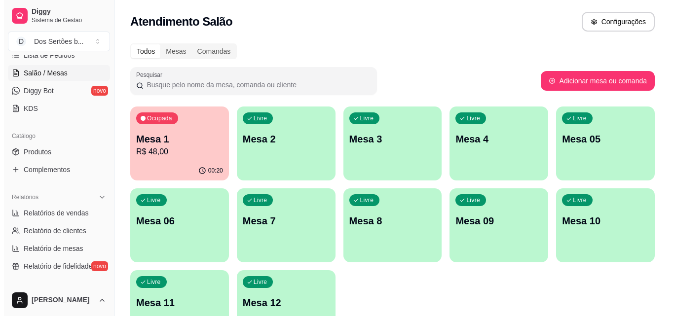
scroll to position [68, 0]
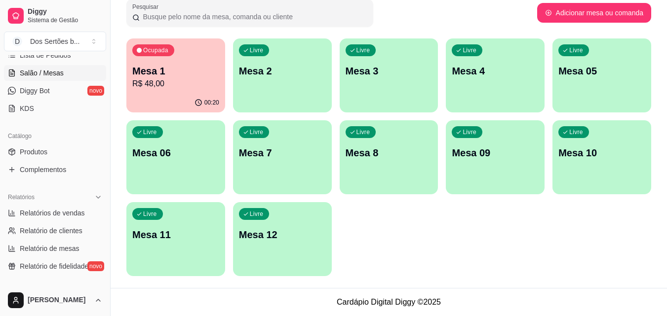
click at [584, 139] on div "Livre Mesa 10" at bounding box center [601, 151] width 99 height 62
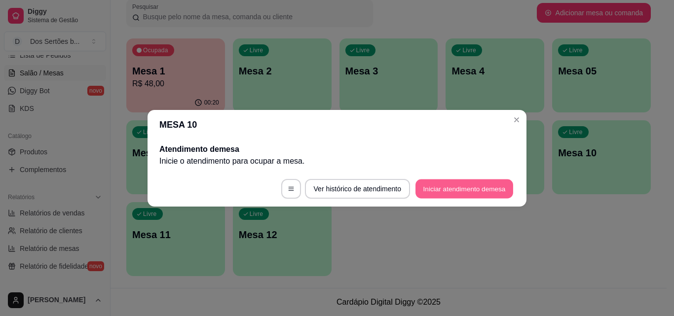
click at [463, 186] on button "Iniciar atendimento de mesa" at bounding box center [465, 188] width 98 height 19
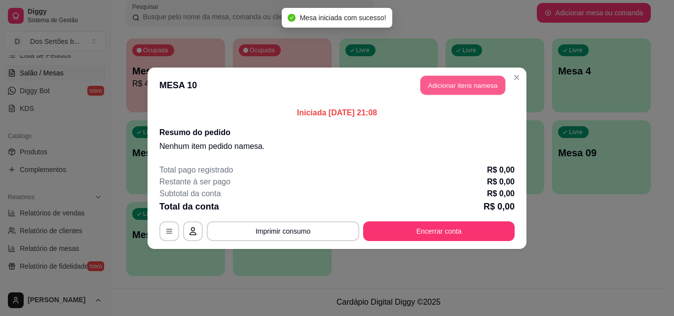
click at [461, 85] on button "Adicionar itens na mesa" at bounding box center [463, 85] width 85 height 19
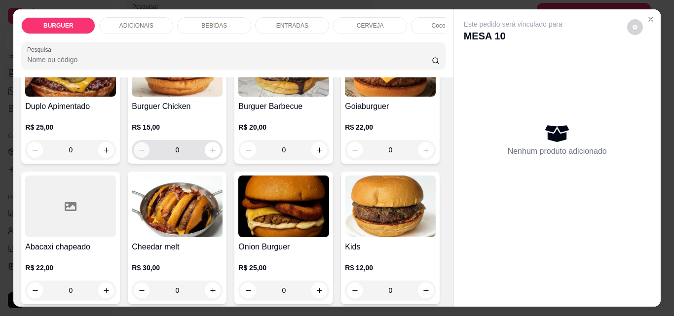
scroll to position [366, 0]
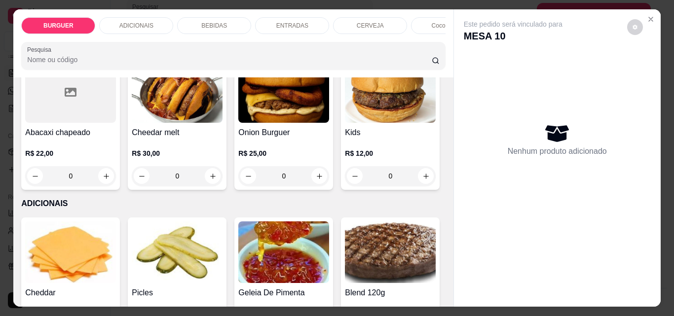
click at [316, 39] on icon "increase-product-quantity" at bounding box center [319, 35] width 7 height 7
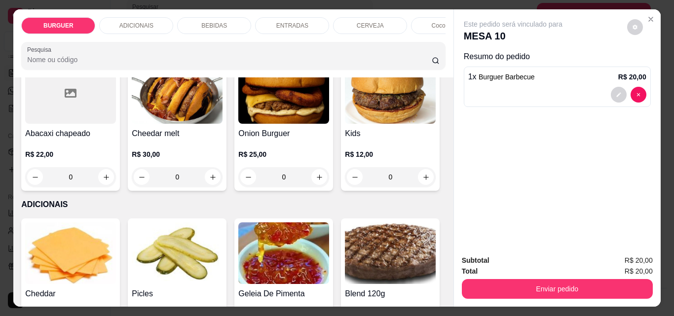
scroll to position [366, 0]
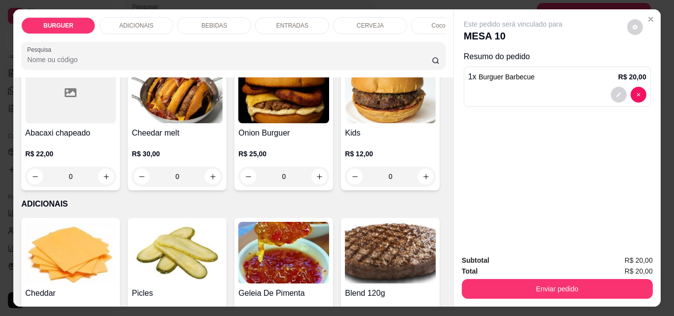
click at [315, 39] on icon "increase-product-quantity" at bounding box center [318, 35] width 7 height 7
type input "2"
click at [613, 95] on button "decrease-product-quantity" at bounding box center [618, 94] width 15 height 15
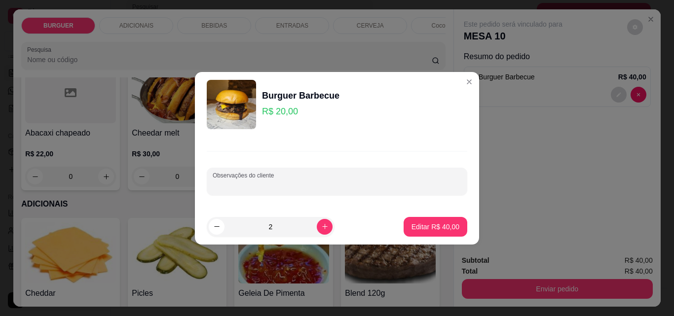
click at [225, 183] on input "Observações do cliente" at bounding box center [337, 186] width 249 height 10
type input "1 sem cebola"
click at [422, 231] on p "Editar R$ 40,00" at bounding box center [435, 226] width 46 height 9
type input "0"
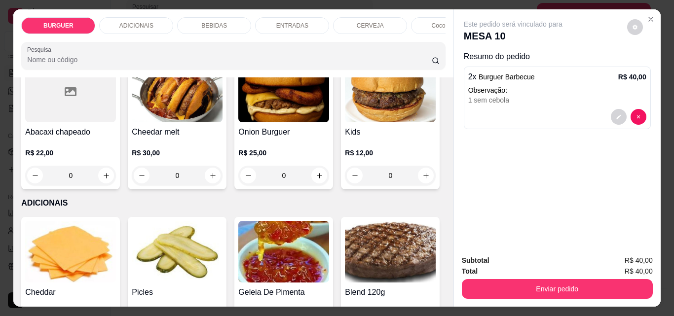
scroll to position [366, 0]
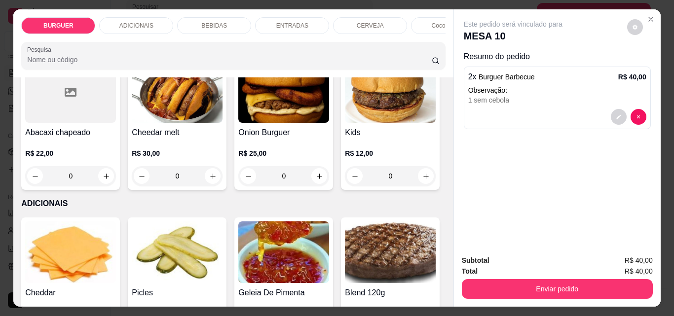
click at [198, 19] on div "BEBIDAS" at bounding box center [214, 25] width 74 height 17
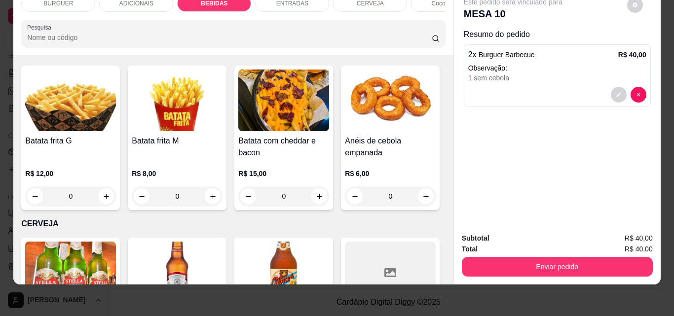
scroll to position [1397, 0]
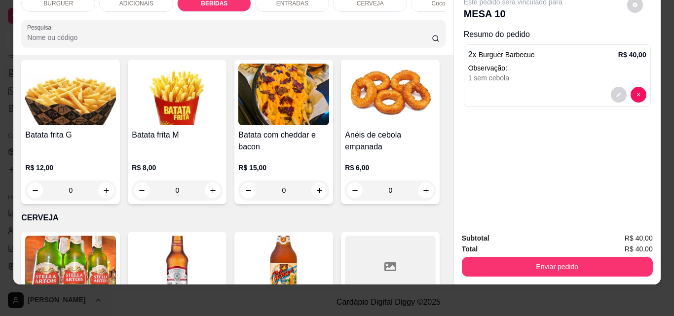
type input "2"
click at [618, 134] on button "decrease-product-quantity" at bounding box center [618, 139] width 15 height 15
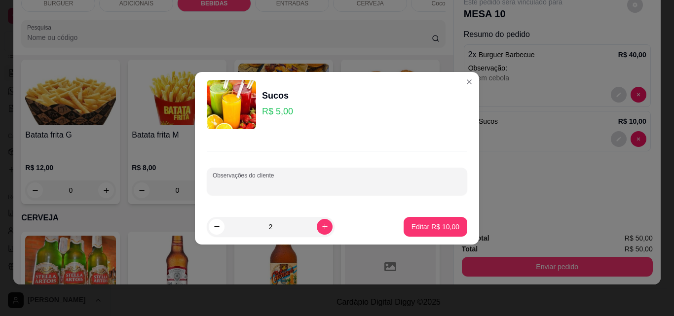
click at [307, 184] on input "Observações do cliente" at bounding box center [337, 186] width 249 height 10
type input "maracujá"
click at [439, 224] on p "Editar R$ 10,00" at bounding box center [435, 226] width 46 height 9
type input "0"
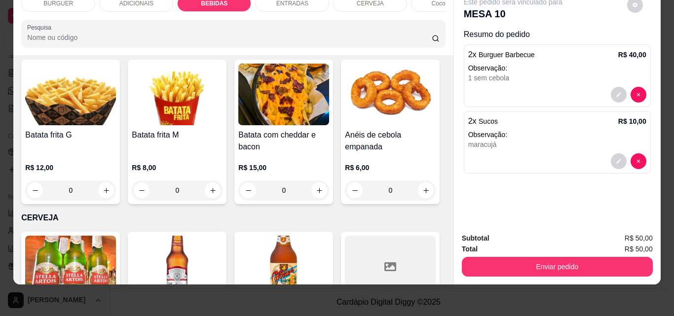
scroll to position [1317, 0]
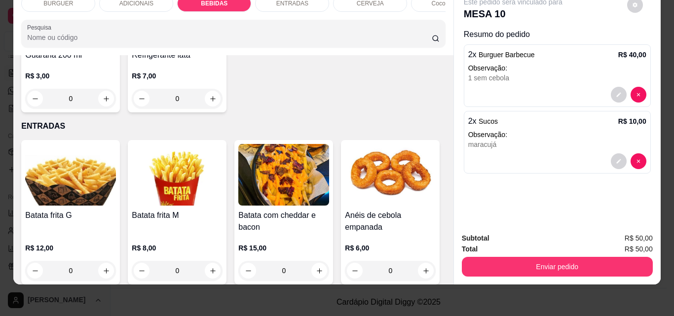
click at [269, 3] on div "ENTRADAS" at bounding box center [292, 3] width 74 height 17
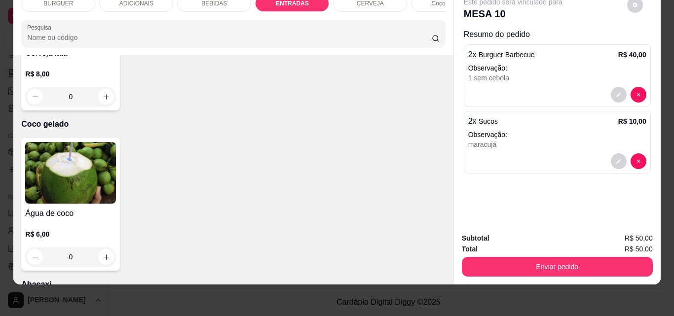
type input "1"
click at [611, 202] on button "decrease-product-quantity" at bounding box center [618, 205] width 15 height 15
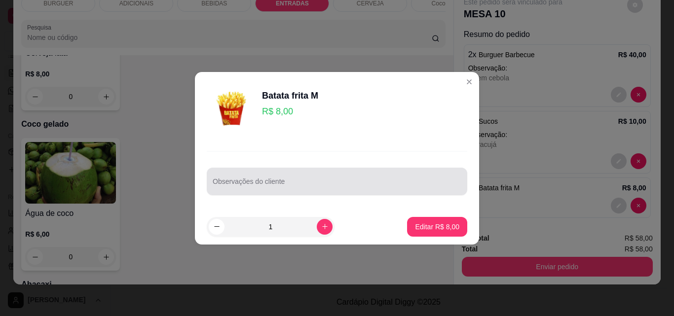
click at [279, 178] on div at bounding box center [337, 182] width 249 height 20
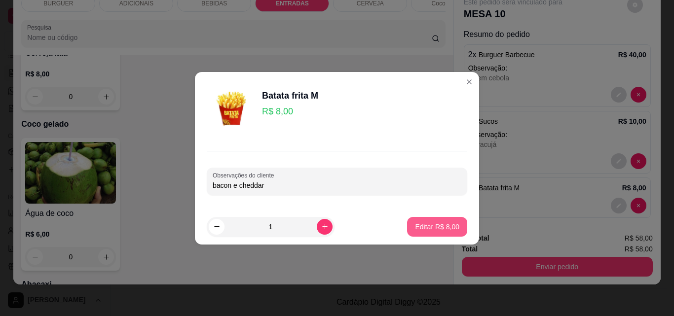
type input "bacon e cheddar"
click at [426, 224] on p "Editar R$ 8,00" at bounding box center [437, 226] width 43 height 9
type input "0"
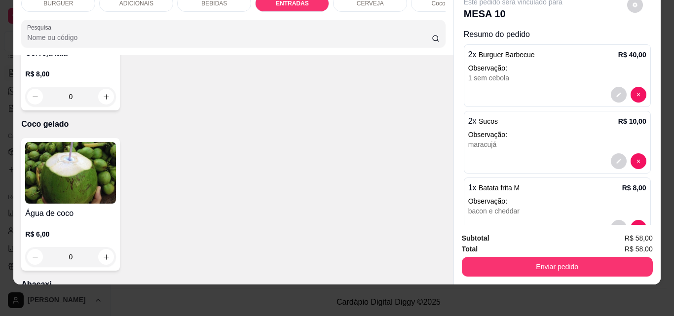
click at [131, 3] on div "ADICIONAIS" at bounding box center [136, 3] width 74 height 17
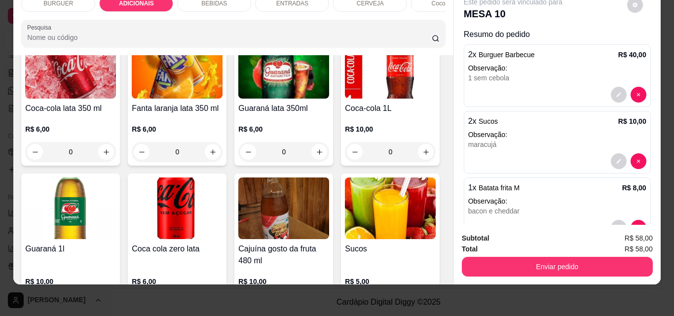
scroll to position [909, 0]
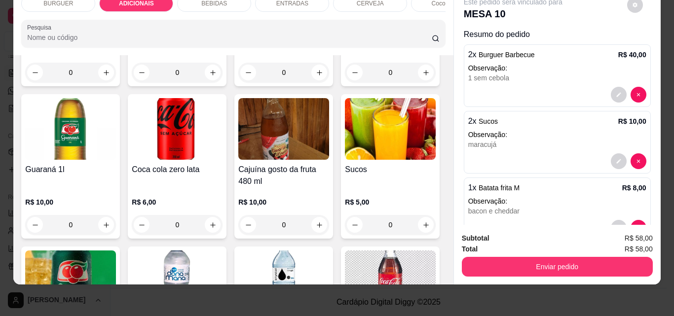
type input "1"
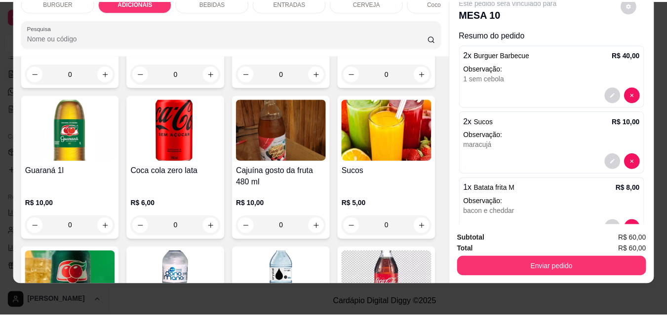
scroll to position [74, 0]
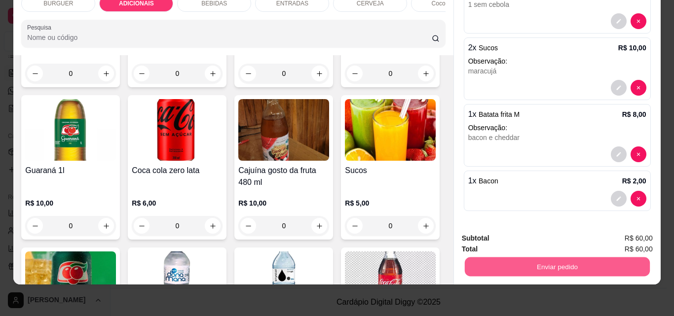
click at [514, 263] on button "Enviar pedido" at bounding box center [557, 266] width 185 height 19
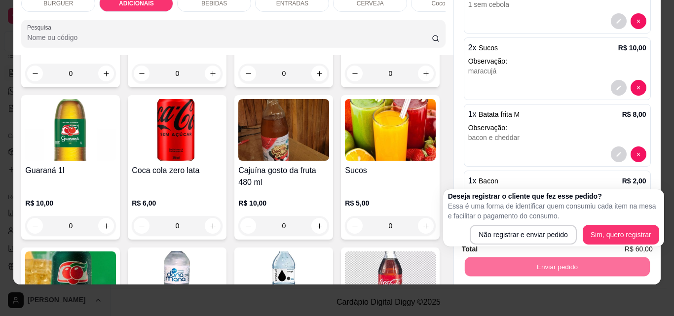
click at [493, 225] on div "Deseja registrar o cliente que fez esse pedido? Essa é uma forma de identificar…" at bounding box center [553, 218] width 211 height 53
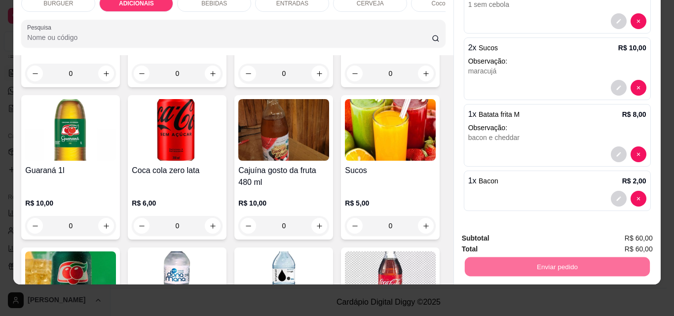
click at [486, 236] on button "Não registrar e enviar pedido" at bounding box center [524, 235] width 103 height 19
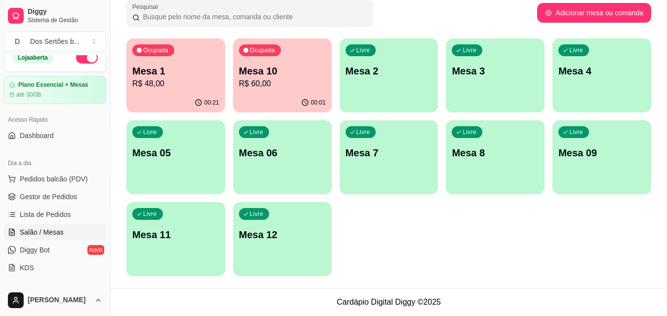
scroll to position [0, 0]
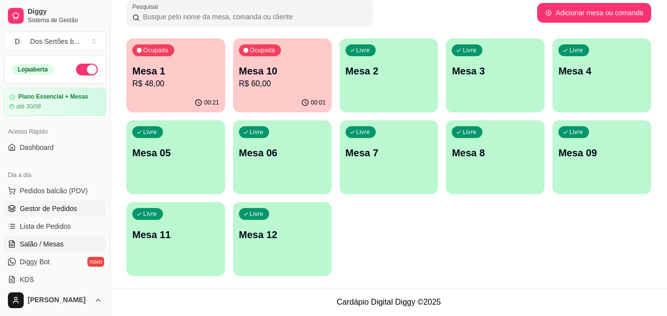
click at [11, 213] on link "Gestor de Pedidos" at bounding box center [55, 209] width 102 height 16
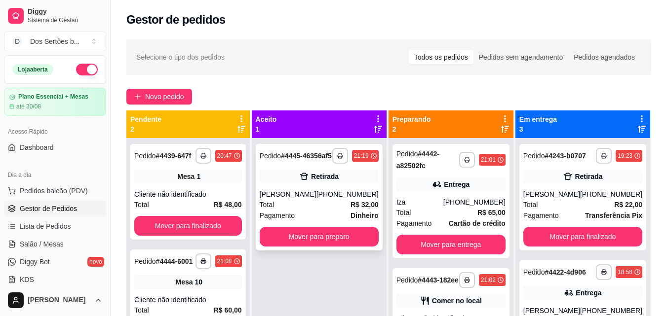
click at [321, 162] on div "Pedido # 4445-46356af5" at bounding box center [296, 156] width 72 height 12
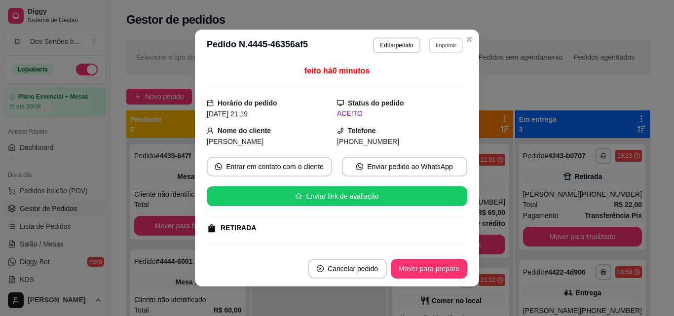
click at [444, 42] on button "Imprimir" at bounding box center [446, 45] width 34 height 15
click at [414, 77] on button "Impressora" at bounding box center [424, 79] width 69 height 15
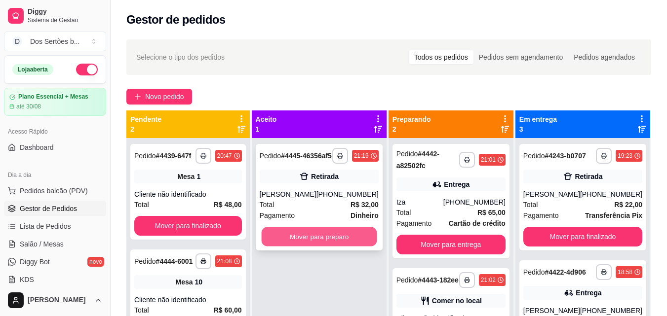
click at [351, 240] on button "Mover para preparo" at bounding box center [319, 237] width 116 height 19
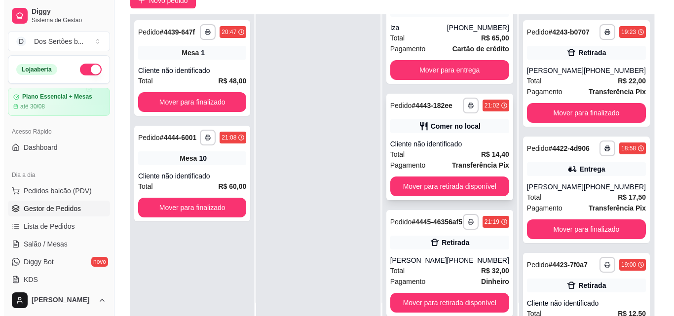
scroll to position [151, 0]
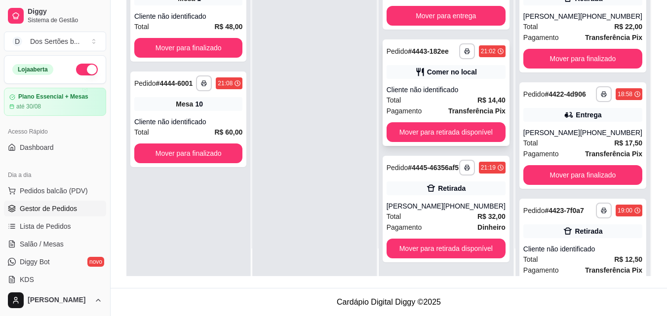
click at [446, 85] on div "Cliente não identificado" at bounding box center [446, 90] width 119 height 10
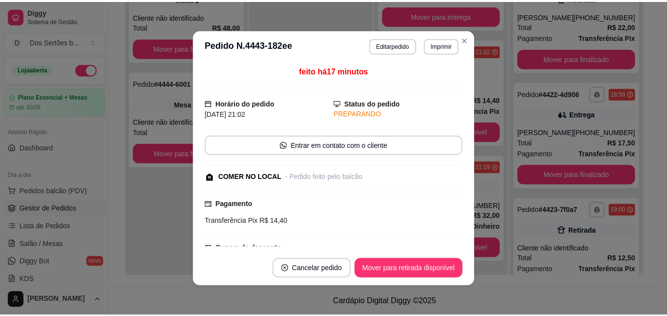
scroll to position [95, 0]
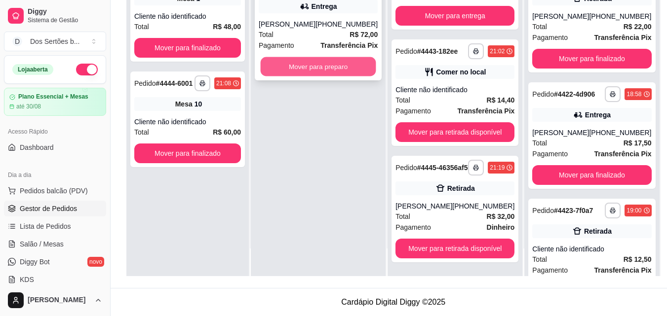
click at [318, 72] on button "Mover para preparo" at bounding box center [319, 66] width 116 height 19
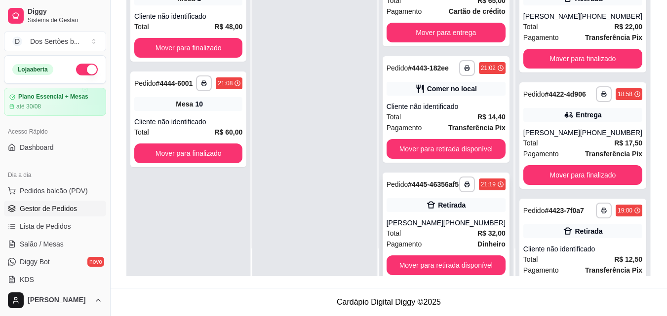
scroll to position [22, 0]
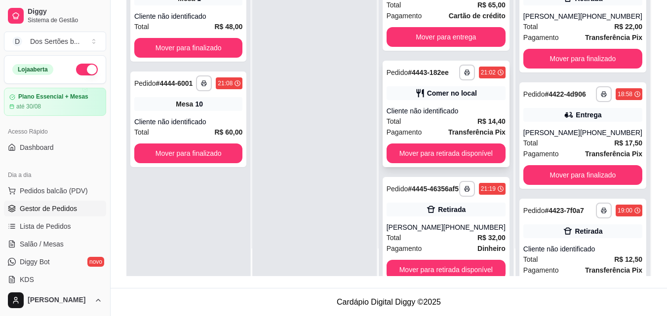
click at [422, 127] on div "Total R$ 14,40" at bounding box center [446, 121] width 119 height 11
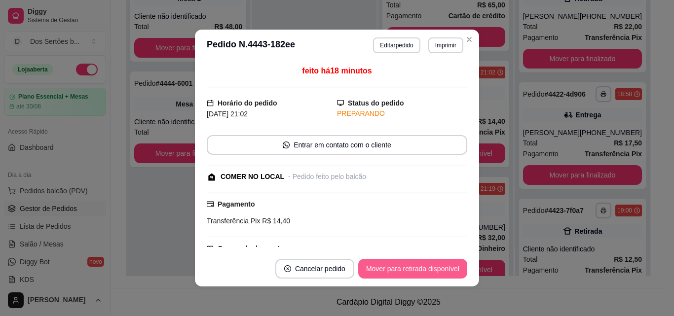
click at [425, 266] on button "Mover para retirada disponível" at bounding box center [412, 269] width 109 height 20
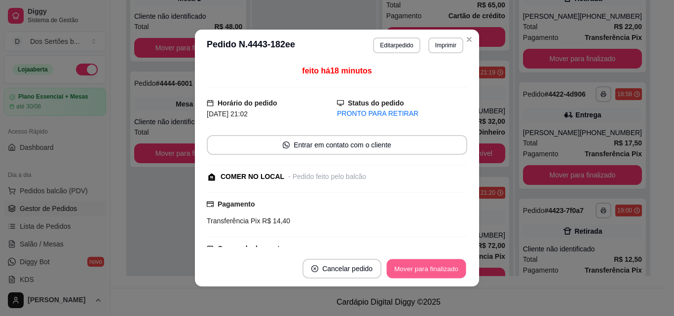
click at [425, 266] on button "Mover para finalizado" at bounding box center [426, 269] width 79 height 19
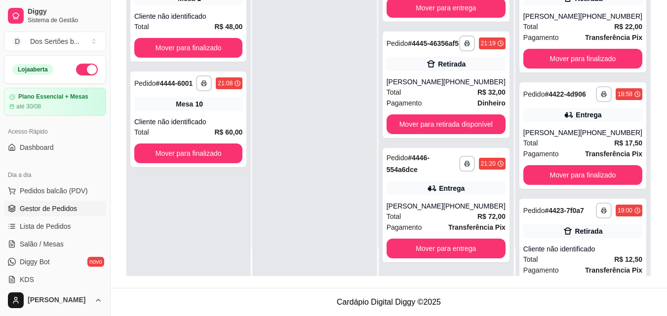
scroll to position [67, 0]
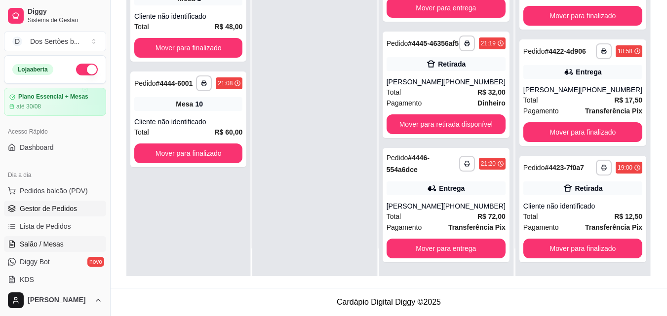
click at [31, 240] on span "Salão / Mesas" at bounding box center [42, 244] width 44 height 10
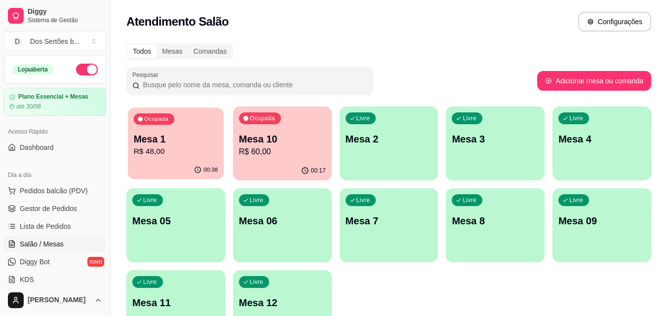
click at [200, 149] on p "R$ 48,00" at bounding box center [176, 151] width 84 height 11
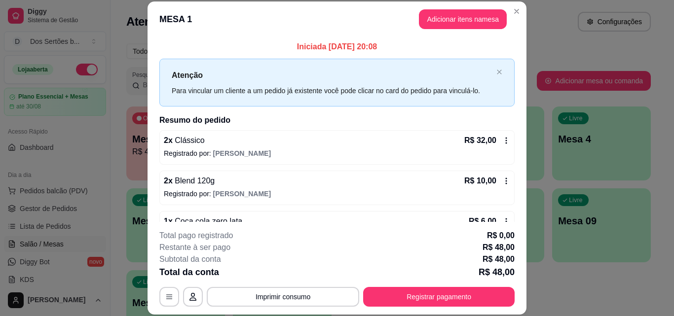
scroll to position [28, 0]
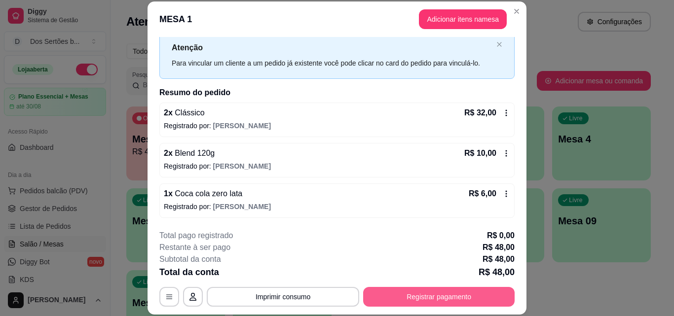
click at [466, 297] on button "Registrar pagamento" at bounding box center [439, 297] width 152 height 20
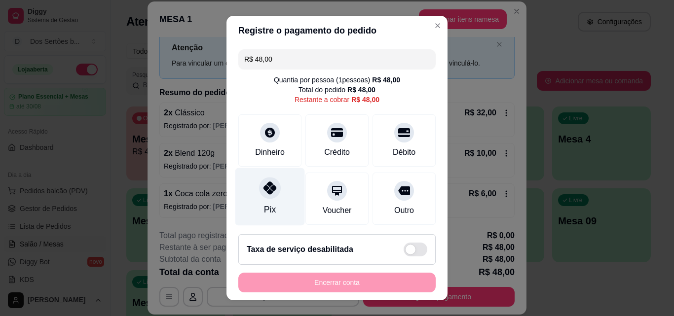
click at [270, 176] on div "Pix" at bounding box center [270, 197] width 70 height 58
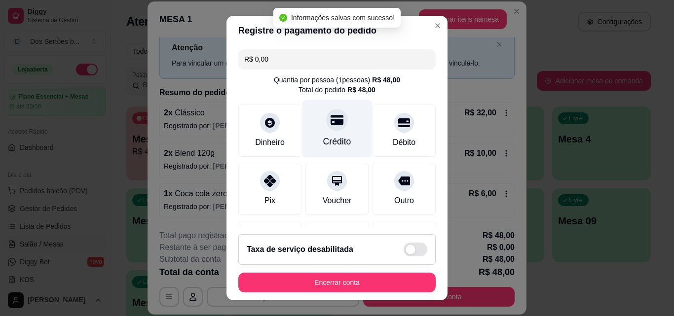
type input "R$ 0,00"
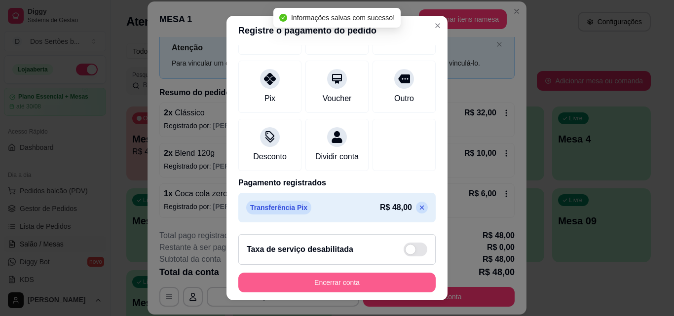
click at [347, 287] on button "Encerrar conta" at bounding box center [336, 283] width 197 height 20
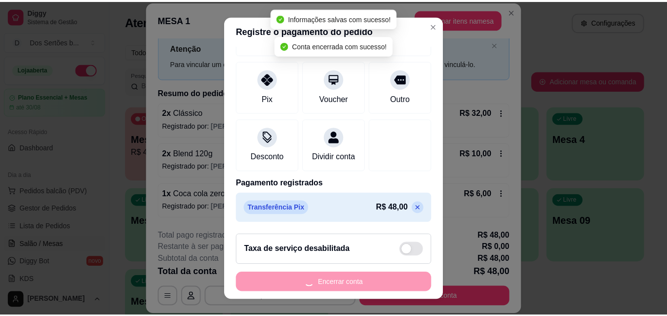
scroll to position [0, 0]
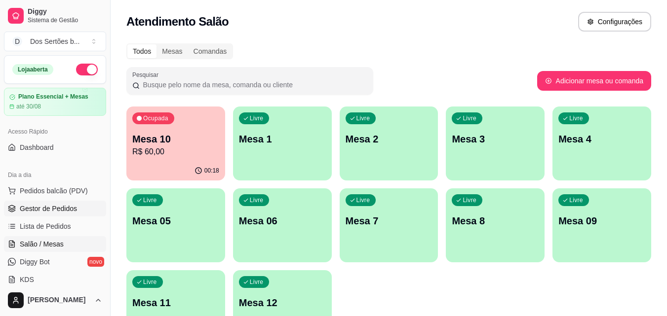
click at [71, 211] on span "Gestor de Pedidos" at bounding box center [48, 209] width 57 height 10
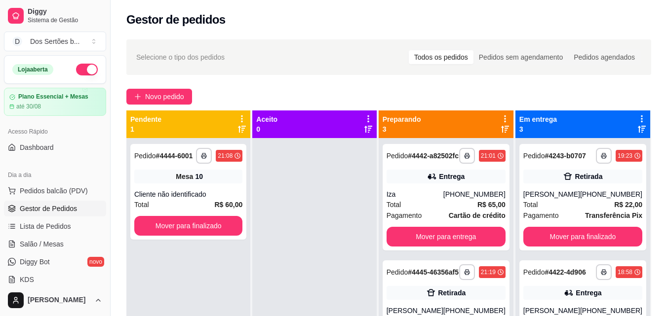
drag, startPoint x: 326, startPoint y: 152, endPoint x: 304, endPoint y: 155, distance: 22.9
click at [304, 155] on div at bounding box center [314, 296] width 124 height 316
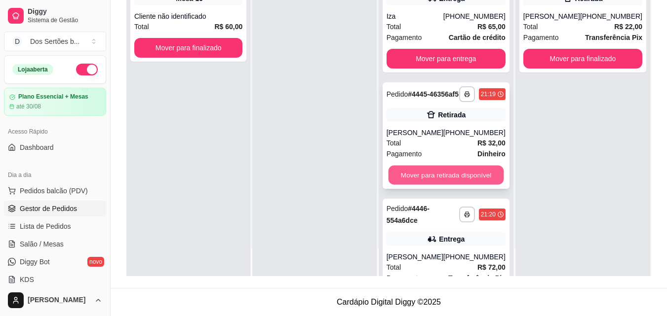
click at [410, 185] on button "Mover para retirada disponível" at bounding box center [446, 175] width 116 height 19
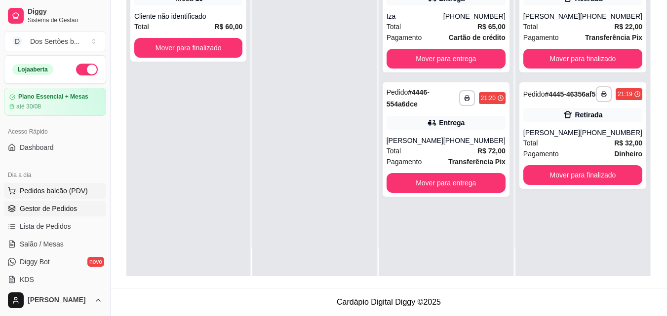
click at [44, 195] on span "Pedidos balcão (PDV)" at bounding box center [54, 191] width 68 height 10
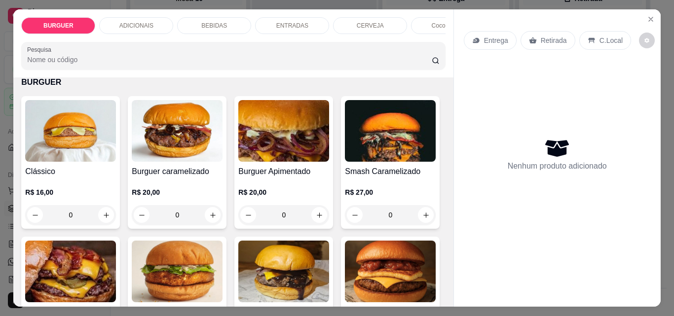
scroll to position [163, 0]
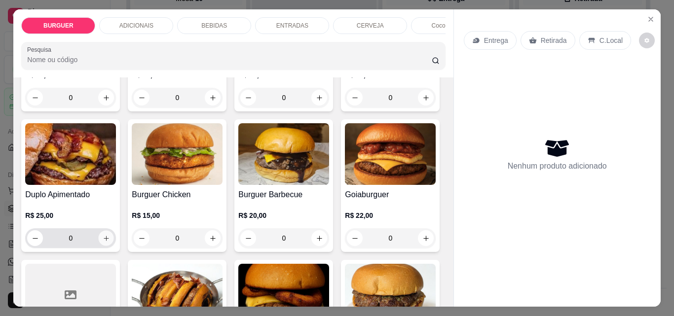
click at [110, 239] on icon "increase-product-quantity" at bounding box center [106, 238] width 7 height 7
type input "1"
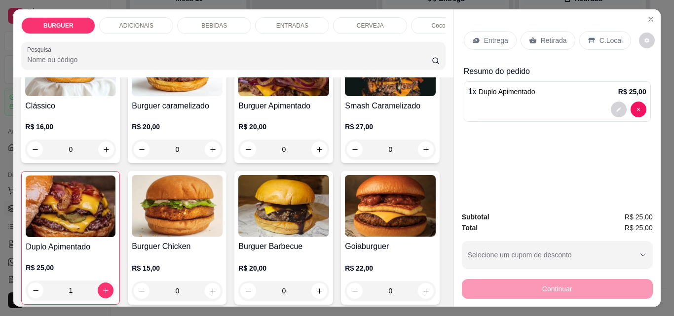
scroll to position [71, 0]
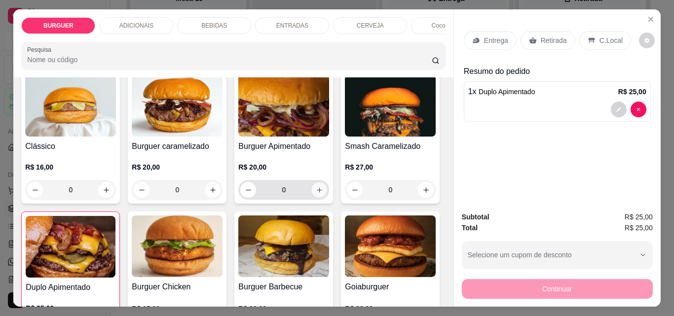
click at [316, 191] on icon "increase-product-quantity" at bounding box center [319, 190] width 7 height 7
type input "1"
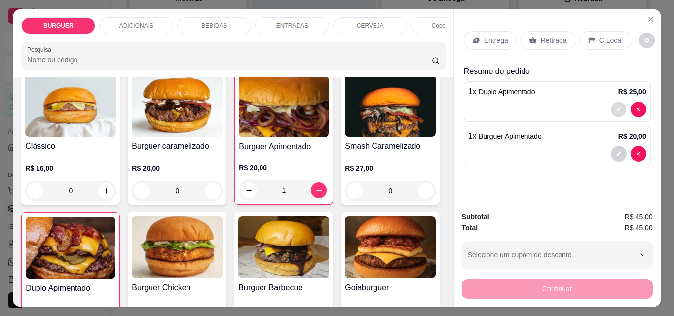
click at [616, 102] on button "decrease-product-quantity" at bounding box center [618, 109] width 15 height 15
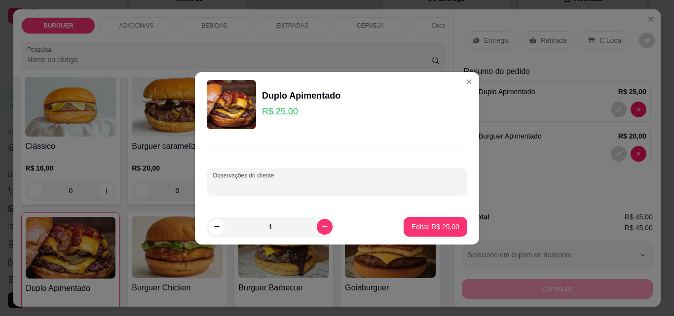
click at [291, 190] on input "Observações do cliente" at bounding box center [337, 186] width 249 height 10
type input "sem cebola"
click at [424, 221] on button "Editar R$ 25,00" at bounding box center [436, 226] width 62 height 19
type input "0"
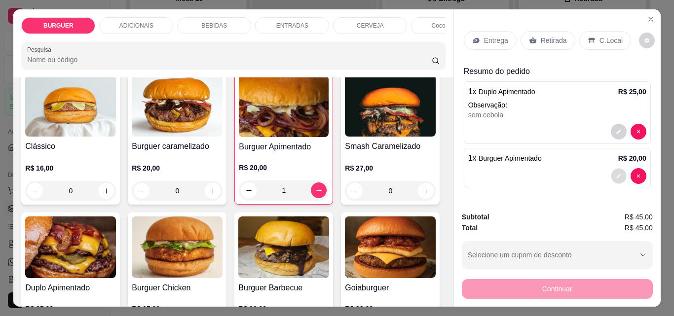
click at [618, 170] on button "decrease-product-quantity" at bounding box center [618, 176] width 15 height 15
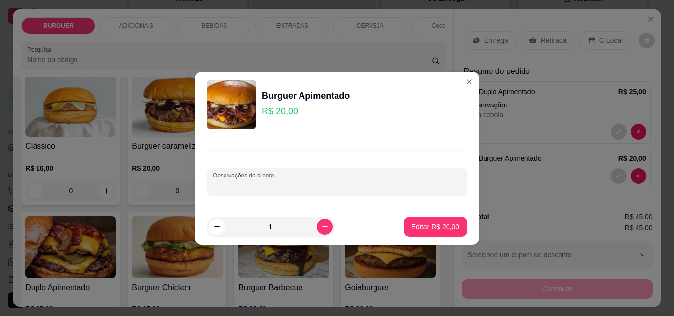
click at [320, 189] on input "Observações do cliente" at bounding box center [337, 186] width 249 height 10
type input "sem cebola"
click at [420, 220] on button "Editar R$ 20,00" at bounding box center [436, 226] width 62 height 19
type input "0"
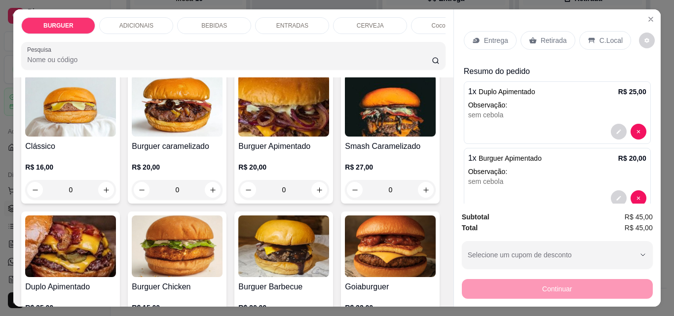
click at [534, 39] on div "Retirada" at bounding box center [548, 40] width 55 height 19
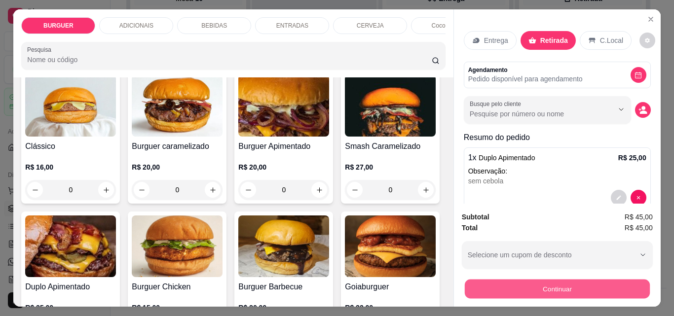
click at [540, 281] on button "Continuar" at bounding box center [557, 288] width 185 height 19
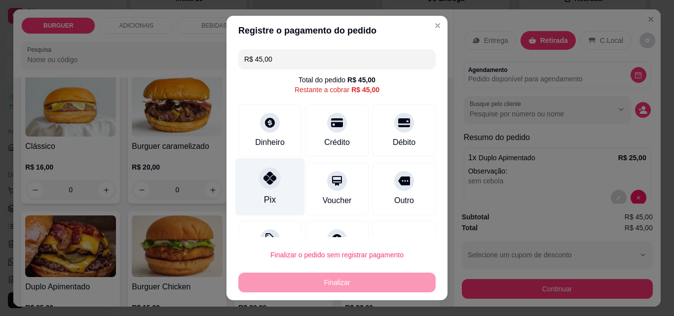
click at [269, 188] on div at bounding box center [270, 178] width 22 height 22
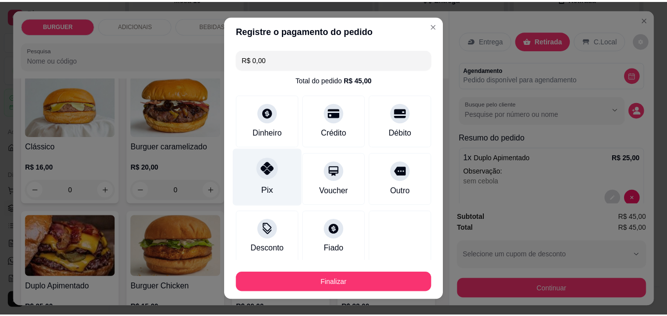
scroll to position [39, 0]
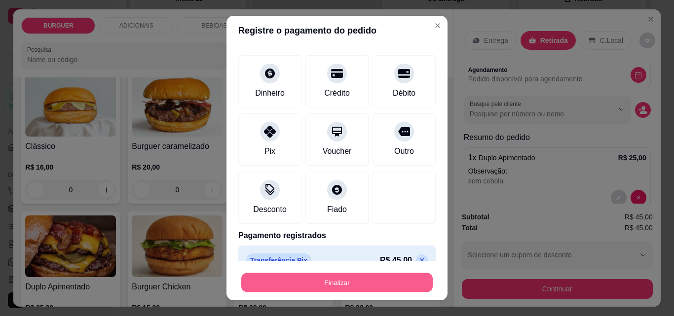
click at [286, 285] on button "Finalizar" at bounding box center [337, 283] width 192 height 19
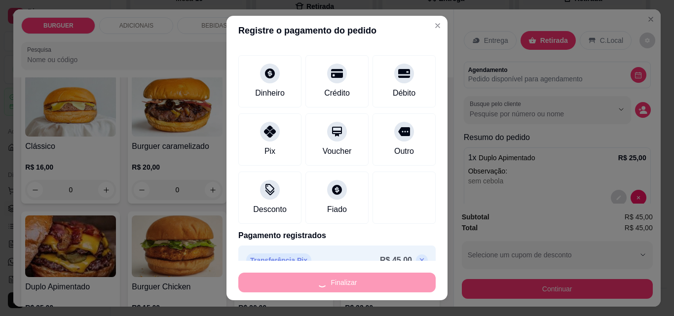
type input "-R$ 45,00"
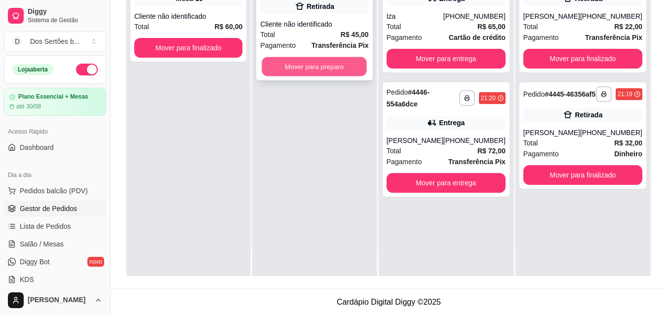
click at [303, 59] on button "Mover para preparo" at bounding box center [314, 66] width 105 height 19
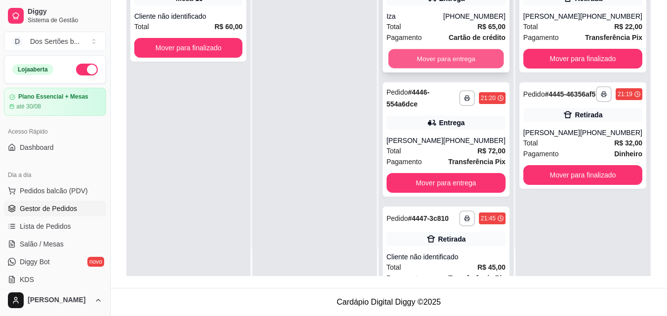
click at [421, 63] on button "Mover para entrega" at bounding box center [446, 58] width 116 height 19
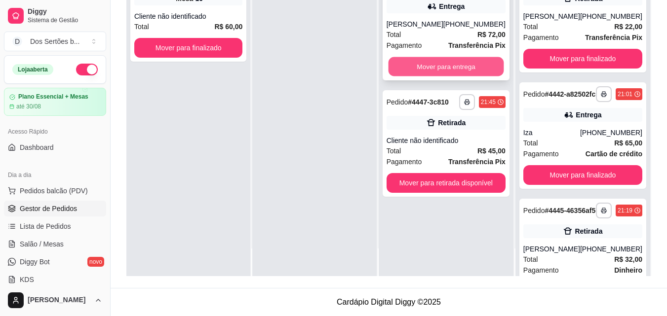
click at [441, 63] on button "Mover para entrega" at bounding box center [446, 66] width 116 height 19
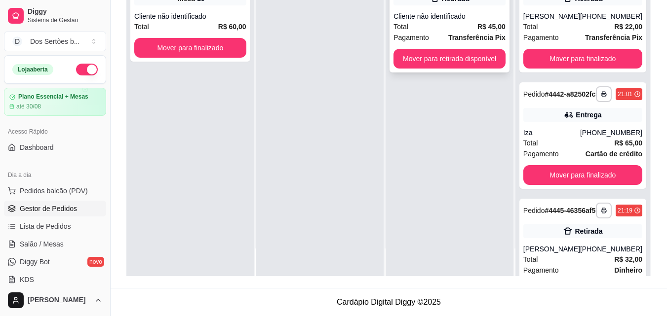
click at [428, 39] on span "Pagamento" at bounding box center [411, 37] width 36 height 11
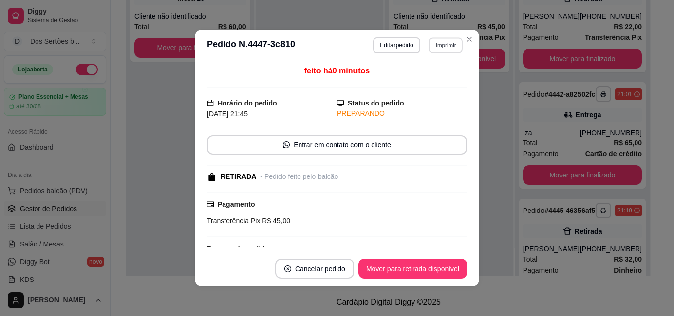
click at [436, 46] on button "Imprimir" at bounding box center [446, 45] width 34 height 15
click at [411, 77] on button "Impressora" at bounding box center [424, 79] width 69 height 15
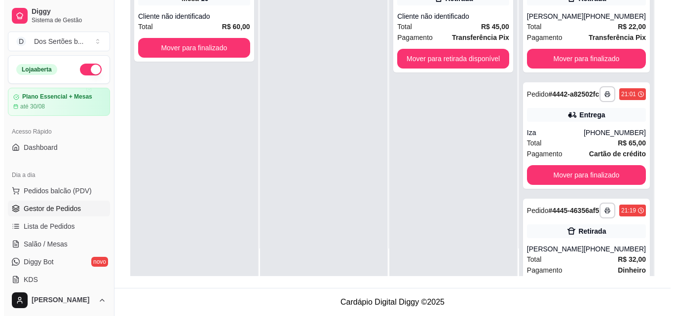
scroll to position [191, 0]
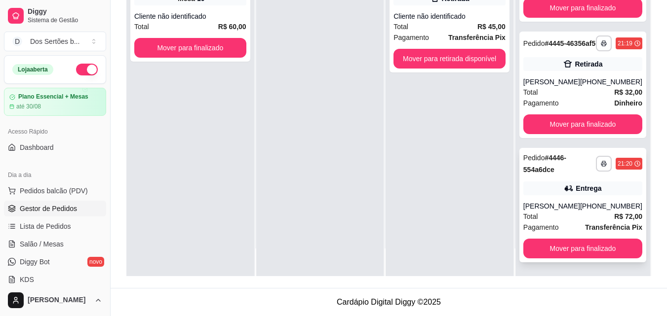
click at [559, 195] on div "Entrega" at bounding box center [582, 189] width 119 height 14
click at [541, 69] on div "Retirada" at bounding box center [582, 64] width 119 height 14
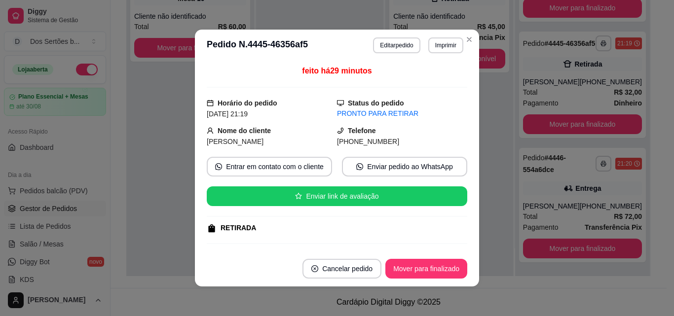
scroll to position [155, 0]
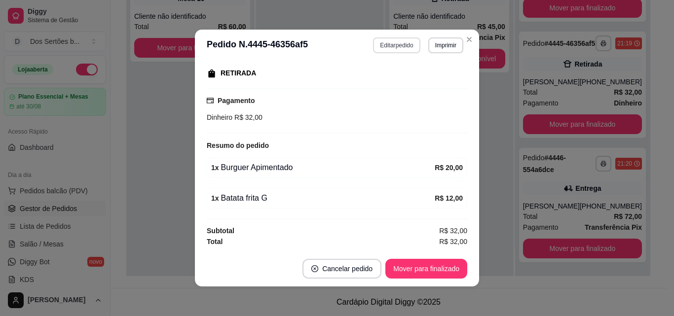
click at [376, 40] on div "**********" at bounding box center [337, 158] width 674 height 316
click at [376, 41] on button "Editar pedido" at bounding box center [397, 45] width 46 height 15
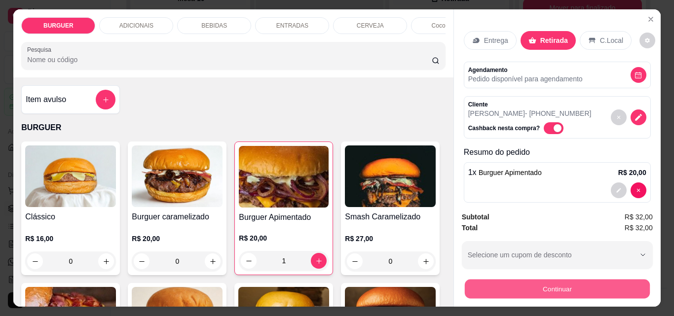
click at [534, 287] on button "Continuar" at bounding box center [557, 288] width 185 height 19
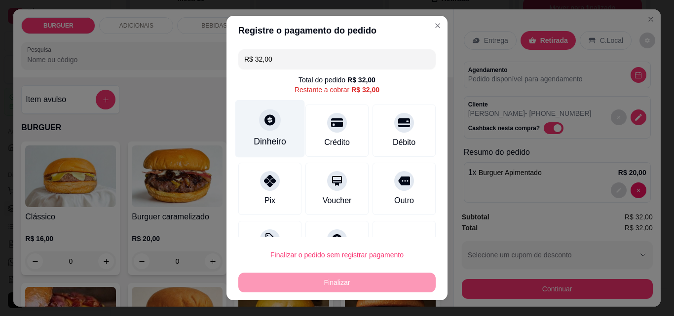
click at [244, 126] on div "Dinheiro" at bounding box center [270, 129] width 70 height 58
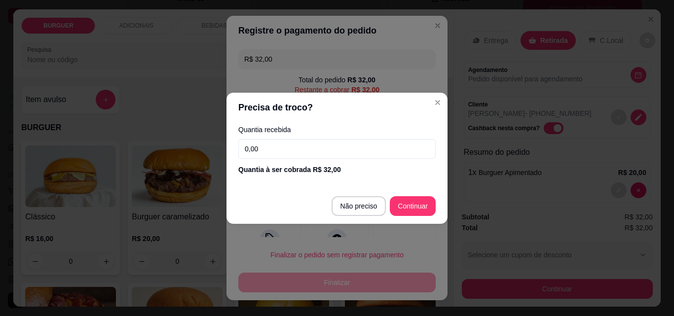
click at [266, 142] on input "0,00" at bounding box center [336, 149] width 197 height 20
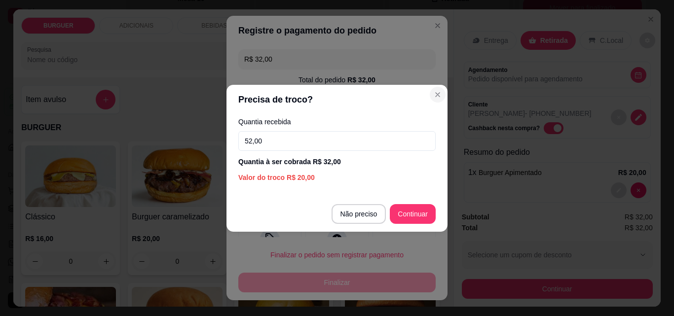
type input "52,00"
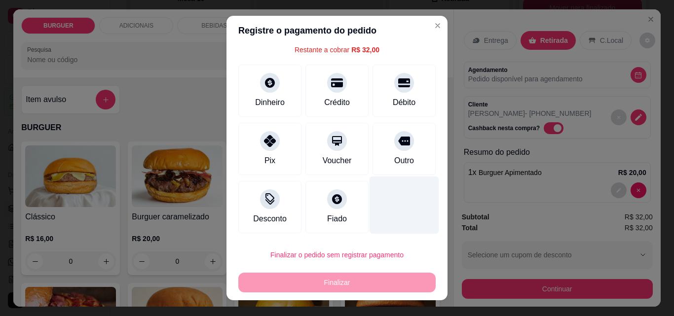
scroll to position [16, 0]
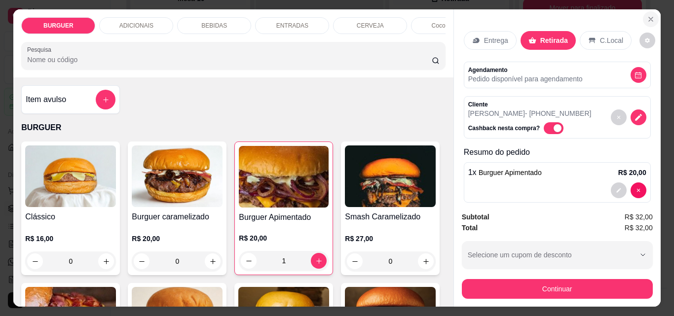
click at [647, 16] on icon "Close" at bounding box center [651, 19] width 8 height 8
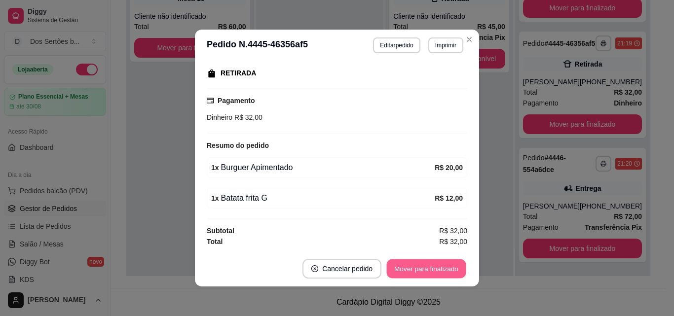
click at [404, 262] on button "Mover para finalizado" at bounding box center [426, 269] width 79 height 19
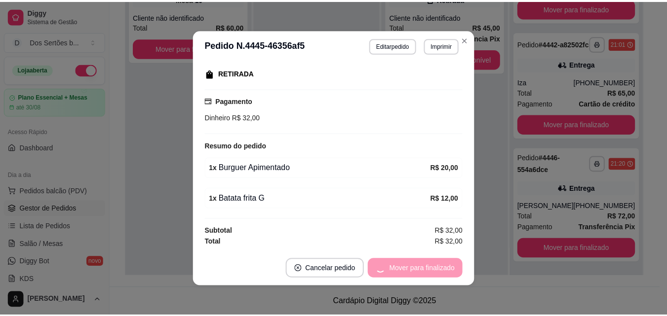
scroll to position [132, 0]
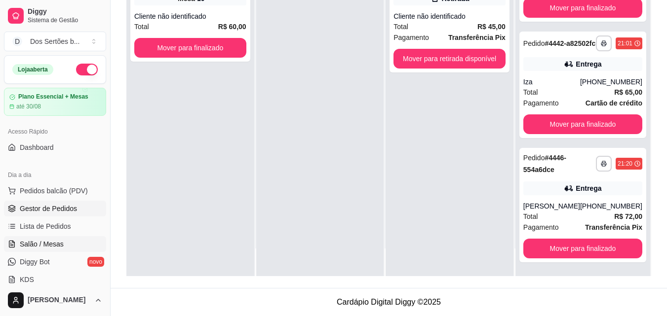
click at [36, 247] on span "Salão / Mesas" at bounding box center [42, 244] width 44 height 10
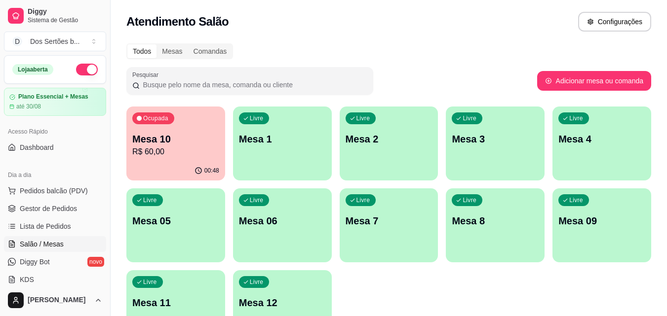
click at [161, 150] on p "R$ 60,00" at bounding box center [175, 152] width 87 height 12
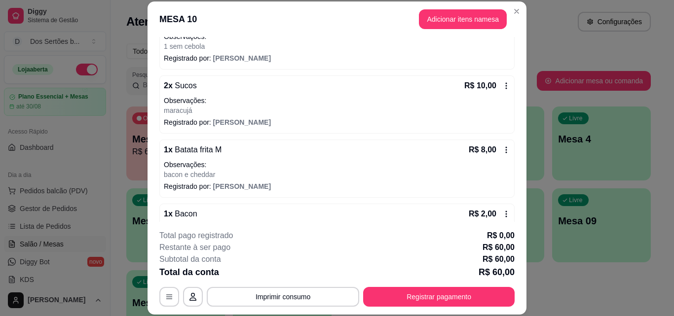
scroll to position [139, 0]
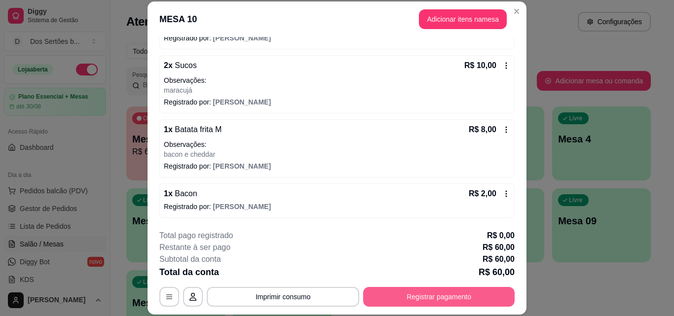
click at [444, 299] on button "Registrar pagamento" at bounding box center [439, 297] width 152 height 20
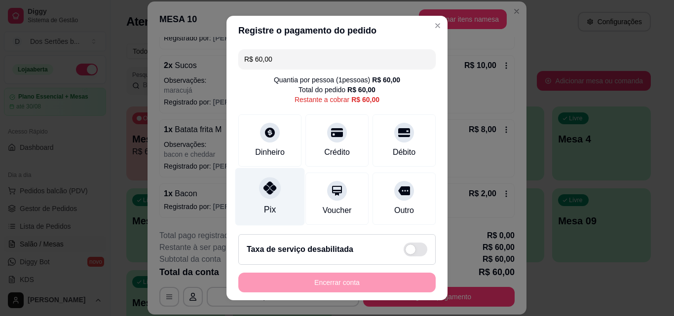
click at [261, 203] on div "Pix" at bounding box center [270, 197] width 70 height 58
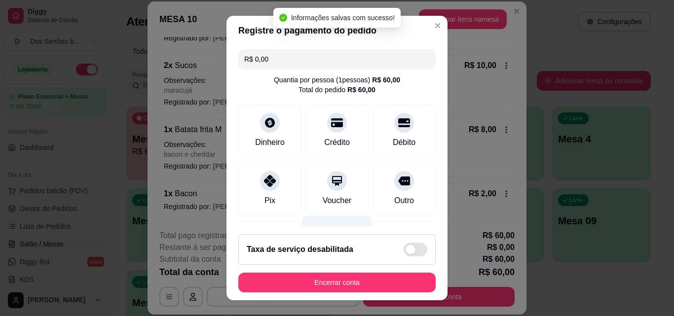
type input "R$ 0,00"
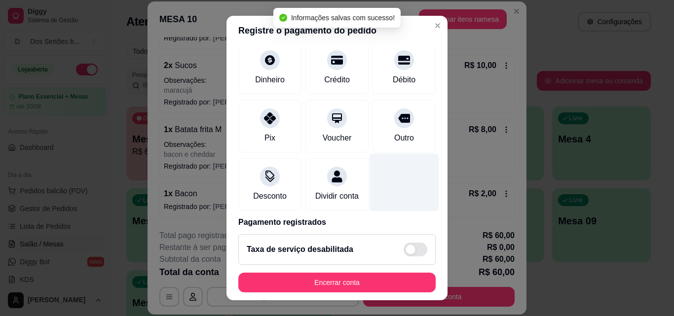
scroll to position [114, 0]
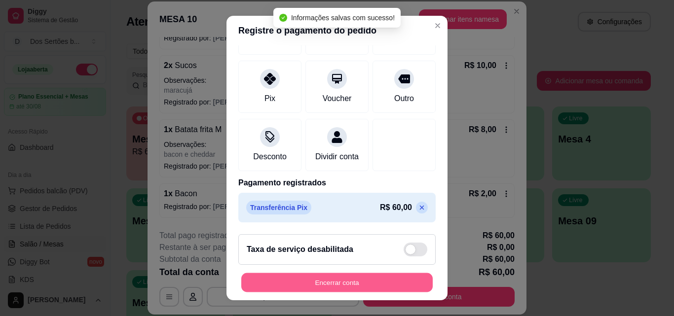
click at [387, 283] on button "Encerrar conta" at bounding box center [337, 283] width 192 height 19
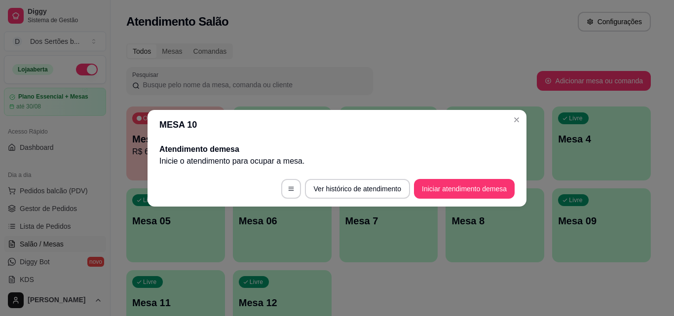
scroll to position [0, 0]
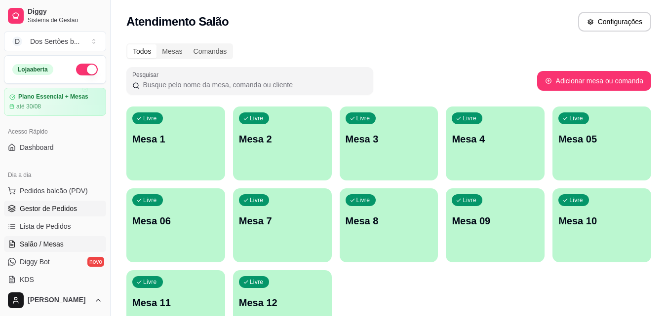
click at [42, 205] on span "Gestor de Pedidos" at bounding box center [48, 209] width 57 height 10
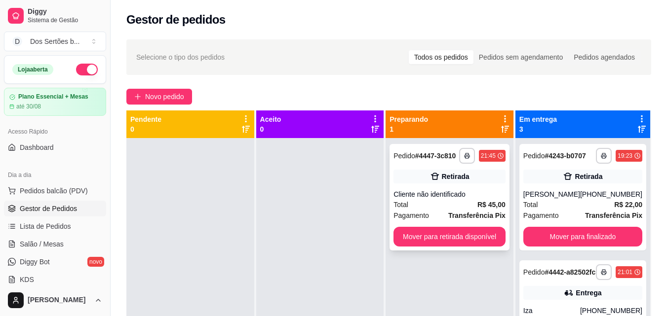
click at [469, 190] on div "Cliente não identificado" at bounding box center [449, 195] width 112 height 10
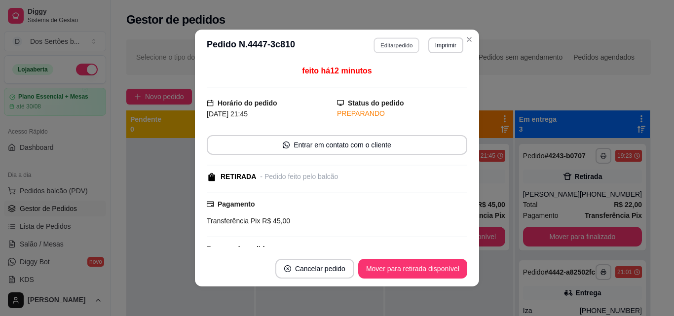
click at [389, 40] on button "Editar pedido" at bounding box center [397, 45] width 46 height 15
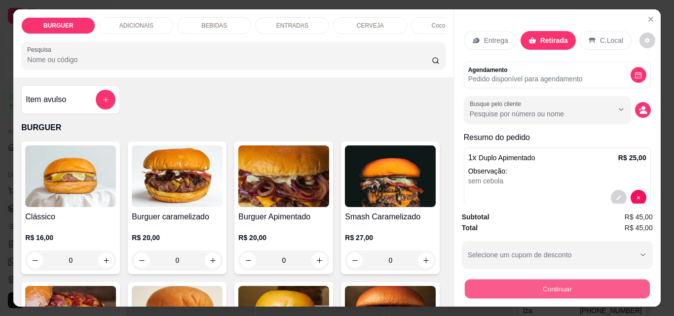
click at [521, 280] on button "Continuar" at bounding box center [557, 288] width 185 height 19
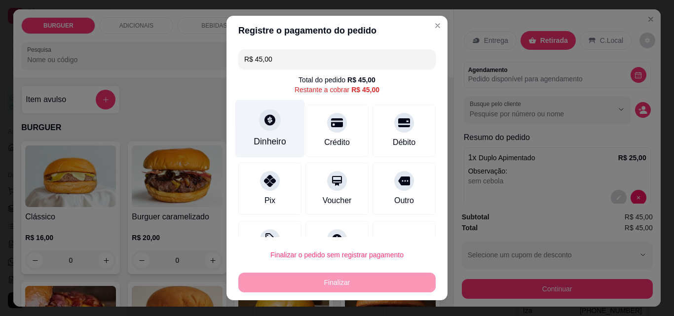
click at [257, 133] on div "Dinheiro" at bounding box center [270, 129] width 70 height 58
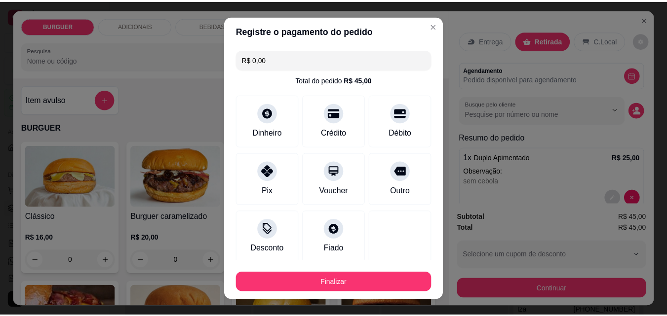
scroll to position [58, 0]
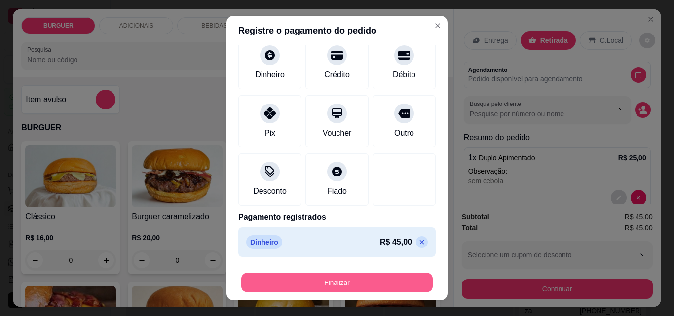
click at [348, 279] on button "Finalizar" at bounding box center [337, 283] width 192 height 19
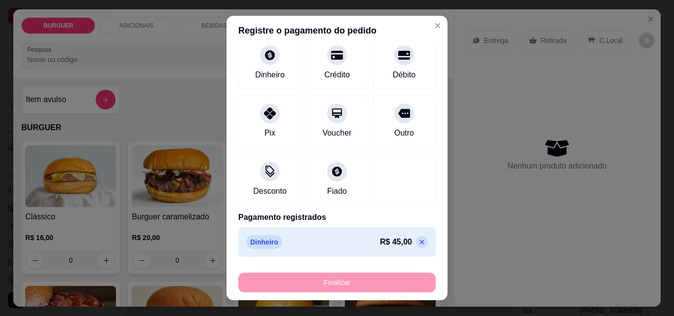
type input "-R$ 45,00"
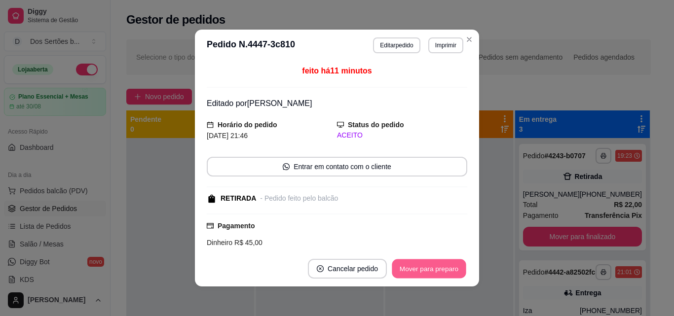
click at [417, 271] on button "Mover para preparo" at bounding box center [429, 269] width 74 height 19
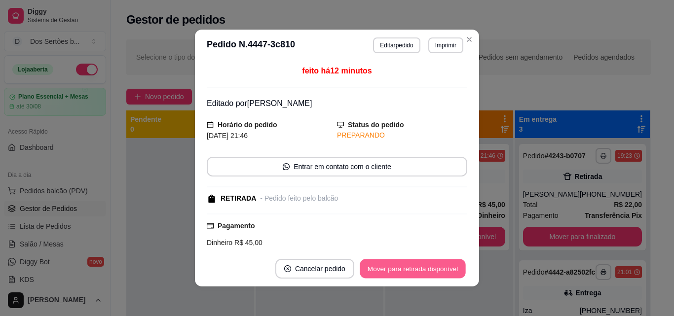
click at [417, 271] on button "Mover para retirada disponível" at bounding box center [413, 269] width 106 height 19
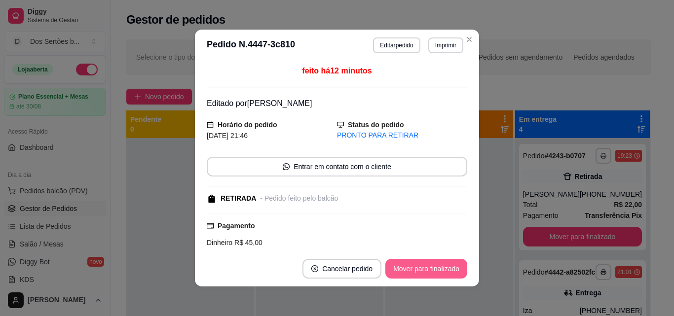
click at [417, 272] on button "Mover para finalizado" at bounding box center [427, 269] width 82 height 20
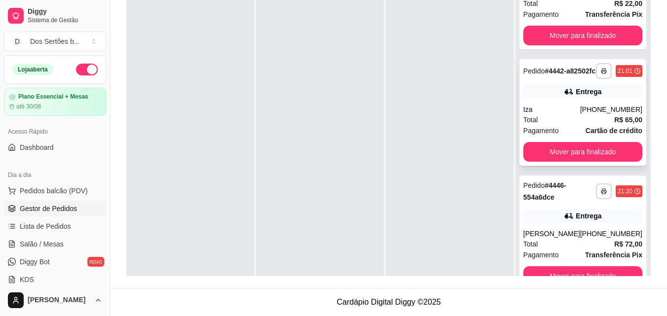
scroll to position [28, 0]
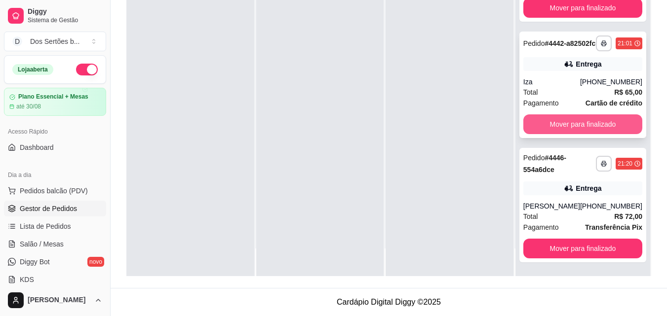
click at [568, 126] on button "Mover para finalizado" at bounding box center [582, 125] width 119 height 20
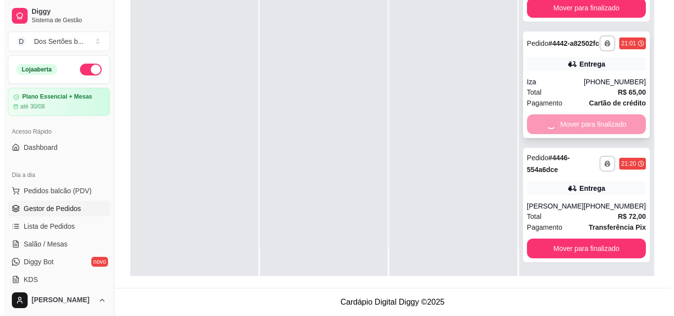
scroll to position [0, 0]
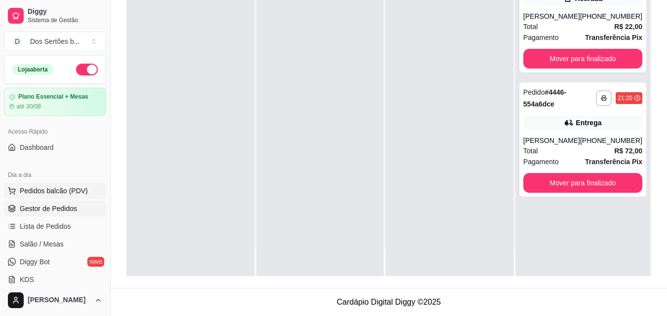
click at [25, 190] on span "Pedidos balcão (PDV)" at bounding box center [54, 191] width 68 height 10
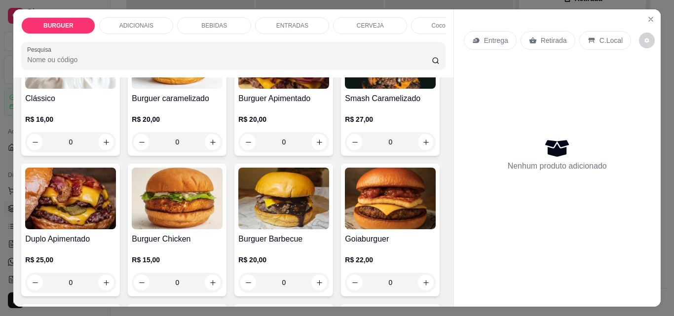
scroll to position [138, 0]
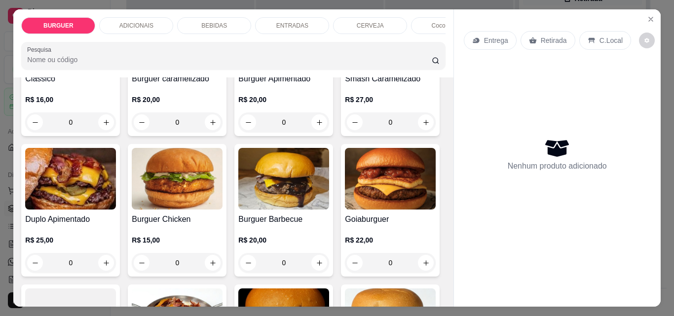
click at [446, 304] on div "BURGUER ADICIONAIS BEBIDAS ENTRADAS CERVEJA Coco gelado Abacaxi Pesquisa Item a…" at bounding box center [337, 158] width 674 height 316
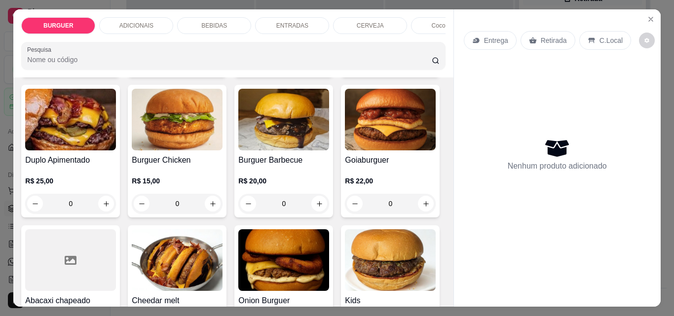
scroll to position [217, 0]
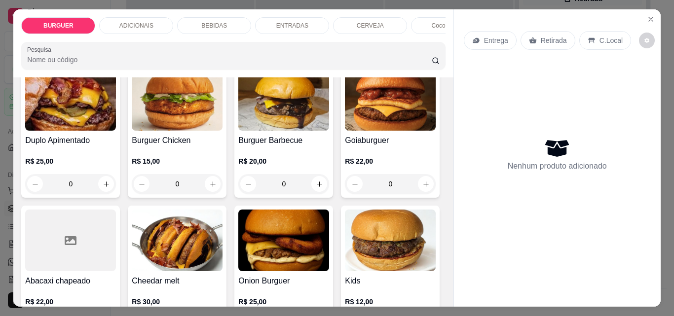
click at [441, 296] on div "Item avulso BURGUER Clássico R$ 16,00 0 Burguer caramelizado R$ 20,00 0 Burguer…" at bounding box center [233, 193] width 440 height 230
drag, startPoint x: 441, startPoint y: 300, endPoint x: 446, endPoint y: 303, distance: 6.2
click at [446, 303] on div "Item avulso BURGUER Clássico R$ 16,00 0 Burguer caramelizado R$ 20,00 0 Burguer…" at bounding box center [233, 193] width 440 height 230
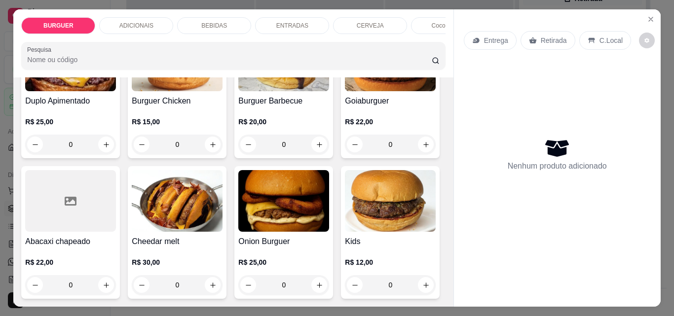
click at [446, 304] on div "BURGUER ADICIONAIS BEBIDAS ENTRADAS CERVEJA Coco gelado Abacaxi Pesquisa Item a…" at bounding box center [337, 158] width 674 height 316
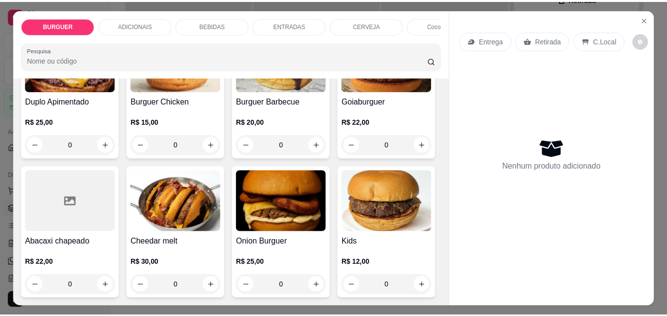
scroll to position [276, 0]
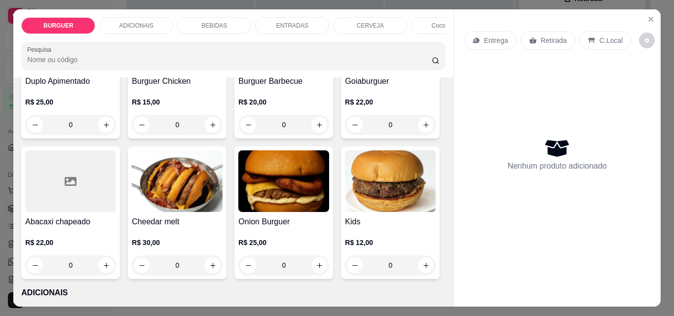
click at [445, 307] on div "BURGUER ADICIONAIS BEBIDAS ENTRADAS CERVEJA Coco gelado Abacaxi Pesquisa Item a…" at bounding box center [337, 158] width 674 height 316
click at [445, 309] on div "BURGUER ADICIONAIS BEBIDAS ENTRADAS CERVEJA Coco gelado Abacaxi Pesquisa Item a…" at bounding box center [337, 158] width 674 height 316
click at [649, 17] on icon "Close" at bounding box center [651, 19] width 4 height 4
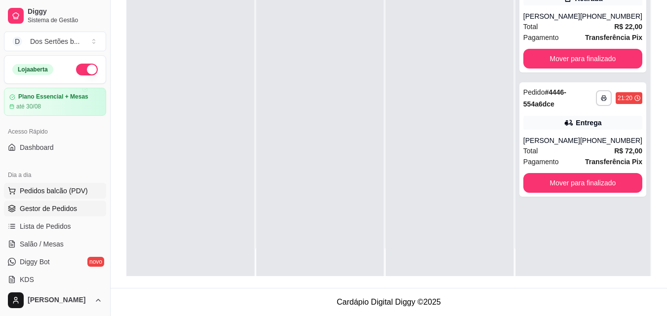
click at [49, 187] on span "Pedidos balcão (PDV)" at bounding box center [54, 191] width 68 height 10
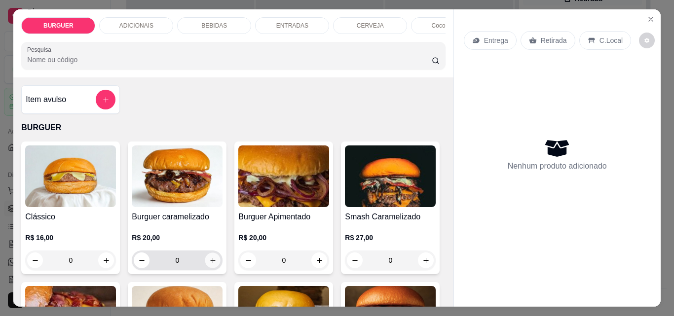
click at [205, 265] on button "increase-product-quantity" at bounding box center [212, 260] width 15 height 15
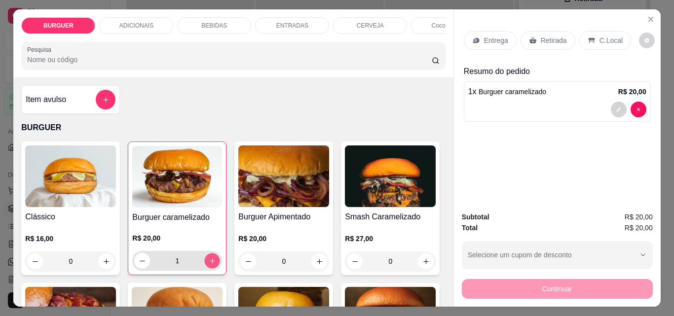
click at [205, 266] on button "increase-product-quantity" at bounding box center [212, 261] width 15 height 15
type input "2"
click at [541, 40] on p "Retirada" at bounding box center [554, 41] width 26 height 10
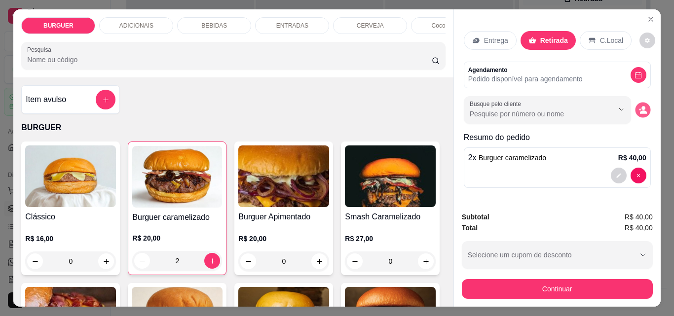
click at [639, 106] on icon "decrease-product-quantity" at bounding box center [643, 110] width 8 height 8
click at [655, 16] on button "Close" at bounding box center [651, 19] width 16 height 16
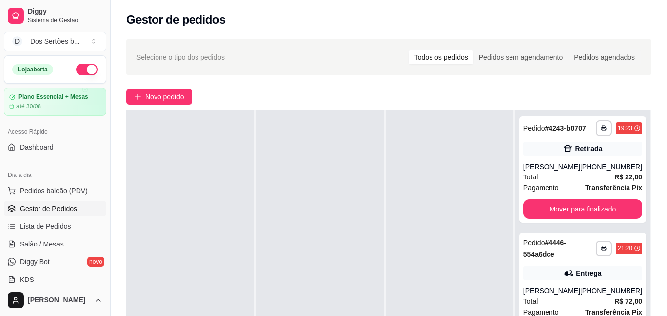
scroll to position [151, 0]
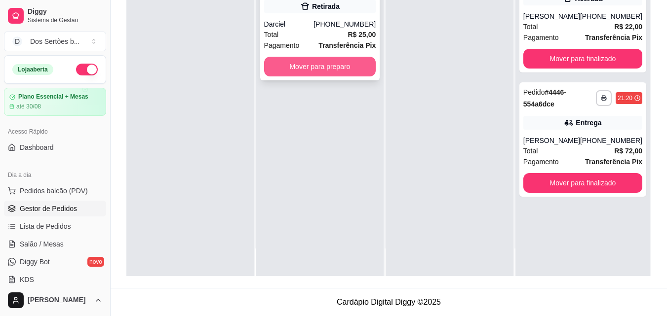
click at [286, 60] on button "Mover para preparo" at bounding box center [320, 67] width 112 height 20
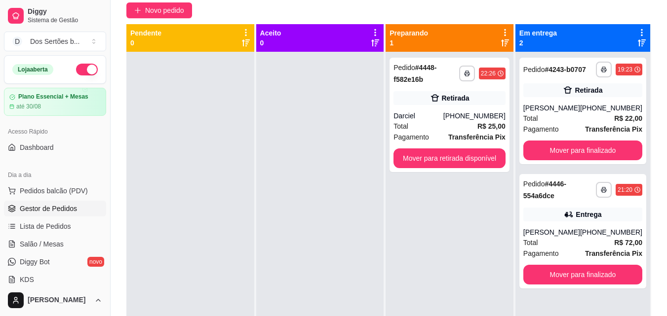
scroll to position [28, 0]
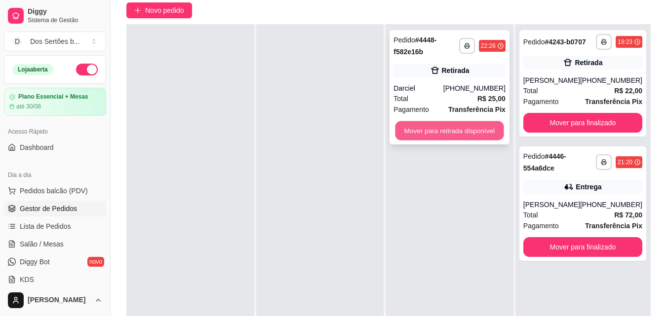
click at [429, 126] on button "Mover para retirada disponível" at bounding box center [449, 130] width 109 height 19
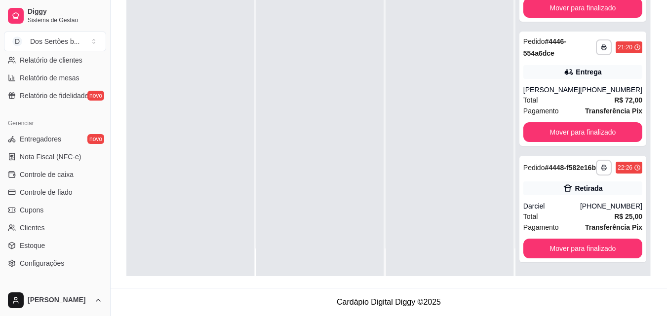
scroll to position [394, 0]
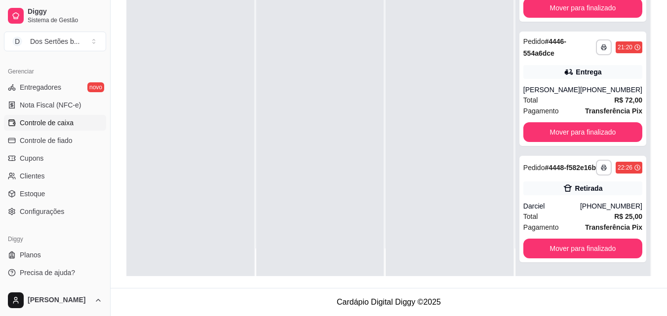
click at [53, 120] on span "Controle de caixa" at bounding box center [47, 123] width 54 height 10
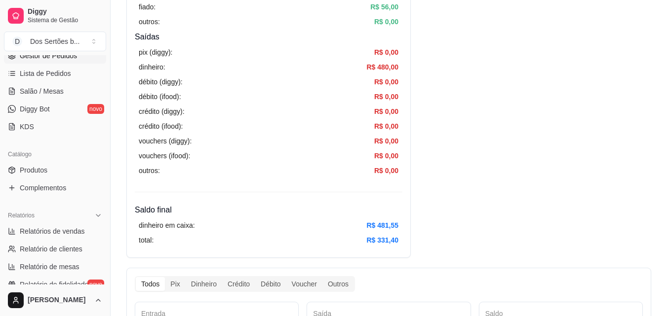
scroll to position [110, 0]
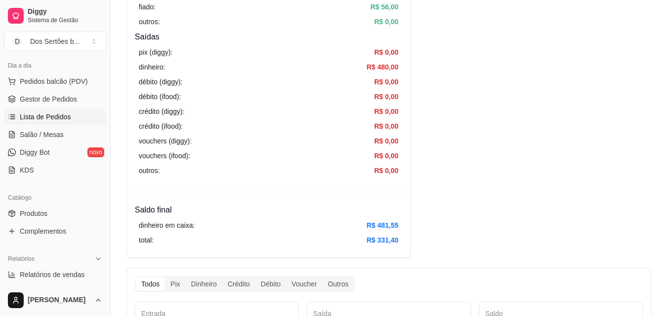
click at [62, 117] on span "Lista de Pedidos" at bounding box center [45, 117] width 51 height 10
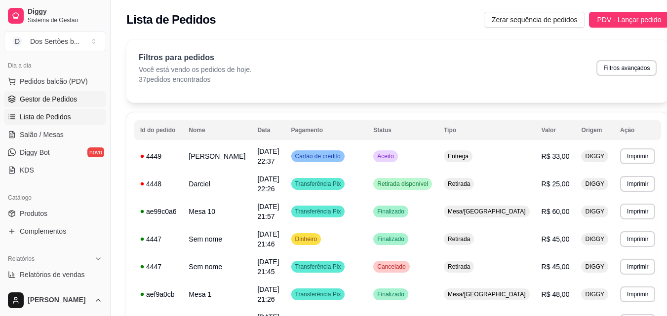
click at [51, 102] on span "Gestor de Pedidos" at bounding box center [48, 99] width 57 height 10
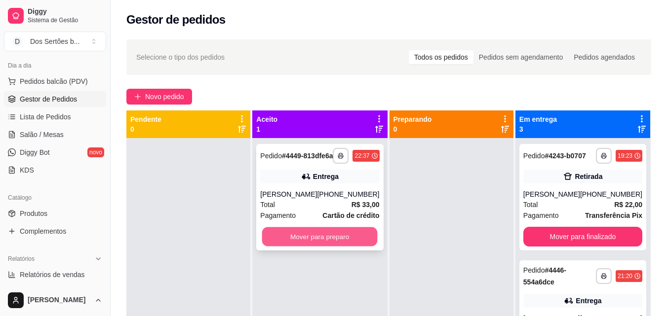
click at [349, 245] on button "Mover para preparo" at bounding box center [320, 237] width 116 height 19
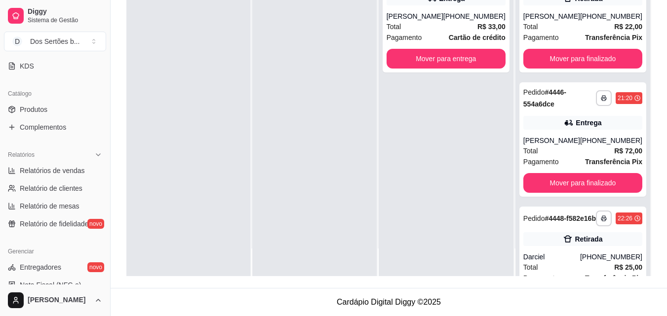
scroll to position [305, 0]
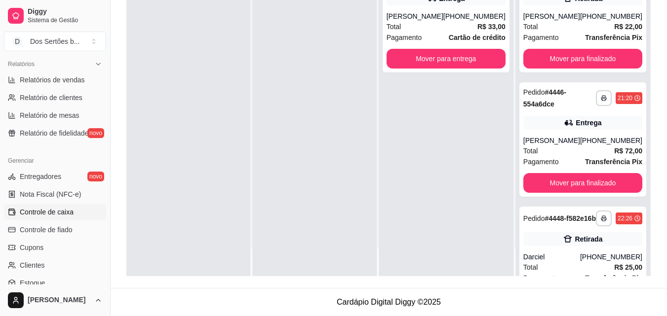
click at [67, 211] on span "Controle de caixa" at bounding box center [47, 212] width 54 height 10
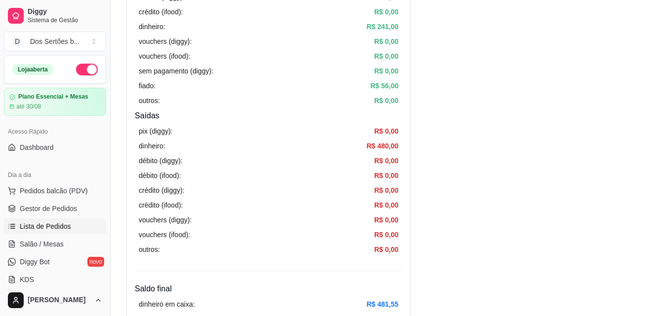
click at [59, 224] on span "Lista de Pedidos" at bounding box center [45, 227] width 51 height 10
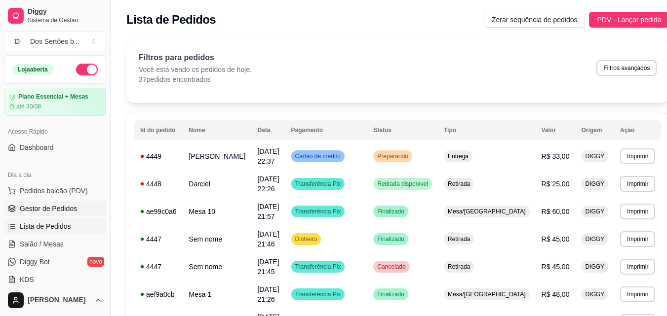
click at [15, 203] on link "Gestor de Pedidos" at bounding box center [55, 209] width 102 height 16
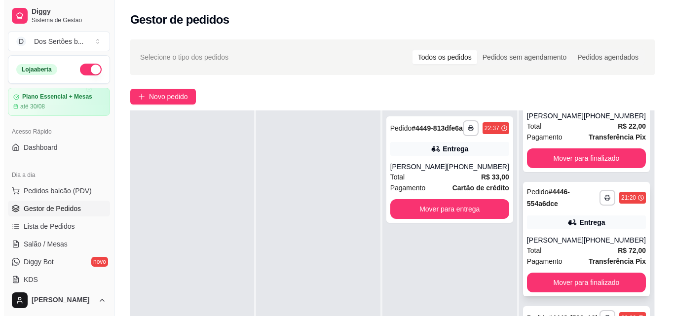
scroll to position [151, 0]
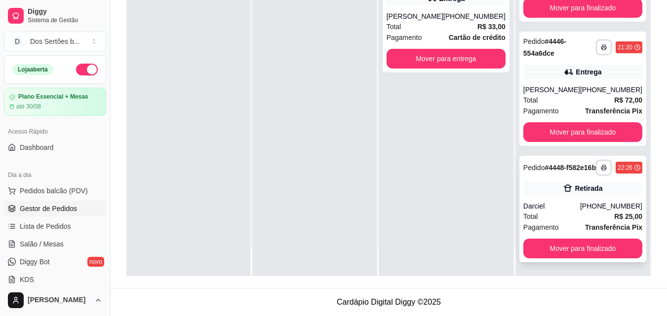
click at [567, 219] on div "Total R$ 25,00" at bounding box center [582, 216] width 119 height 11
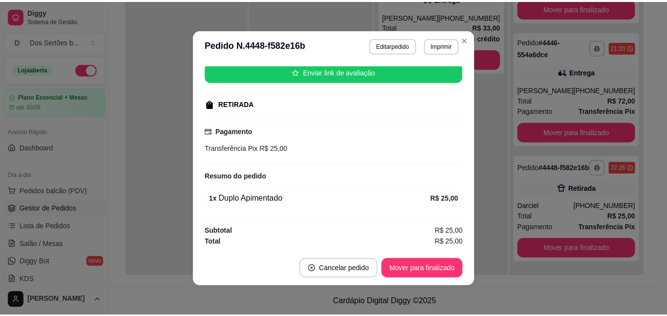
scroll to position [2, 0]
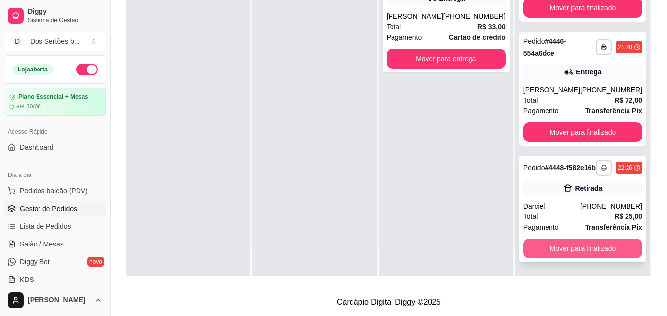
click at [586, 248] on button "Mover para finalizado" at bounding box center [582, 249] width 119 height 20
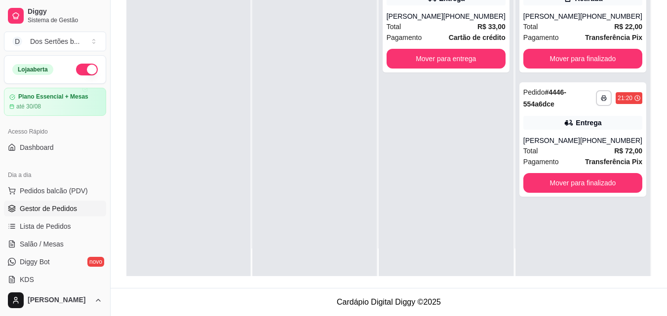
scroll to position [0, 0]
click at [28, 139] on div "Loja aberta Plano Essencial + Mesas até 30/08 Acesso Rápido Dashboard Dia a dia…" at bounding box center [55, 170] width 110 height 230
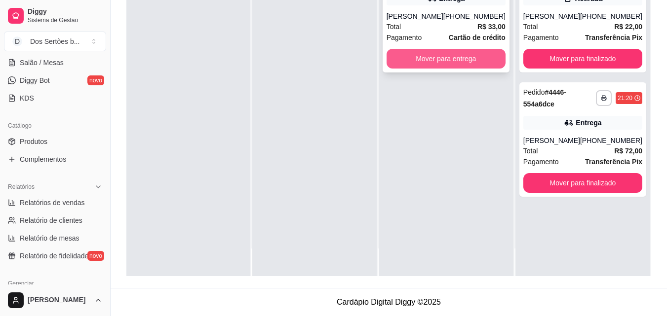
click at [417, 68] on button "Mover para entrega" at bounding box center [446, 59] width 119 height 20
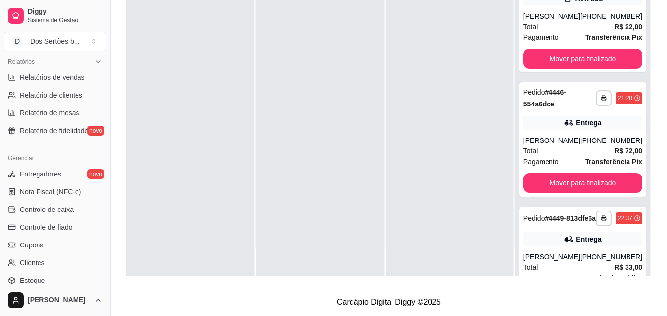
scroll to position [347, 0]
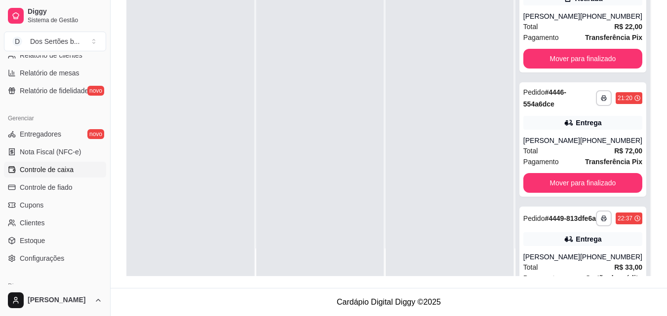
click at [52, 172] on span "Controle de caixa" at bounding box center [47, 170] width 54 height 10
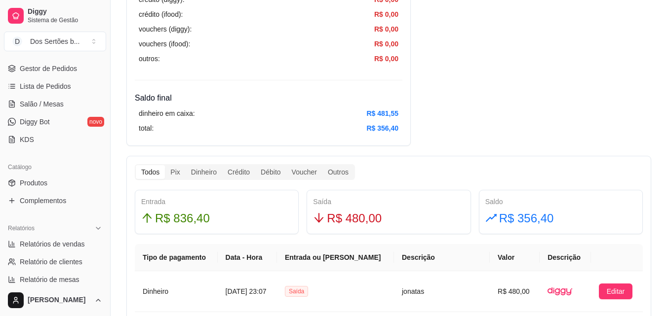
scroll to position [11, 0]
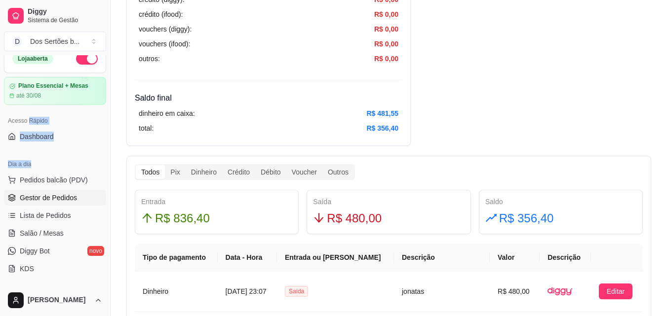
click at [22, 197] on span "Gestor de Pedidos" at bounding box center [48, 198] width 57 height 10
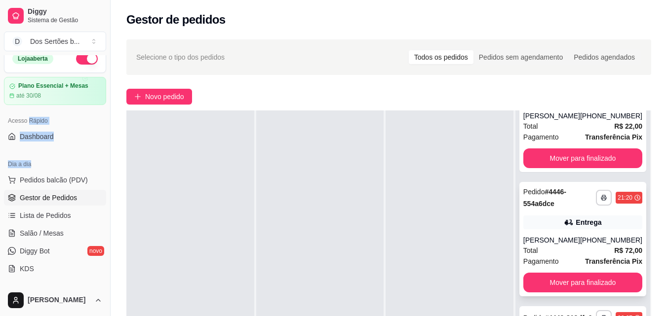
scroll to position [151, 0]
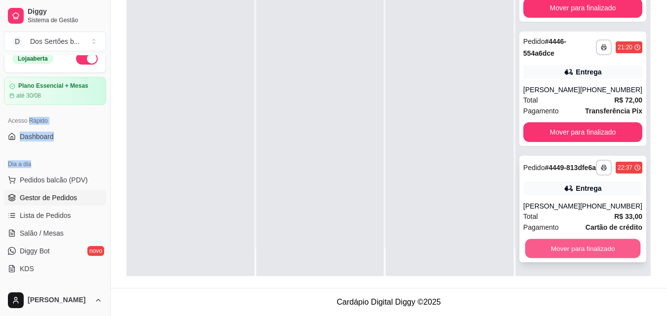
click at [570, 240] on button "Mover para finalizado" at bounding box center [583, 248] width 116 height 19
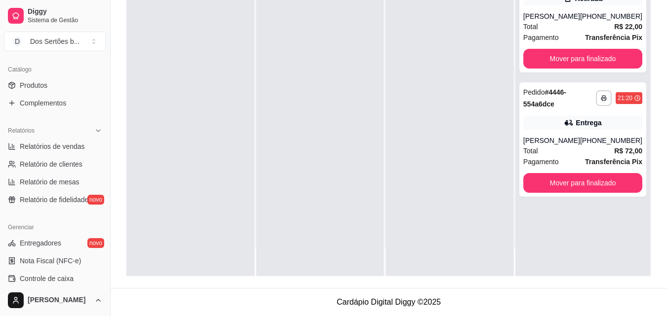
scroll to position [299, 0]
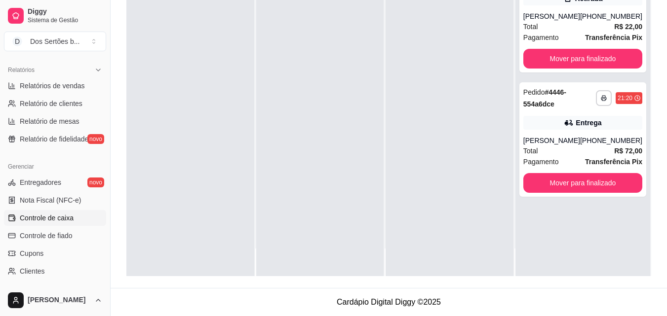
click at [65, 219] on span "Controle de caixa" at bounding box center [47, 218] width 54 height 10
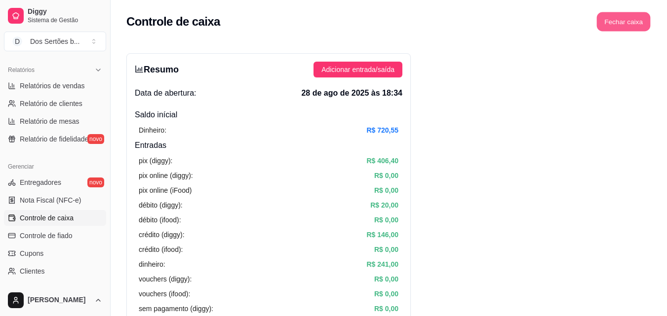
click at [627, 17] on button "Fechar caixa" at bounding box center [624, 21] width 54 height 19
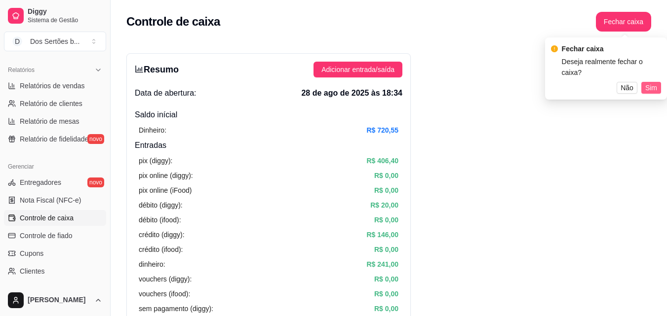
click at [655, 82] on span "Sim" at bounding box center [651, 87] width 12 height 11
